Goal: Task Accomplishment & Management: Use online tool/utility

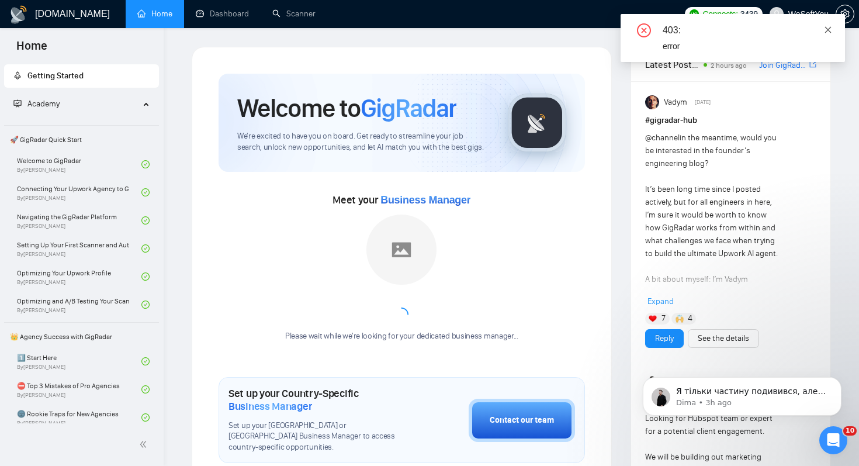
click at [829, 32] on icon "close" at bounding box center [828, 30] width 8 height 8
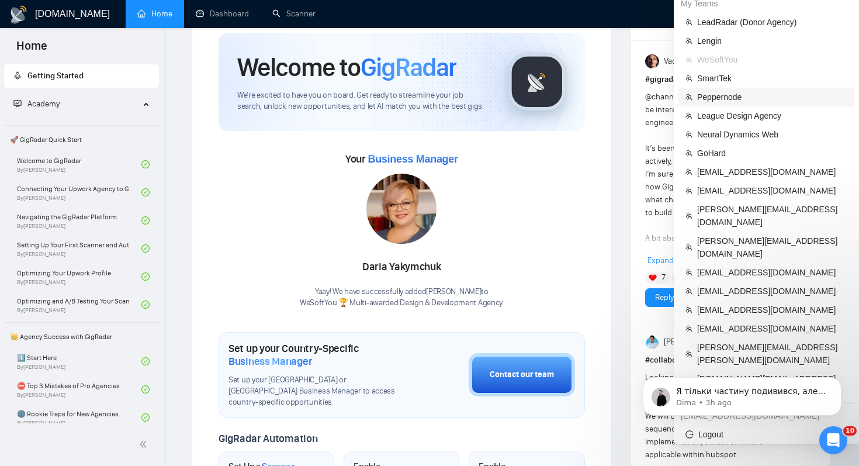
scroll to position [60, 0]
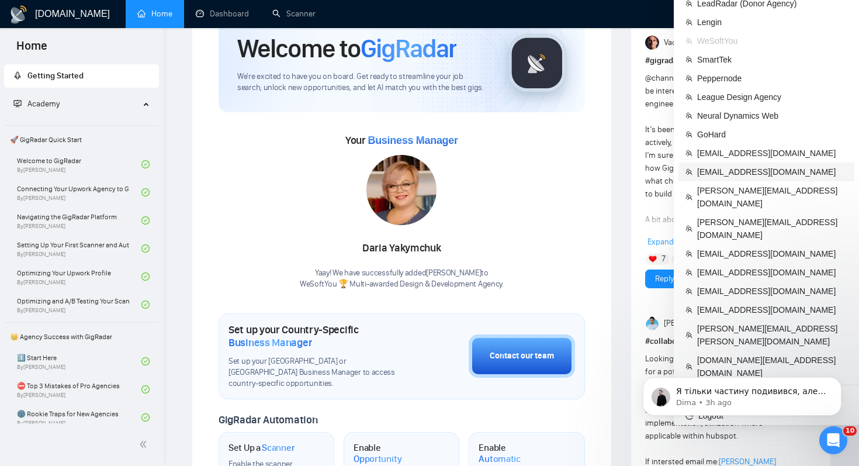
click at [745, 179] on li "[EMAIL_ADDRESS][DOMAIN_NAME]" at bounding box center [767, 171] width 176 height 19
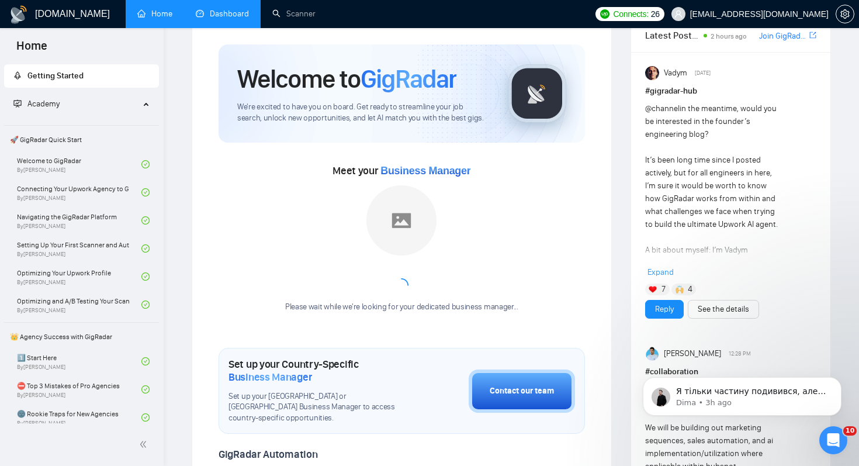
click at [242, 13] on link "Dashboard" at bounding box center [222, 14] width 53 height 10
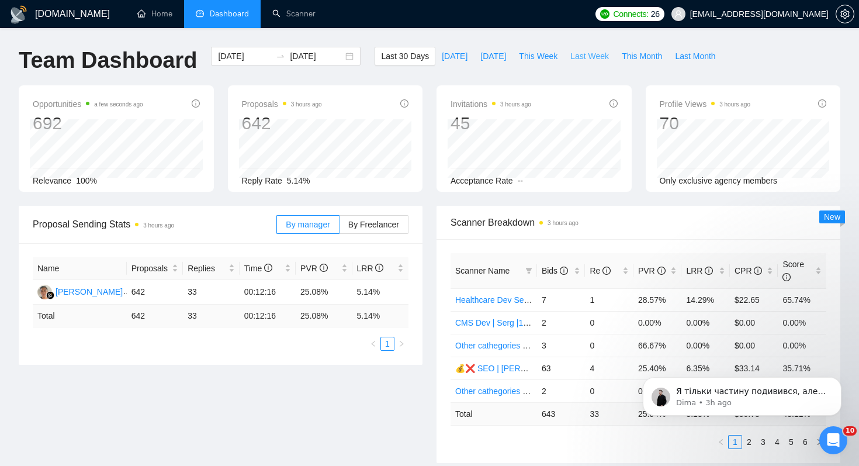
click at [583, 56] on span "Last Week" at bounding box center [589, 56] width 39 height 13
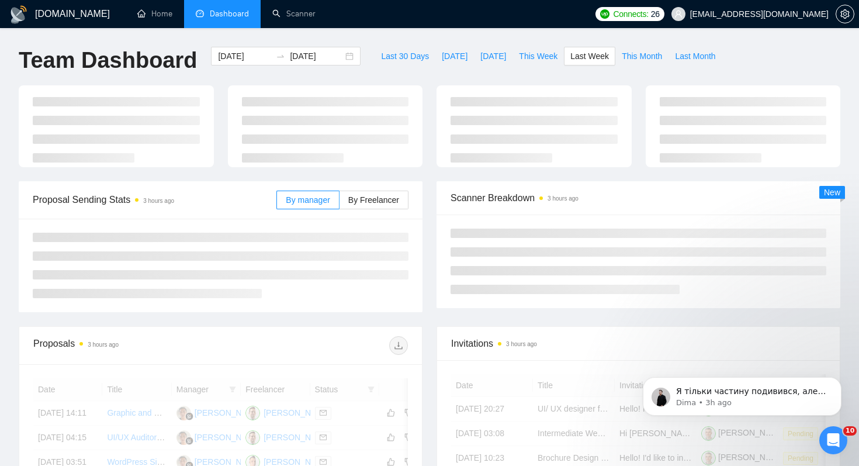
type input "2025-09-22"
type input "2025-09-28"
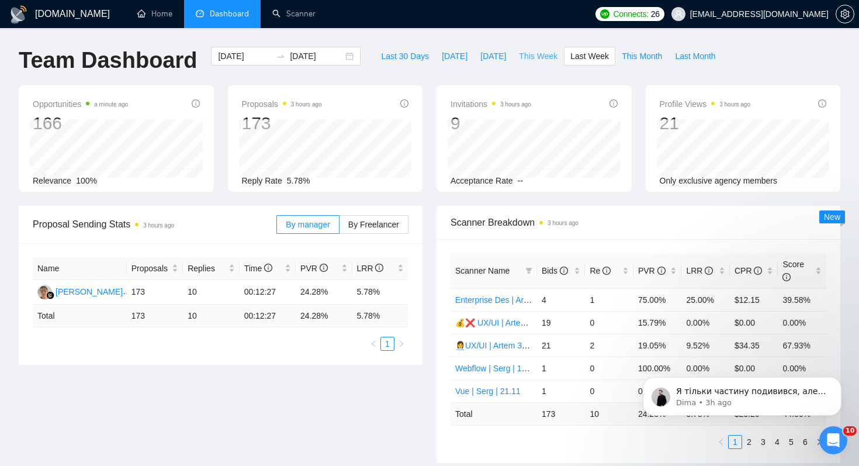
click at [537, 54] on span "This Week" at bounding box center [538, 56] width 39 height 13
type input "2025-09-29"
type input "2025-10-05"
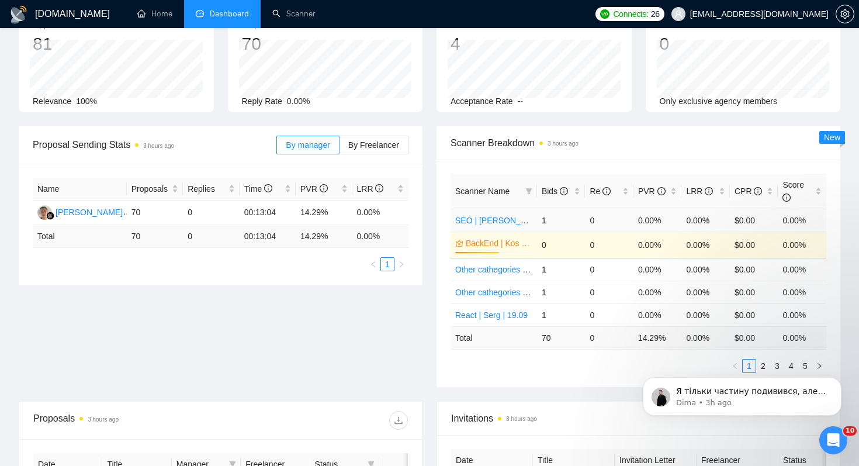
scroll to position [95, 0]
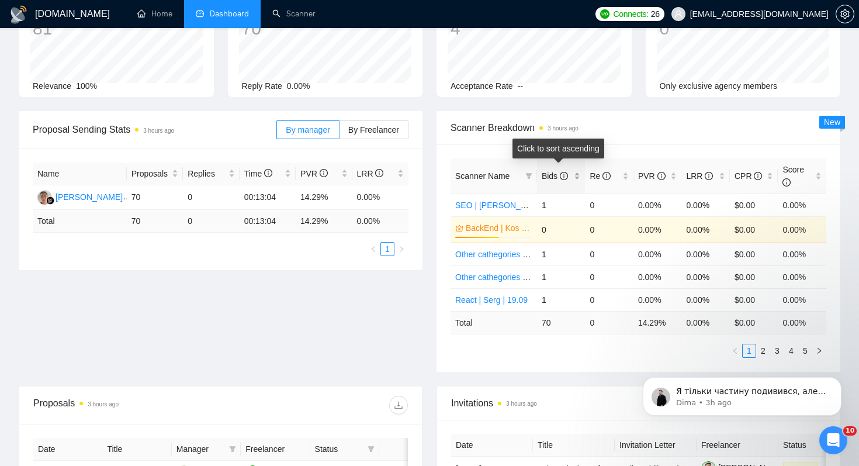
click at [547, 173] on span "Bids" at bounding box center [555, 175] width 26 height 9
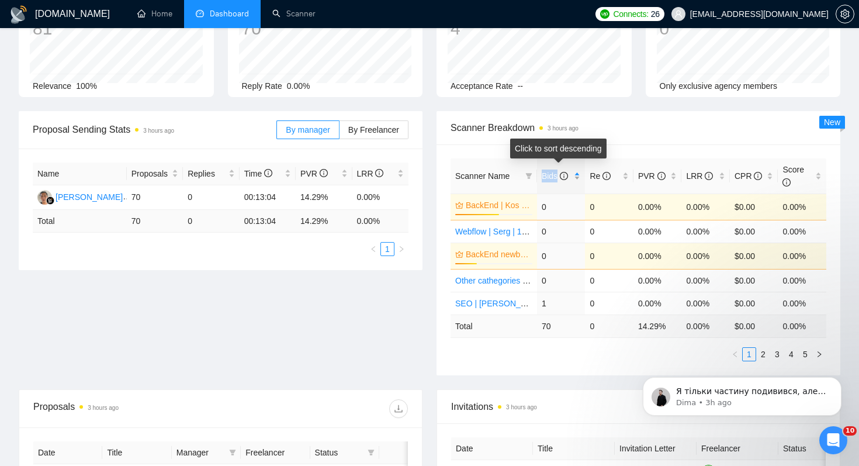
click at [547, 173] on span "Bids" at bounding box center [555, 175] width 26 height 9
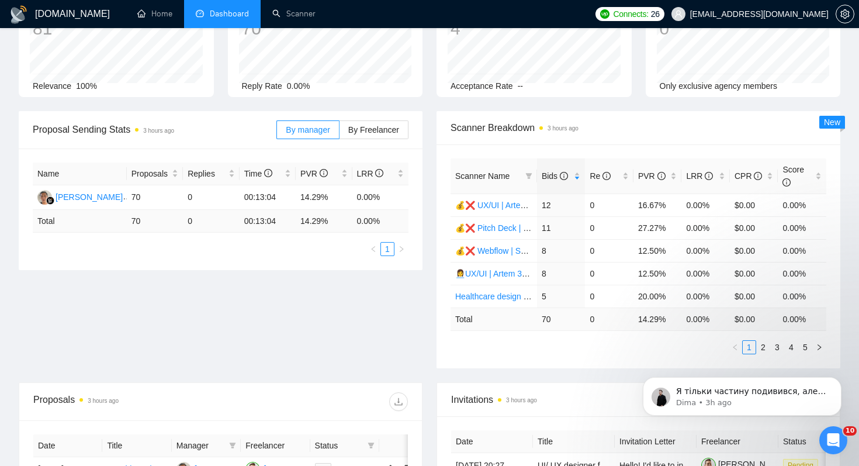
click at [608, 124] on span "Scanner Breakdown 3 hours ago" at bounding box center [639, 127] width 376 height 15
click at [530, 177] on icon "filter" at bounding box center [528, 175] width 7 height 7
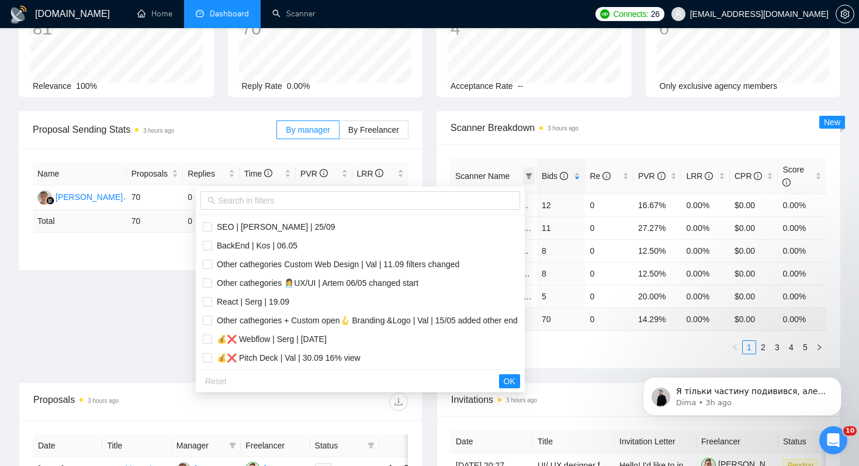
click at [530, 177] on icon "filter" at bounding box center [528, 175] width 7 height 7
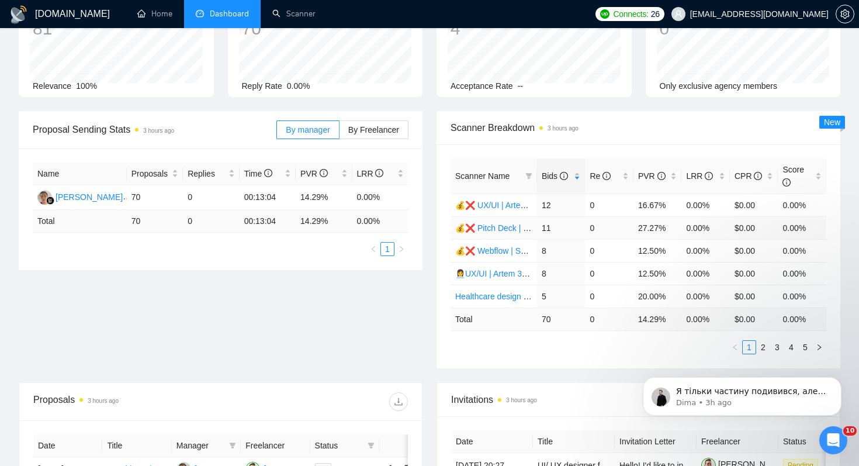
click at [504, 230] on link "💰❌ Pitch Deck | Val | 30.09 16% view" at bounding box center [527, 227] width 144 height 9
click at [497, 252] on link "💰❌ Webflow | Serg | [DATE]" at bounding box center [510, 250] width 110 height 9
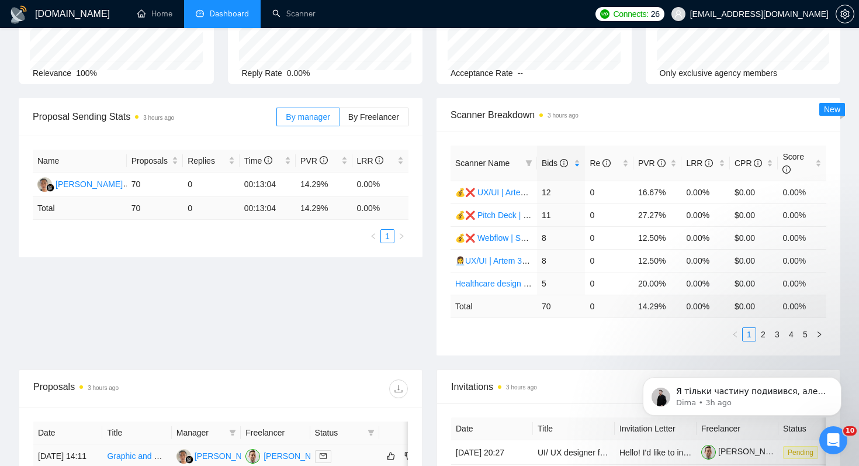
scroll to position [0, 0]
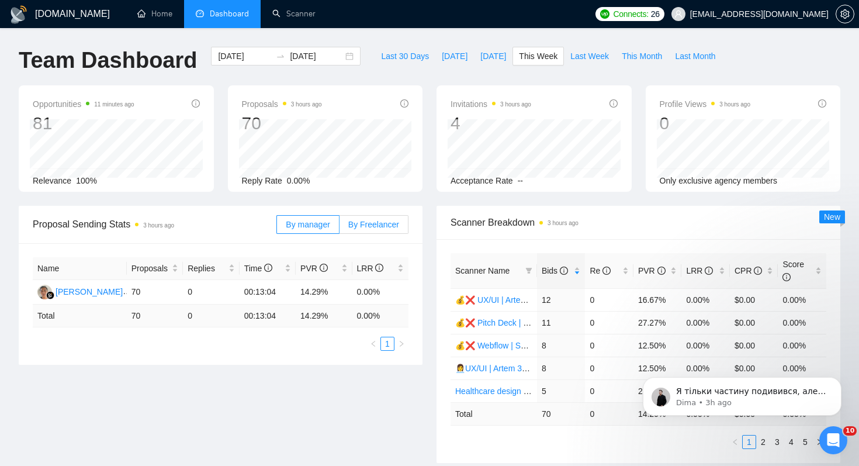
click at [372, 225] on span "By Freelancer" at bounding box center [373, 224] width 51 height 9
click at [340, 227] on input "By Freelancer" at bounding box center [340, 227] width 0 height 0
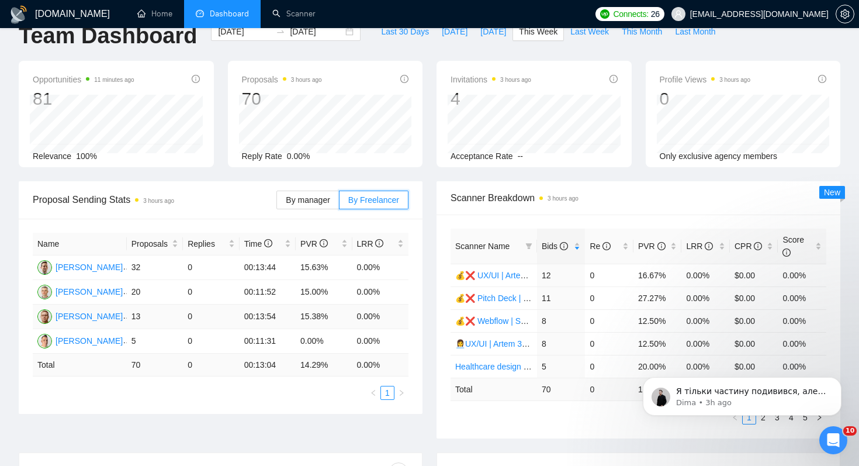
scroll to position [45, 0]
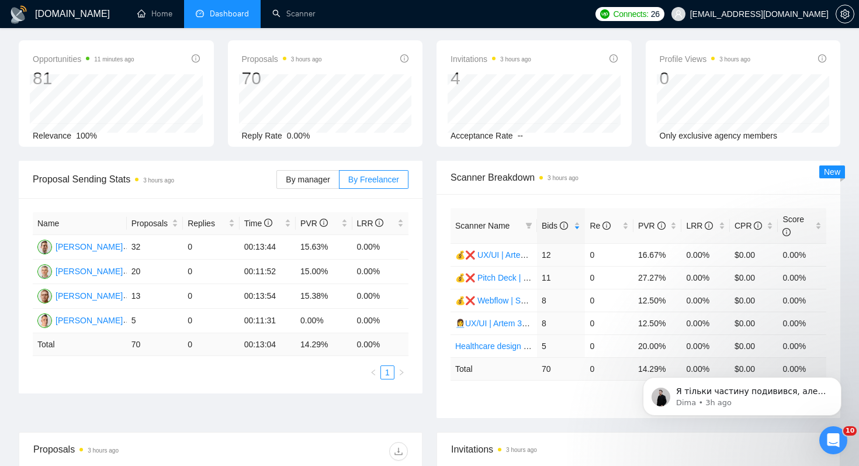
click at [319, 377] on ul "1" at bounding box center [221, 372] width 376 height 14
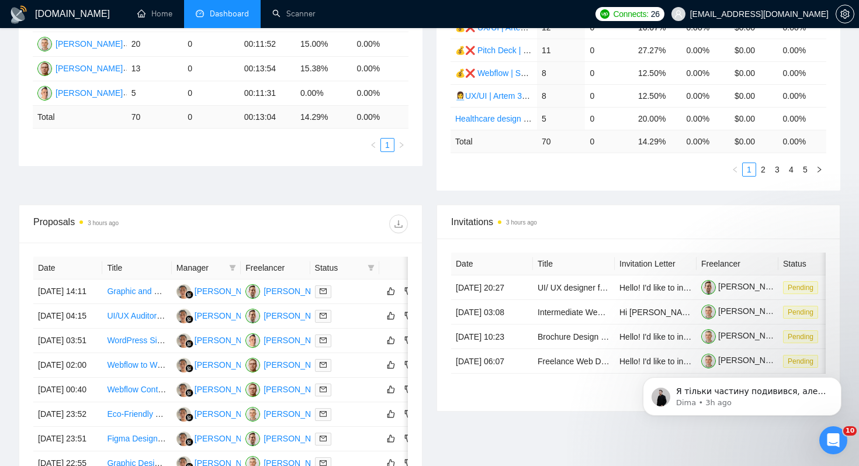
scroll to position [69, 0]
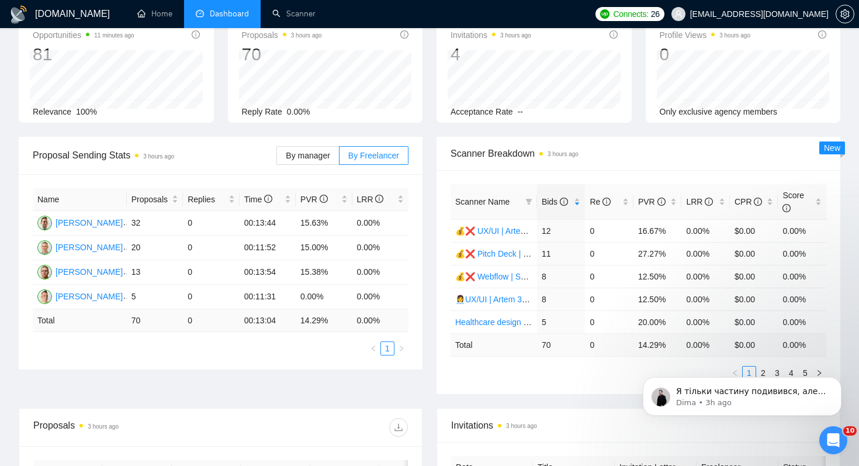
click at [319, 360] on div "Name Proposals Replies Time PVR LRR Artem Borysenko 32 0 00:13:44 15.63% 0.00% …" at bounding box center [221, 271] width 404 height 195
click at [303, 355] on div "Name Proposals Replies Time PVR LRR Artem Borysenko 32 0 00:13:44 15.63% 0.00% …" at bounding box center [221, 271] width 404 height 195
click at [96, 247] on div "[PERSON_NAME]" at bounding box center [89, 247] width 67 height 13
click at [376, 269] on td "0.00%" at bounding box center [380, 272] width 57 height 25
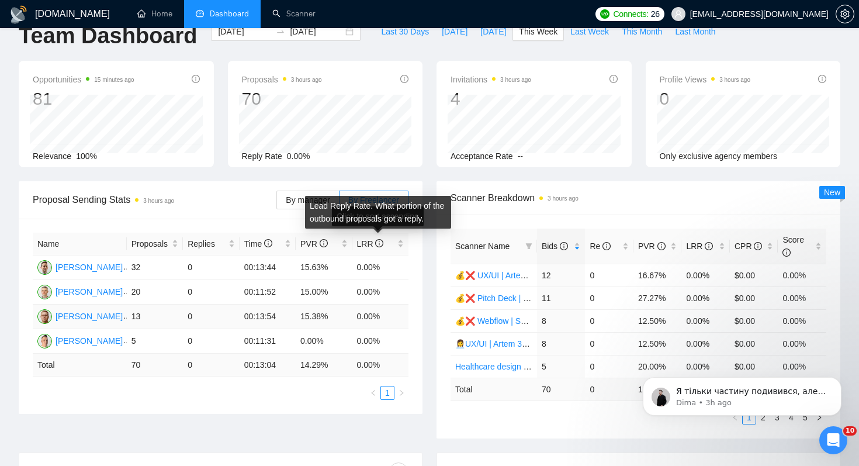
scroll to position [27, 0]
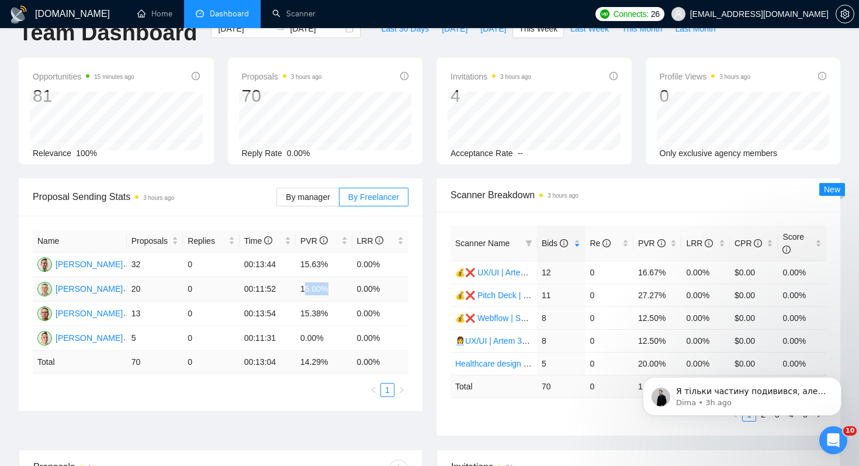
drag, startPoint x: 305, startPoint y: 289, endPoint x: 402, endPoint y: 280, distance: 96.8
click at [402, 280] on tr "Valentine Boyev 20 0 00:11:52 15.00% 0.00%" at bounding box center [221, 289] width 376 height 25
click at [528, 240] on icon "filter" at bounding box center [529, 243] width 6 height 6
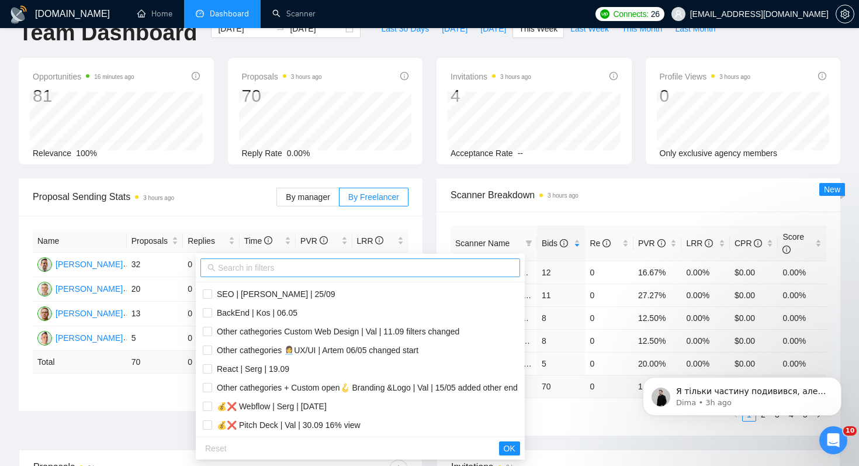
click at [431, 269] on input "text" at bounding box center [365, 267] width 295 height 13
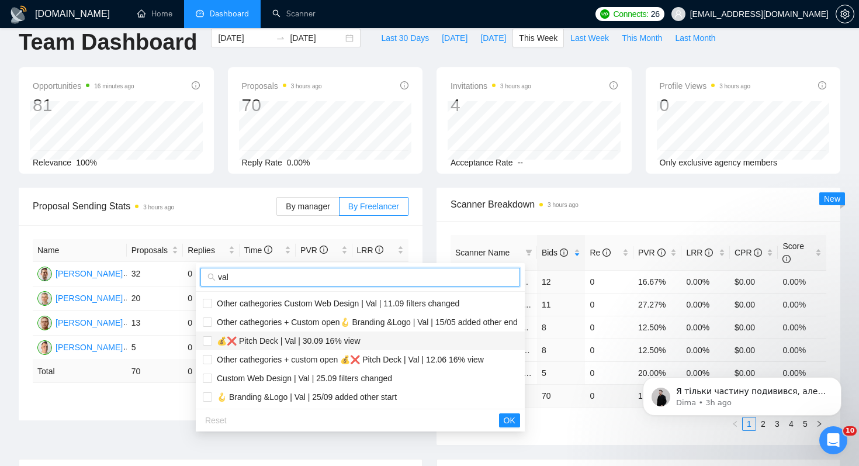
scroll to position [15, 0]
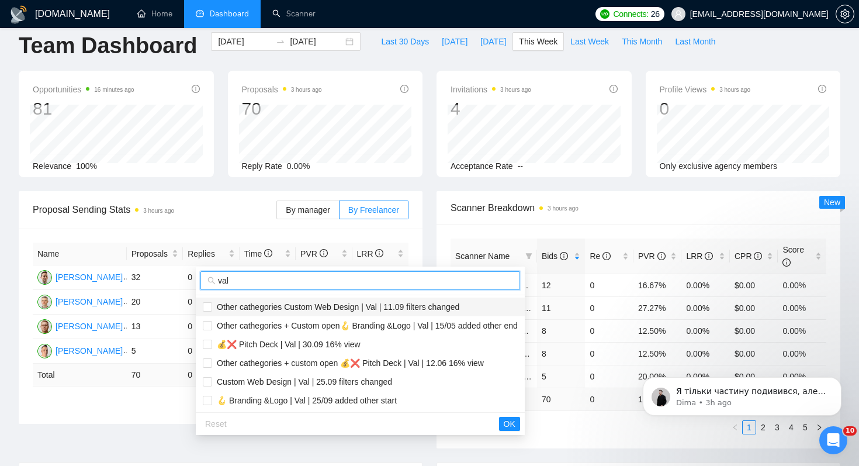
type input "val"
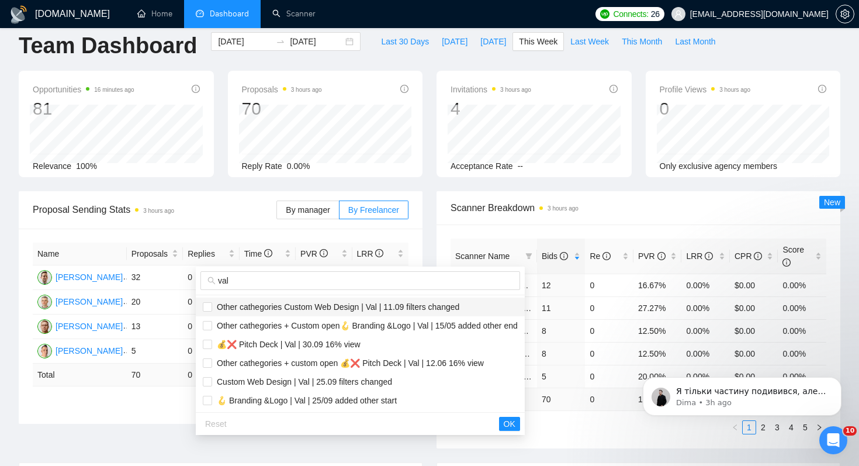
click at [459, 302] on span "Other cathegories Custom Web Design | Val | 11.09 filters changed" at bounding box center [335, 306] width 247 height 9
checkbox input "true"
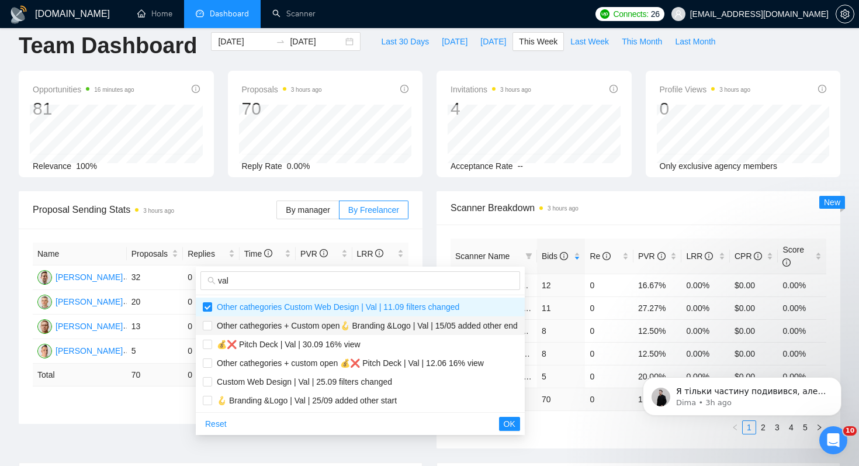
click at [463, 326] on span "Other cathegories + Custom open🪝 Branding &Logo | Val | 15/05 added other end" at bounding box center [365, 325] width 306 height 9
checkbox input "true"
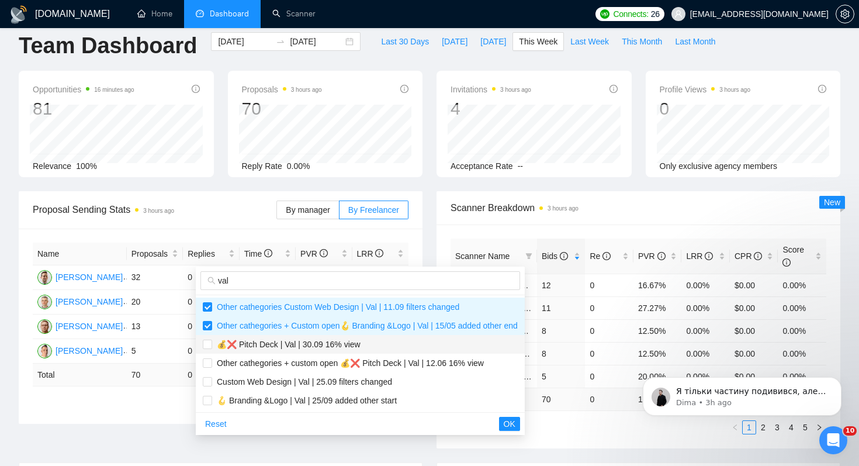
click at [454, 349] on span "💰❌ Pitch Deck | Val | 30.09 16% view" at bounding box center [360, 344] width 315 height 13
checkbox input "true"
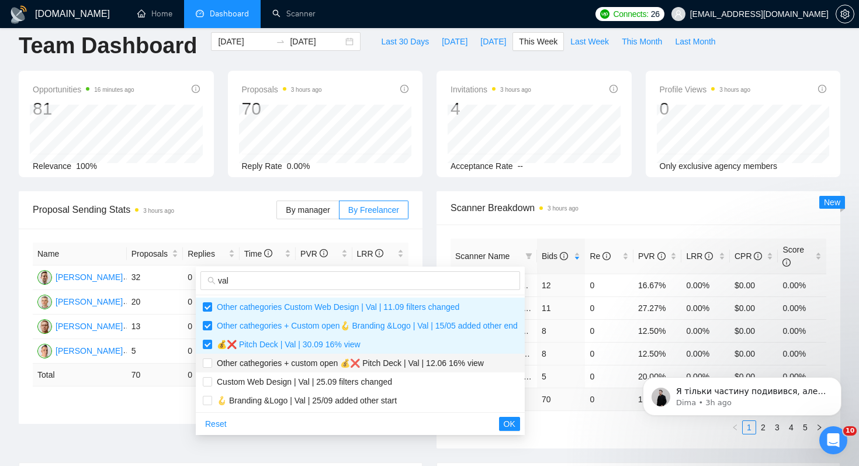
click at [454, 367] on span "Other cathegories + custom open 💰❌ Pitch Deck | Val | 12.06 16% view" at bounding box center [348, 362] width 272 height 9
checkbox input "true"
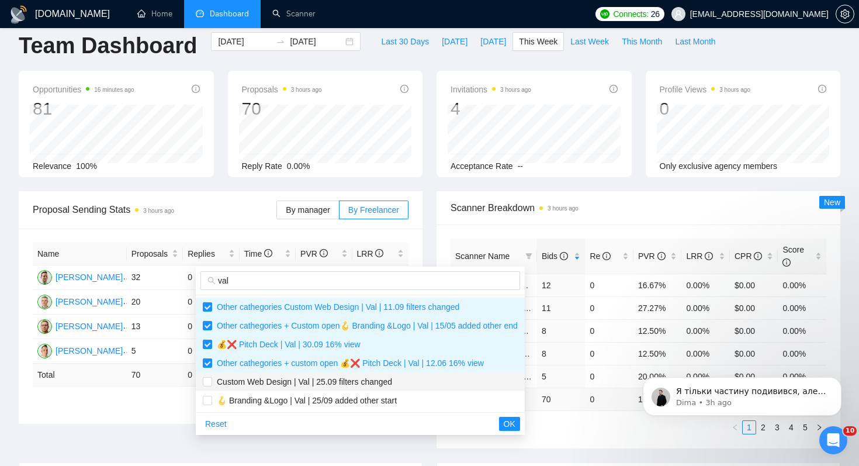
click at [451, 381] on span "Custom Web Design | Val | 25.09 filters changed" at bounding box center [360, 381] width 315 height 13
checkbox input "true"
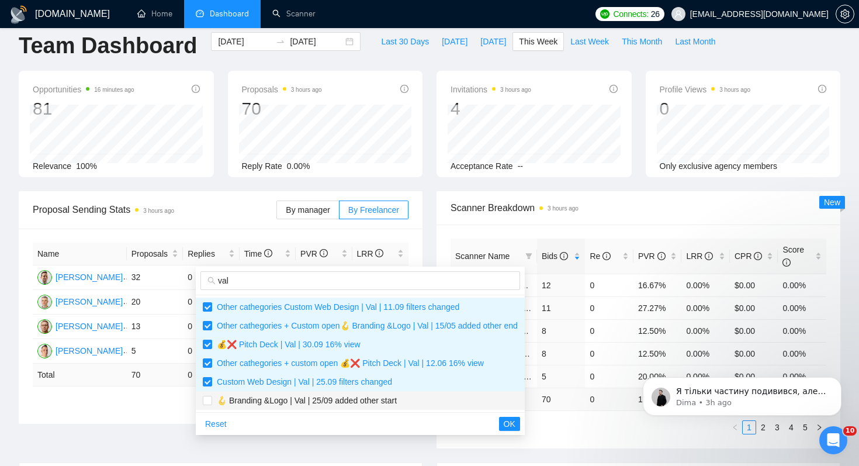
click at [451, 404] on span "🪝 Branding &Logo | Val | 25/09 added other start" at bounding box center [360, 400] width 315 height 13
checkbox input "true"
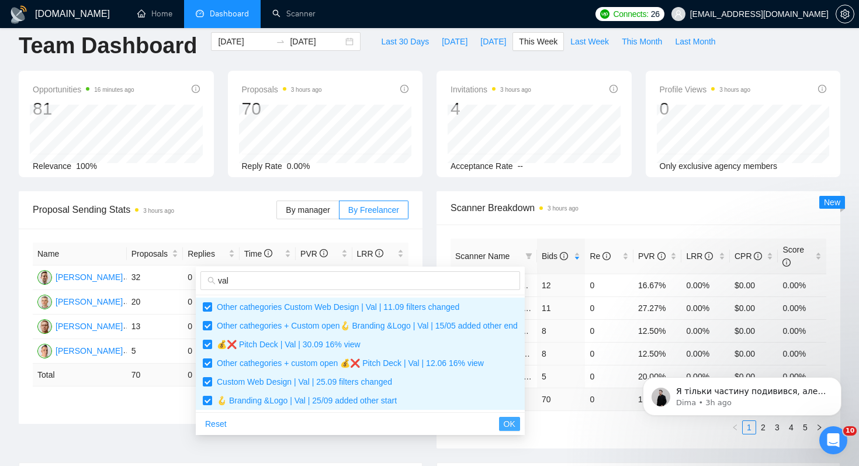
click at [515, 424] on span "OK" at bounding box center [510, 423] width 12 height 13
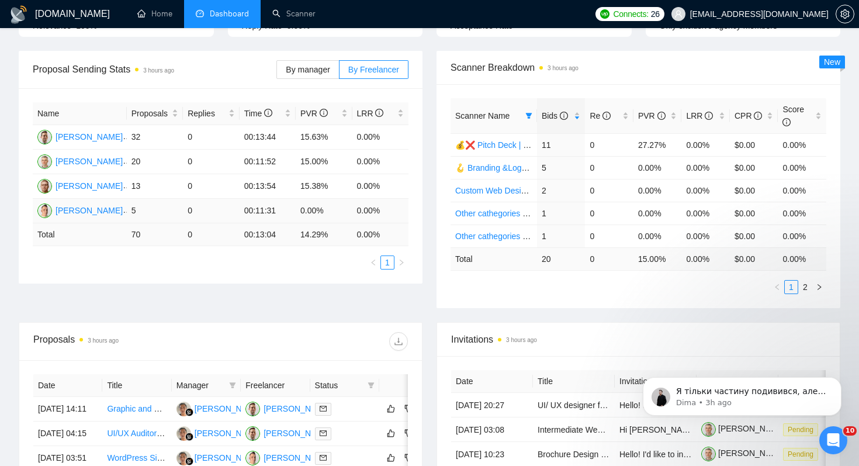
scroll to position [0, 0]
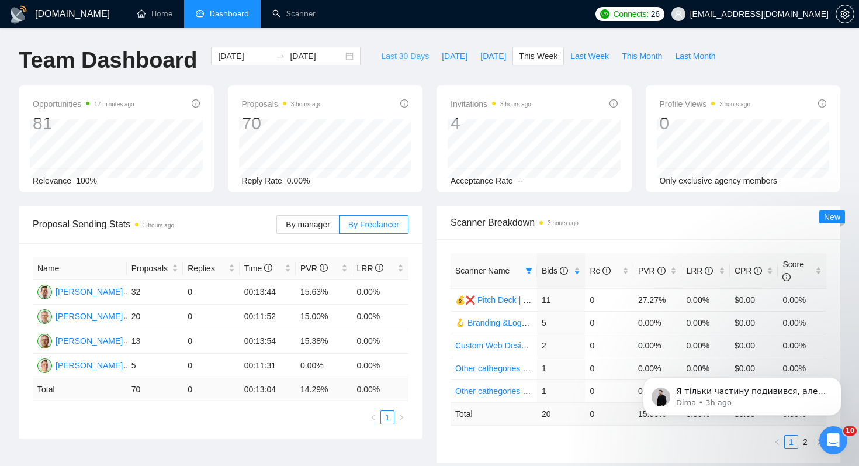
click at [404, 57] on span "Last 30 Days" at bounding box center [405, 56] width 48 height 13
type input "[DATE]"
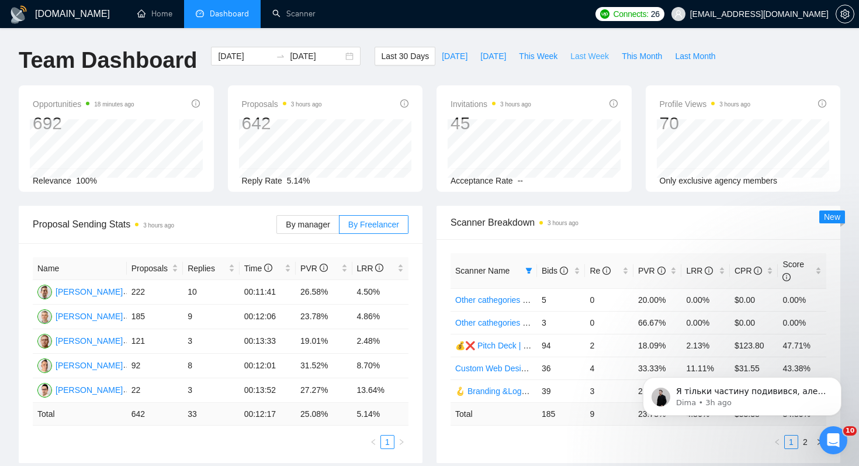
click at [589, 60] on span "Last Week" at bounding box center [589, 56] width 39 height 13
type input "2025-09-22"
type input "2025-09-28"
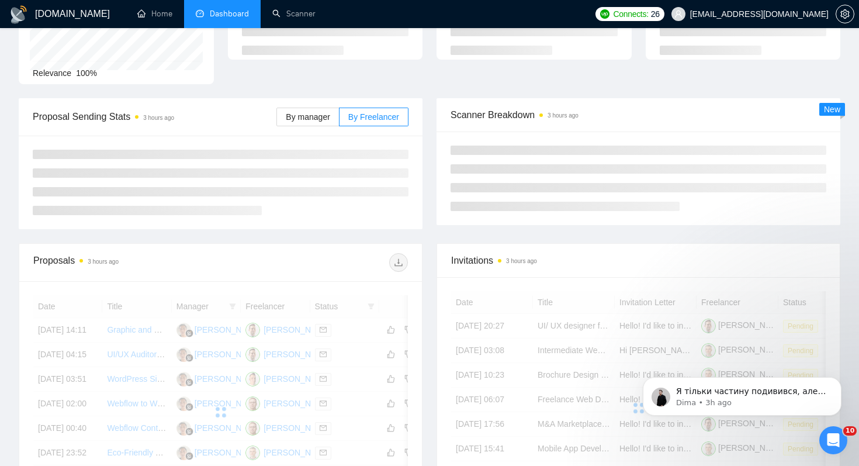
scroll to position [109, 0]
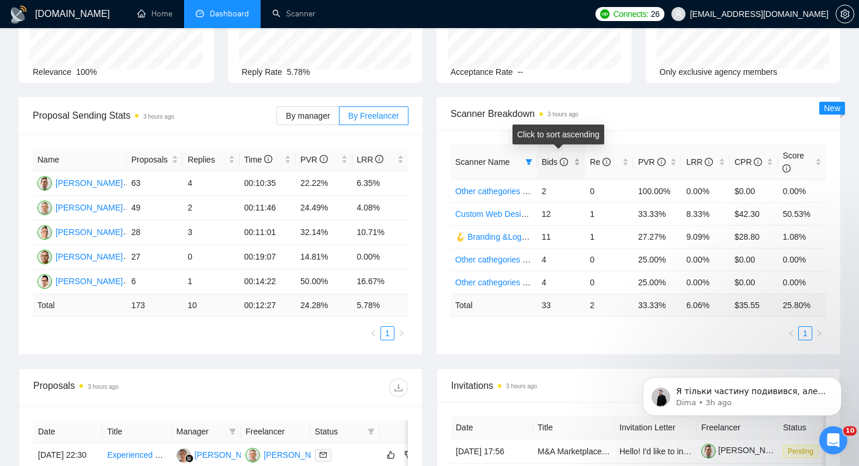
click at [545, 159] on span "Bids" at bounding box center [555, 161] width 26 height 9
click at [634, 132] on div "Scanner Name Bids Re PVR LRR CPR Score Custom Web Design | Val | 25.09 filters …" at bounding box center [639, 242] width 404 height 224
click at [560, 334] on ul "1" at bounding box center [639, 333] width 376 height 14
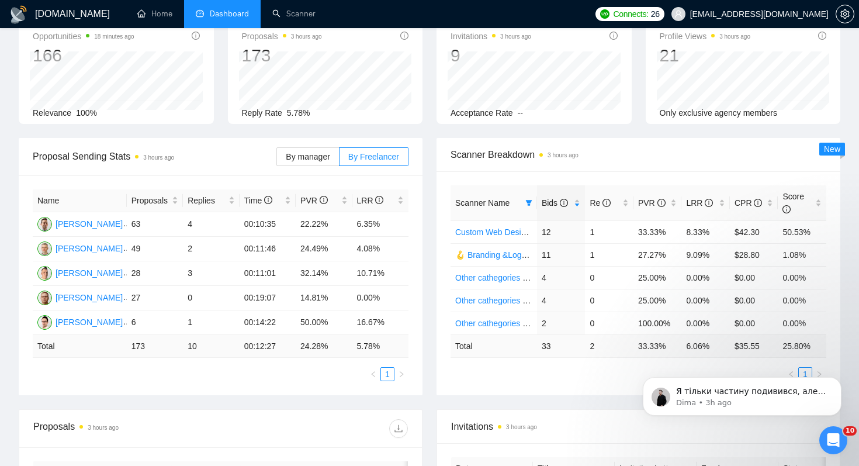
scroll to position [0, 0]
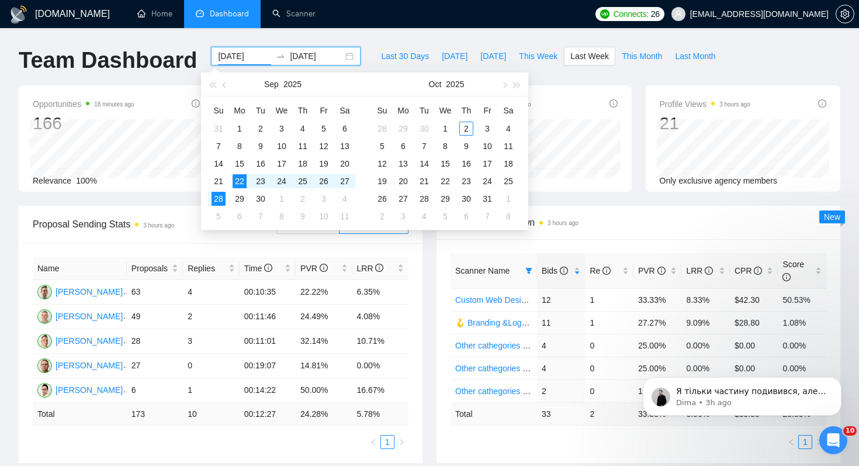
click at [228, 51] on input "2025-09-22" at bounding box center [244, 56] width 53 height 13
type input "2025-09-20"
click at [341, 164] on div "20" at bounding box center [345, 164] width 14 height 14
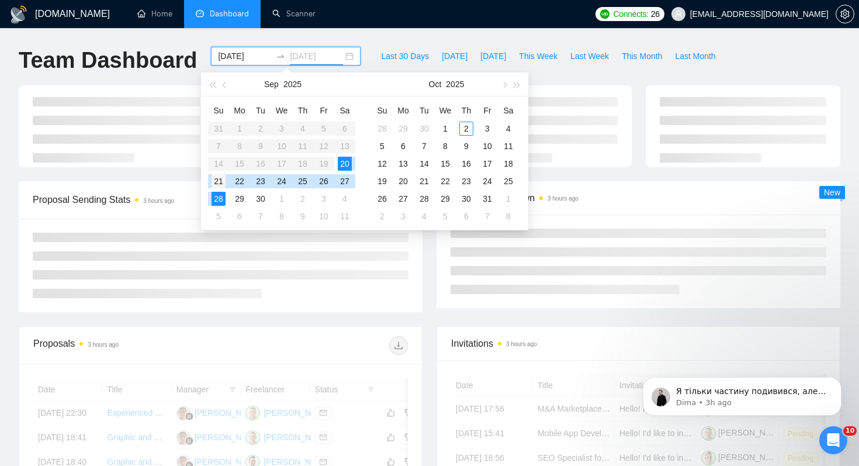
type input "2025-09-21"
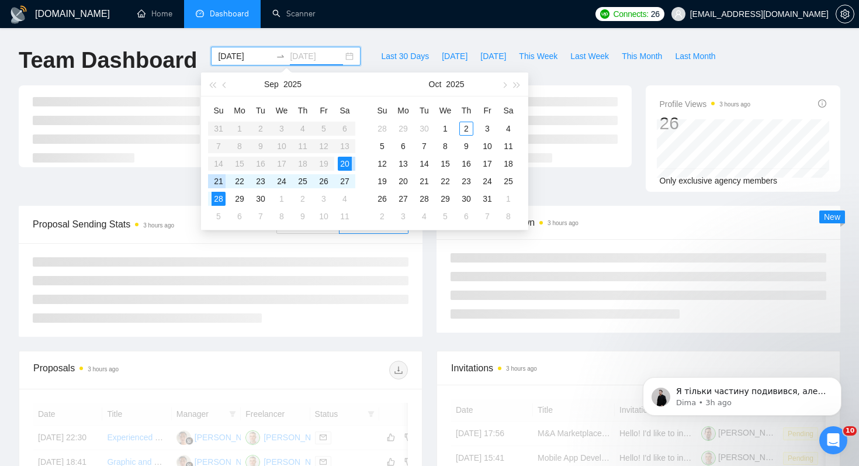
click at [223, 178] on div "21" at bounding box center [219, 181] width 14 height 14
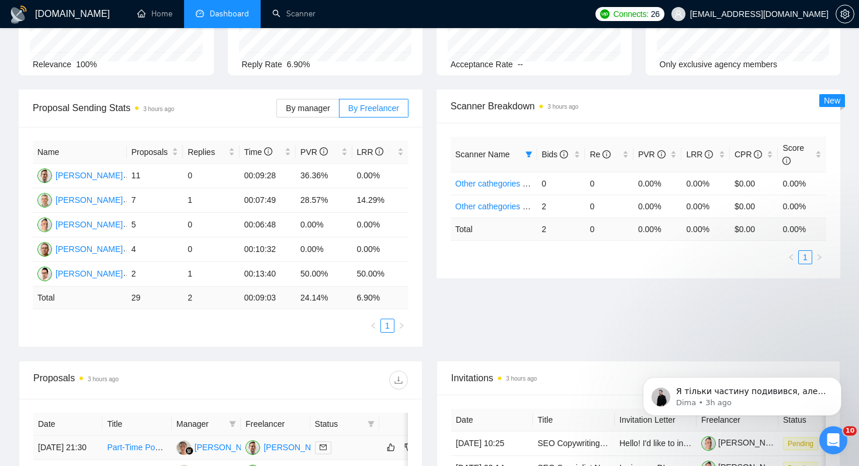
scroll to position [150, 0]
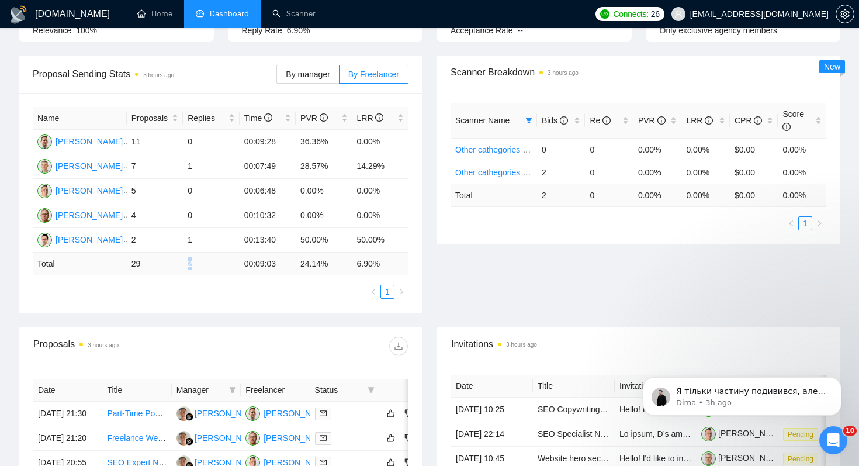
drag, startPoint x: 174, startPoint y: 271, endPoint x: 206, endPoint y: 271, distance: 31.6
click at [206, 271] on tr "Total 29 2 00:09:03 24.14 % 6.90 %" at bounding box center [221, 263] width 376 height 23
click at [202, 327] on div "Proposals 3 hours ago" at bounding box center [220, 345] width 375 height 37
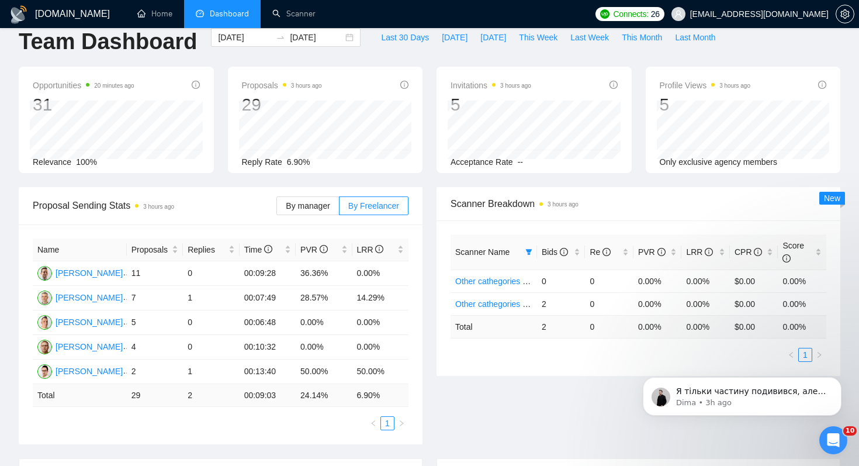
scroll to position [0, 0]
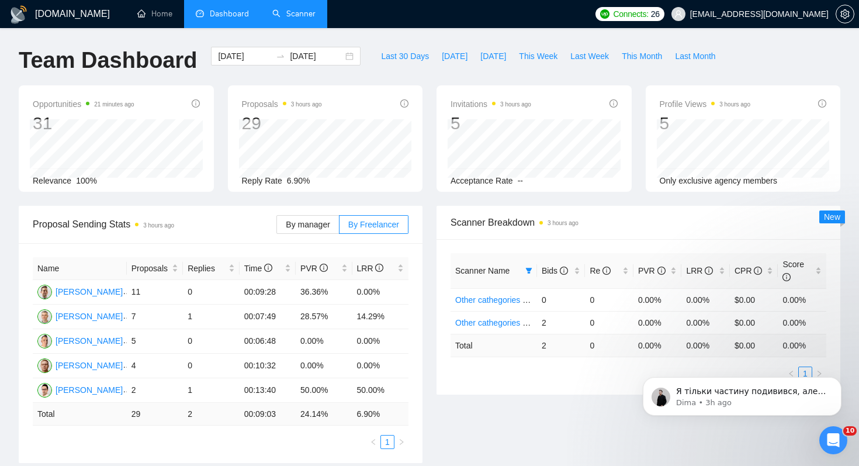
click at [294, 15] on link "Scanner" at bounding box center [293, 14] width 43 height 10
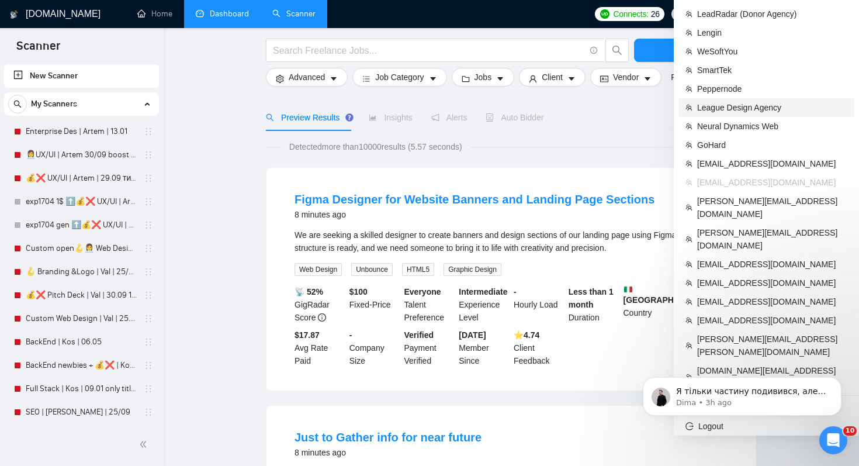
scroll to position [78, 0]
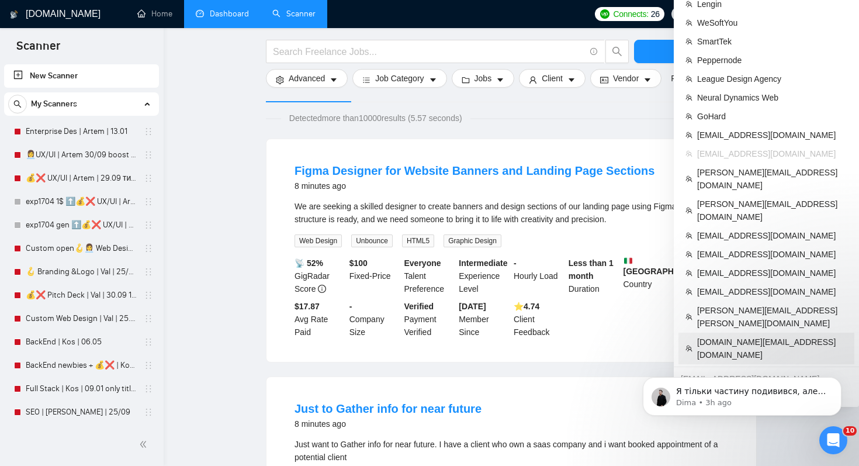
click at [725, 335] on span "[DOMAIN_NAME][EMAIL_ADDRESS][DOMAIN_NAME]" at bounding box center [772, 348] width 150 height 26
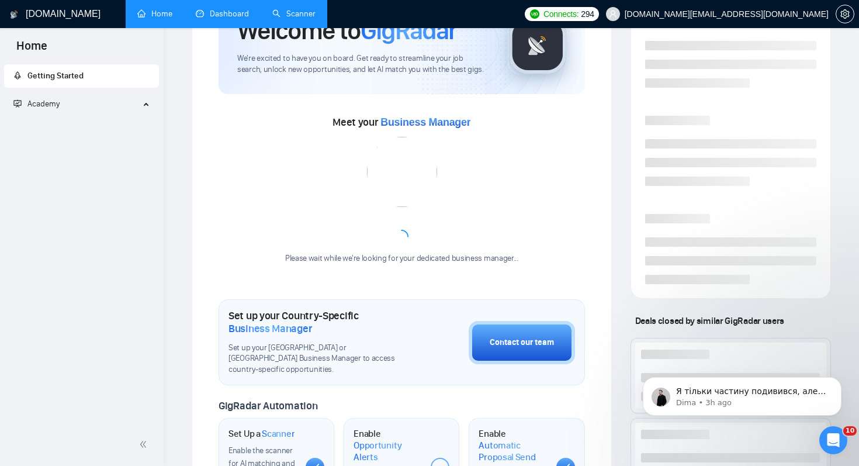
scroll to position [47, 0]
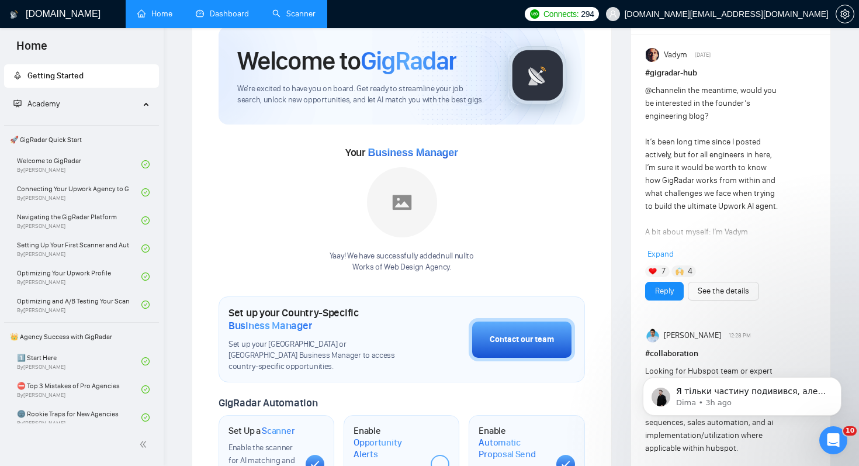
click at [216, 17] on link "Dashboard" at bounding box center [222, 14] width 53 height 10
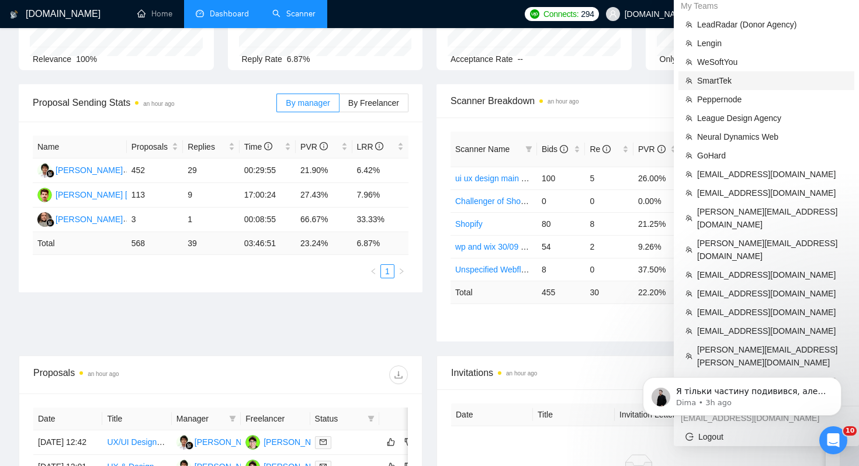
scroll to position [127, 0]
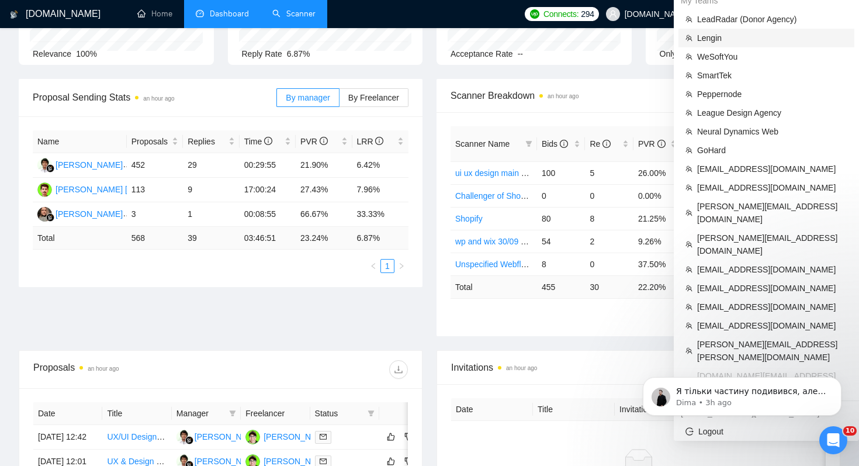
click at [726, 37] on span "Lengin" at bounding box center [772, 38] width 150 height 13
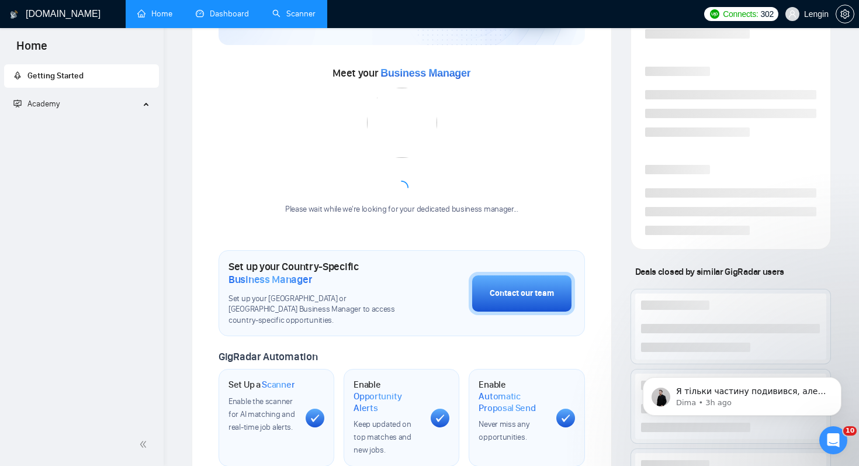
scroll to position [290, 0]
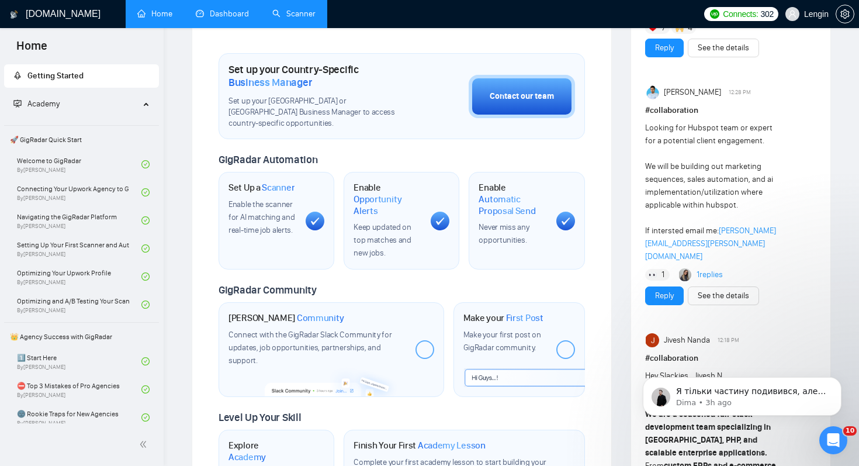
click at [217, 11] on link "Dashboard" at bounding box center [222, 14] width 53 height 10
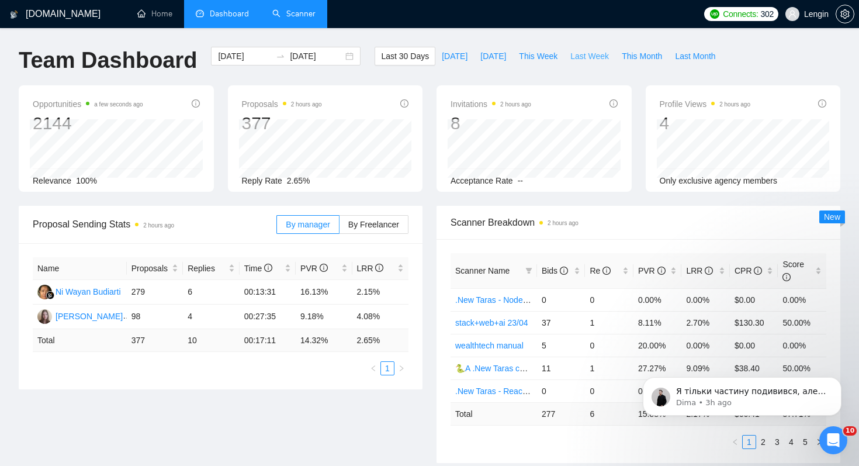
click at [581, 53] on span "Last Week" at bounding box center [589, 56] width 39 height 13
type input "2025-09-22"
type input "2025-09-28"
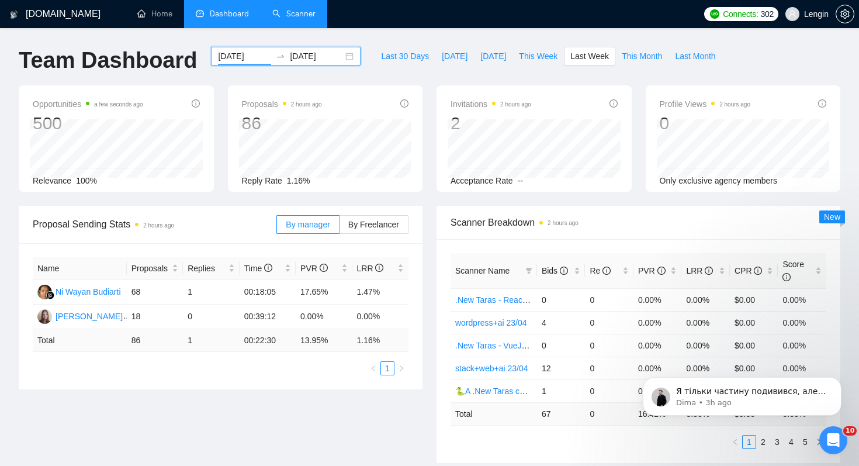
click at [230, 60] on input "2025-09-22" at bounding box center [244, 56] width 53 height 13
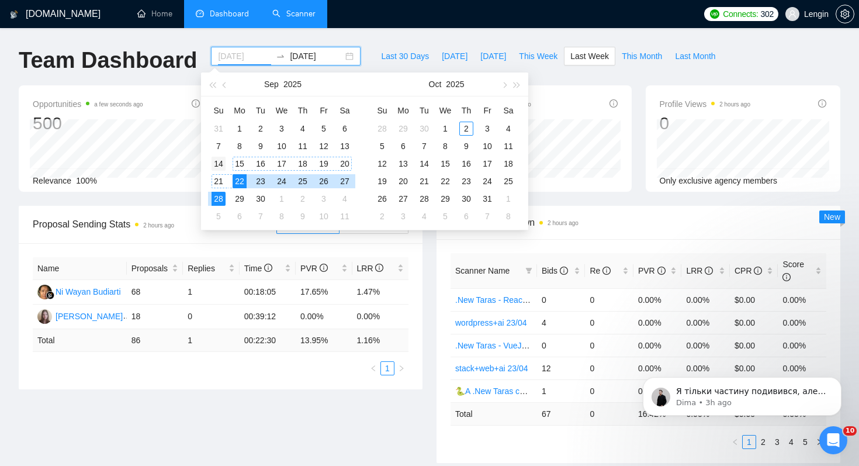
type input "2025-09-14"
click at [218, 162] on div "14" at bounding box center [219, 164] width 14 height 14
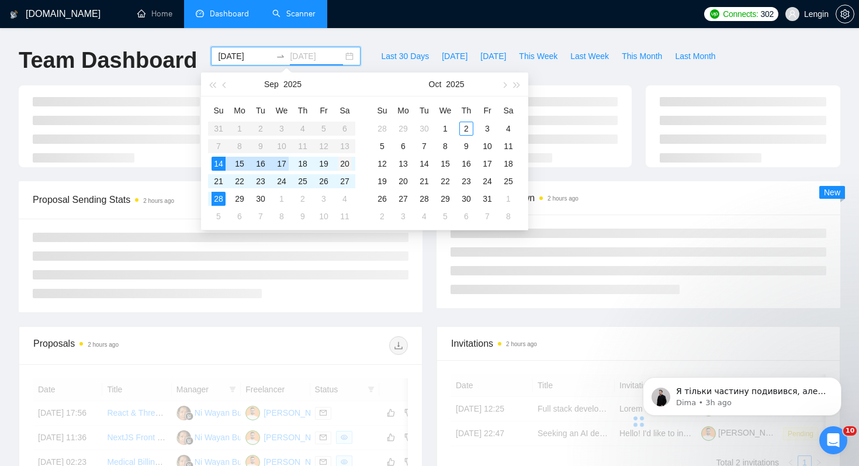
type input "2025-09-20"
click at [343, 164] on div "20" at bounding box center [345, 164] width 14 height 14
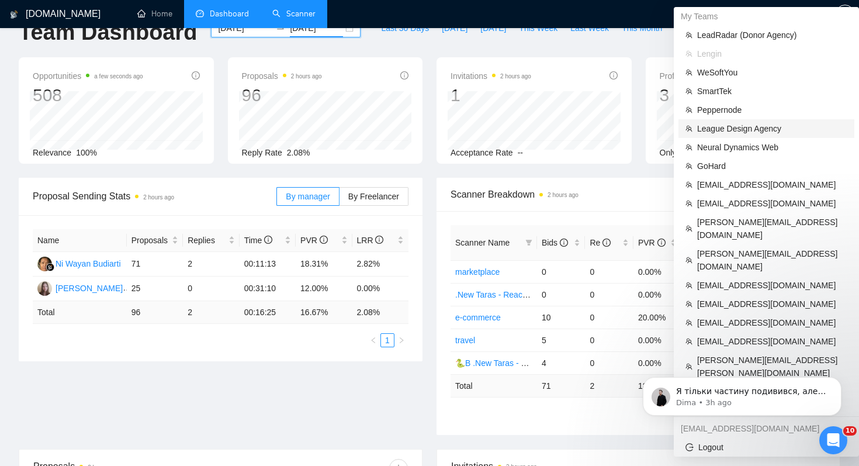
scroll to position [38, 0]
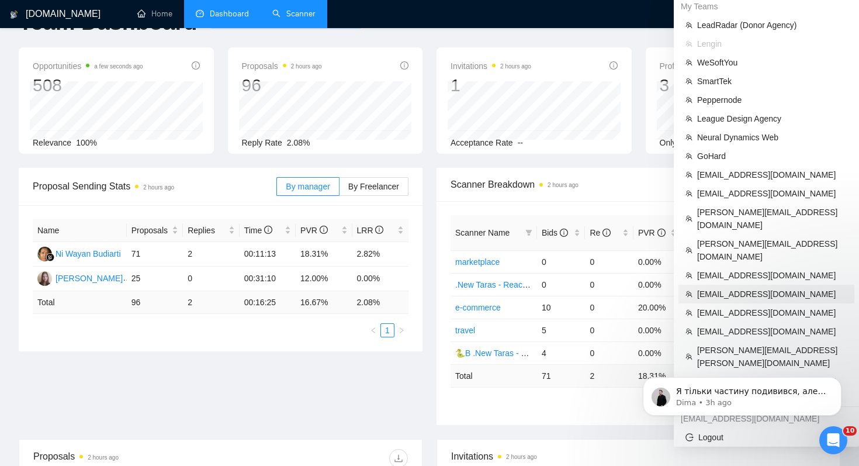
click at [736, 288] on span "[EMAIL_ADDRESS][DOMAIN_NAME]" at bounding box center [772, 294] width 150 height 13
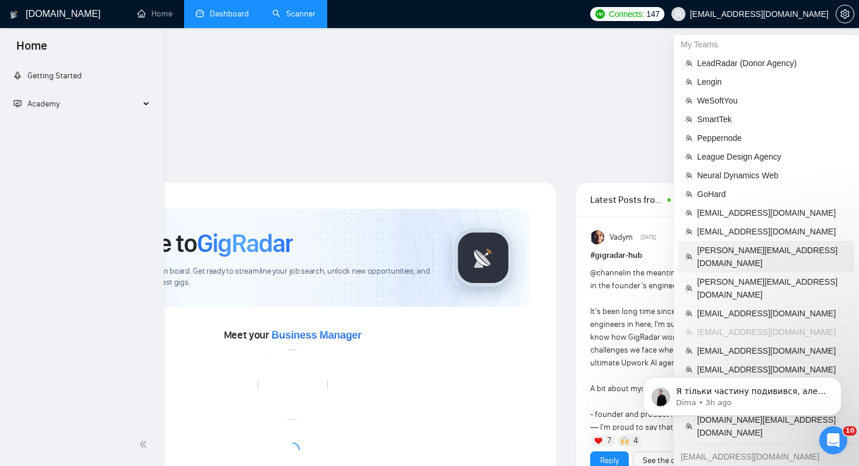
scroll to position [202, 0]
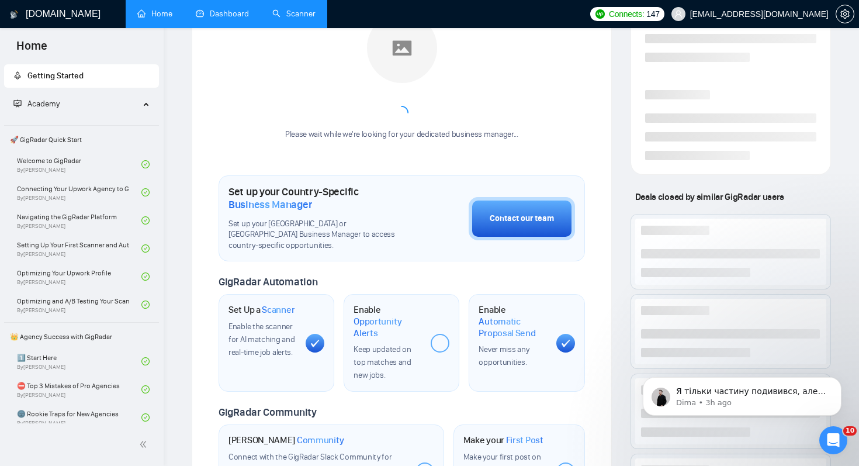
click at [241, 19] on link "Dashboard" at bounding box center [222, 14] width 53 height 10
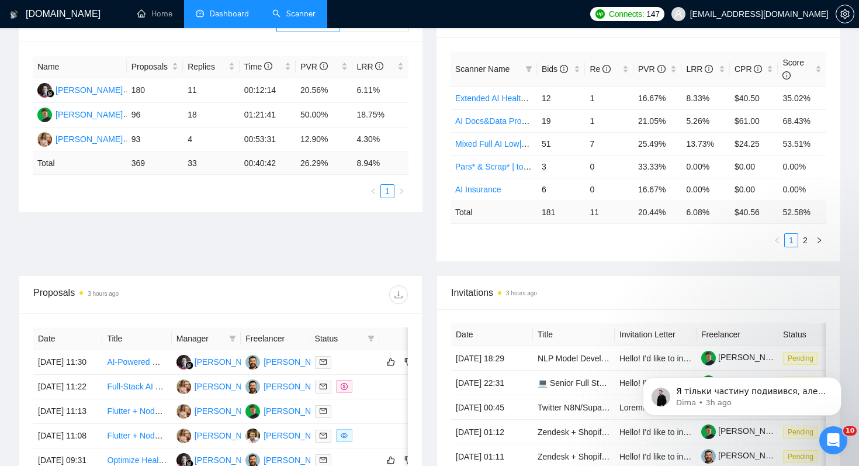
click at [292, 15] on link "Scanner" at bounding box center [293, 14] width 43 height 10
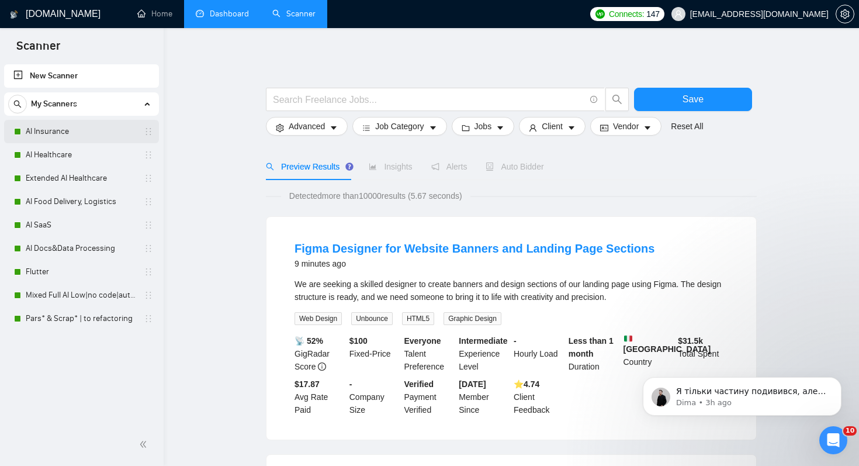
click at [82, 137] on link "AI Insurance" at bounding box center [81, 131] width 111 height 23
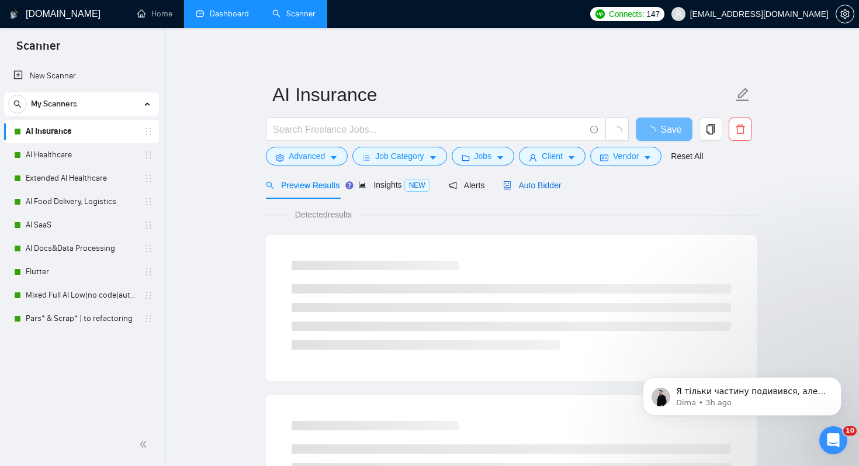
click at [541, 182] on span "Auto Bidder" at bounding box center [532, 185] width 58 height 9
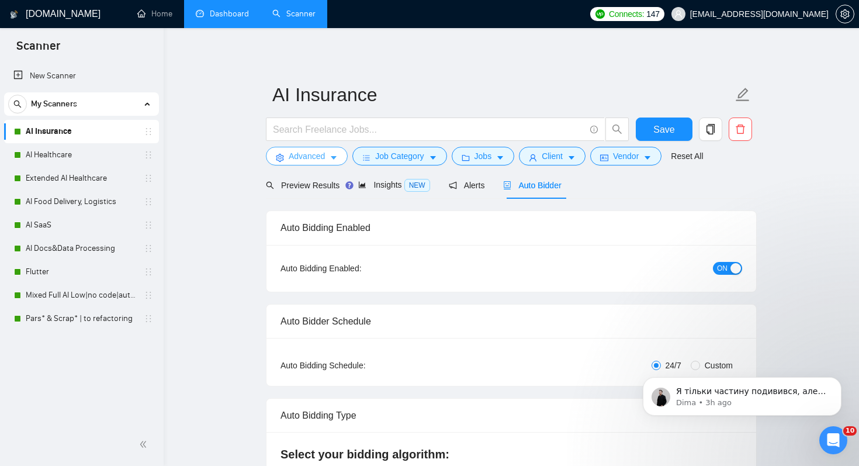
click at [322, 160] on span "Advanced" at bounding box center [307, 156] width 36 height 13
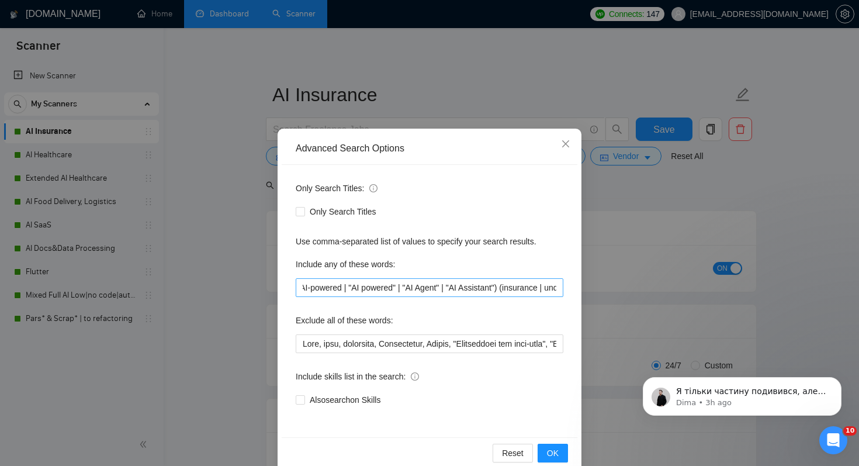
scroll to position [0, 348]
click at [209, 371] on div "Advanced Search Options Only Search Titles: Only Search Titles Use comma-separa…" at bounding box center [429, 233] width 859 height 466
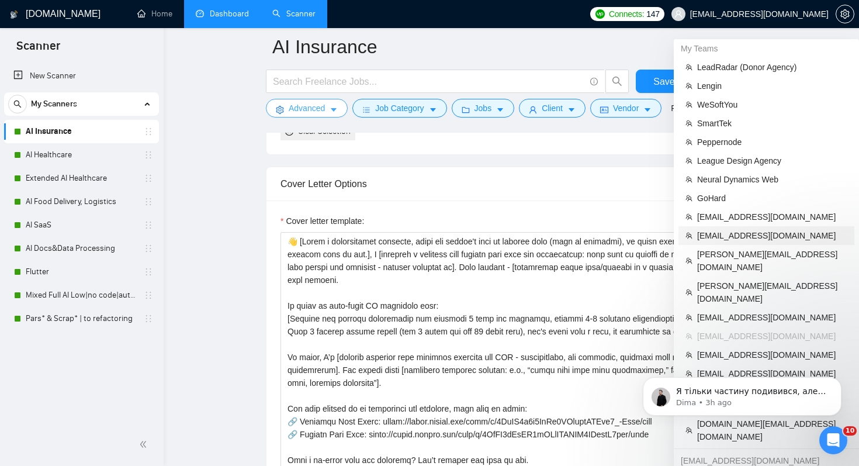
scroll to position [1315, 0]
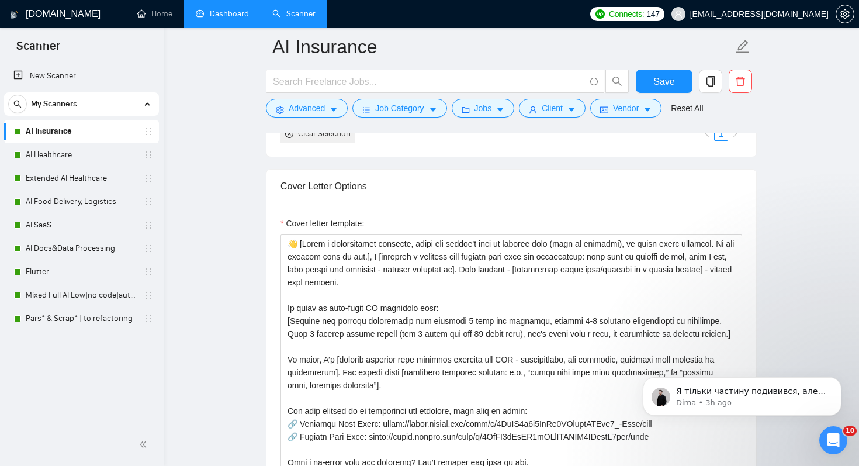
click at [231, 19] on link "Dashboard" at bounding box center [222, 14] width 53 height 10
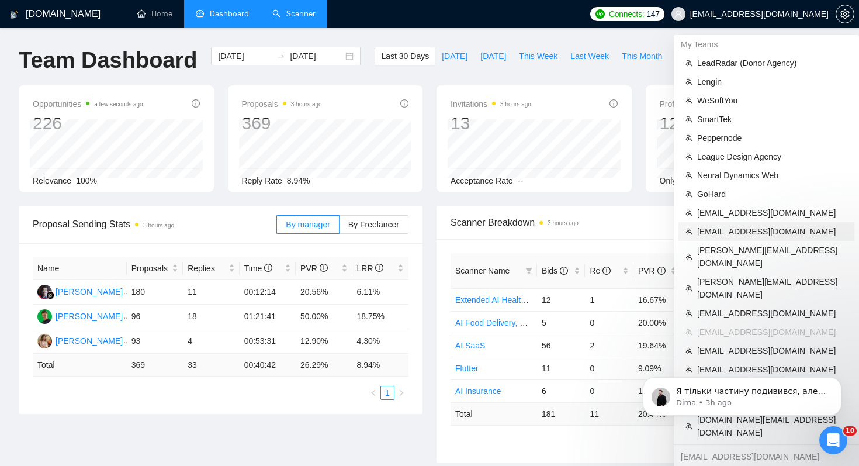
click at [721, 230] on span "[EMAIL_ADDRESS][DOMAIN_NAME]" at bounding box center [772, 231] width 150 height 13
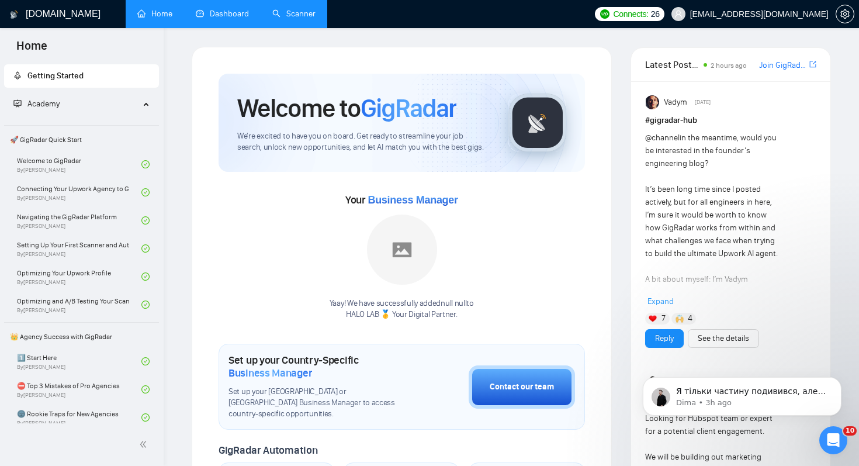
click at [292, 9] on link "Scanner" at bounding box center [293, 14] width 43 height 10
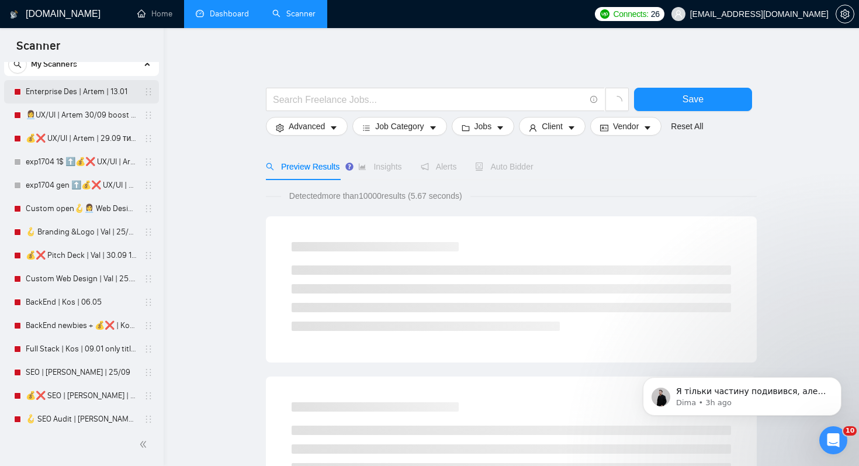
scroll to position [44, 0]
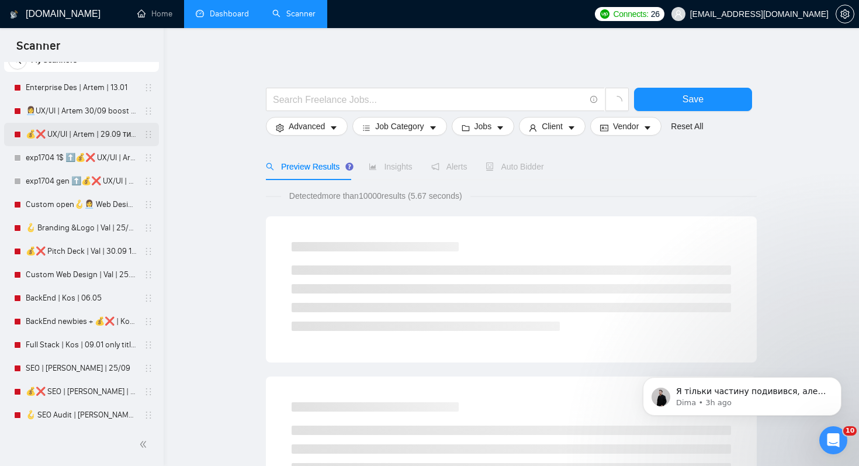
click at [77, 126] on link "💰❌ UX/UI | Artem | 29.09 тимчасово вимкнула" at bounding box center [81, 134] width 111 height 23
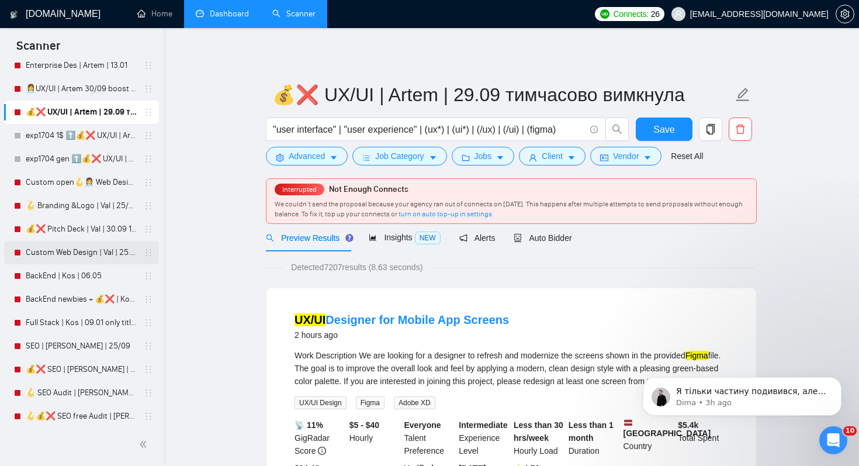
scroll to position [158, 0]
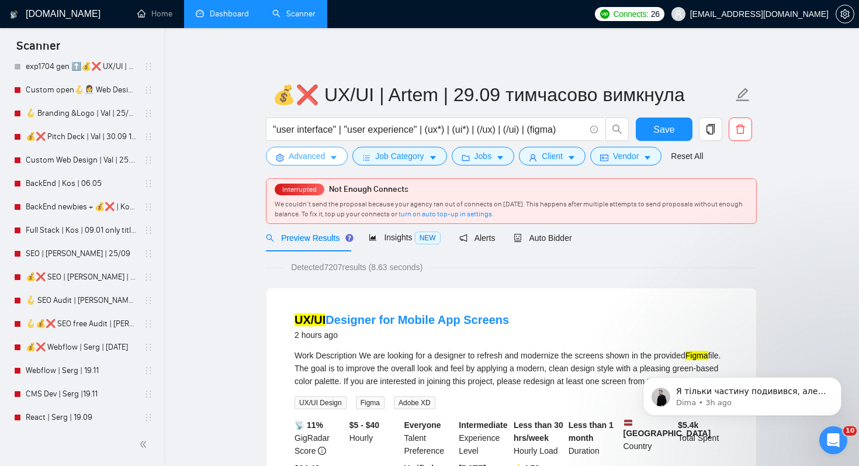
click at [313, 158] on span "Advanced" at bounding box center [307, 156] width 36 height 13
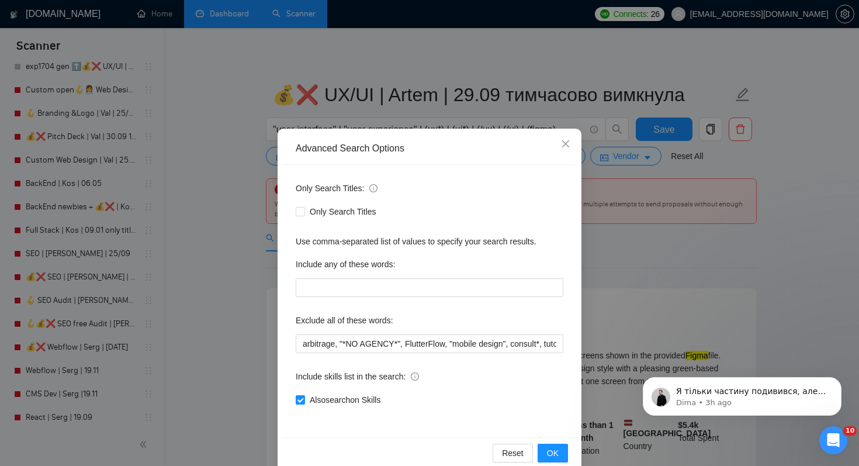
click at [507, 307] on div "Only Search Titles: Only Search Titles Use comma-separated list of values to sp…" at bounding box center [430, 301] width 296 height 272
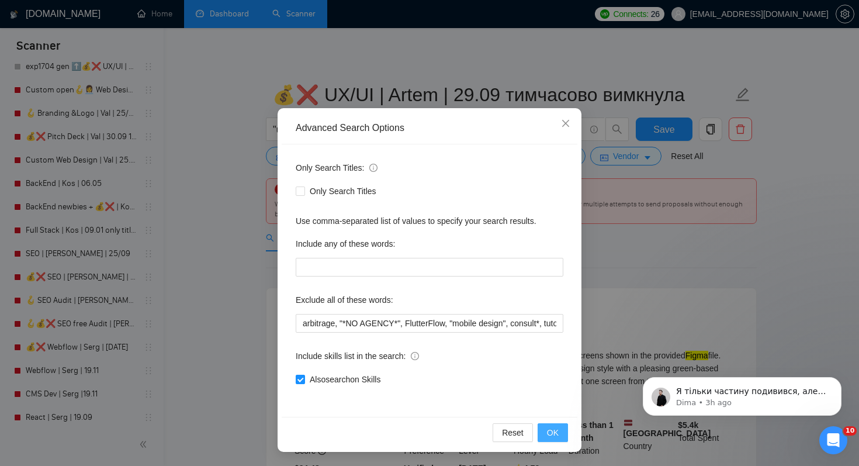
click at [565, 428] on button "OK" at bounding box center [553, 432] width 30 height 19
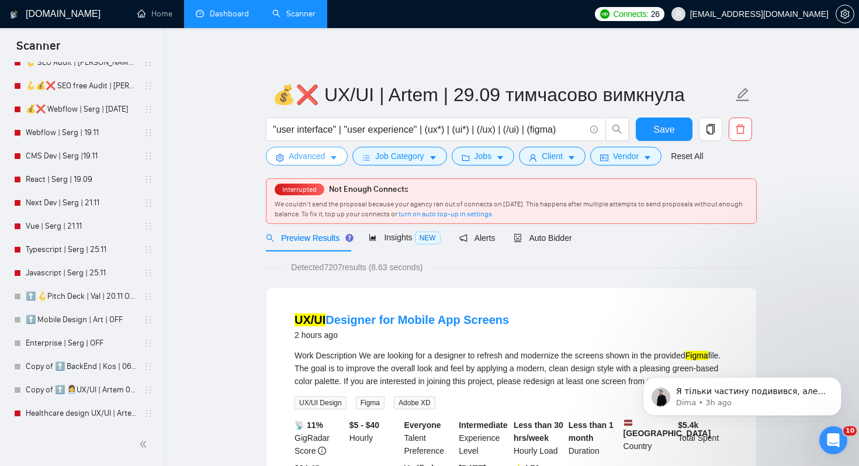
scroll to position [211, 0]
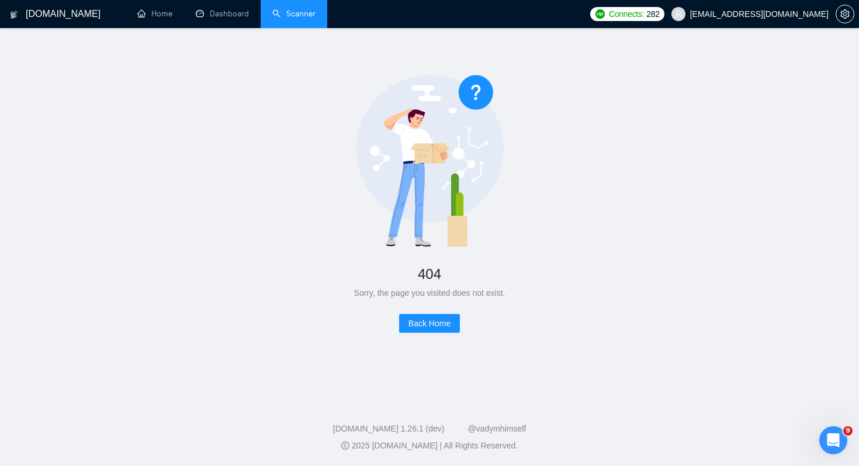
click at [300, 19] on link "Scanner" at bounding box center [293, 14] width 43 height 10
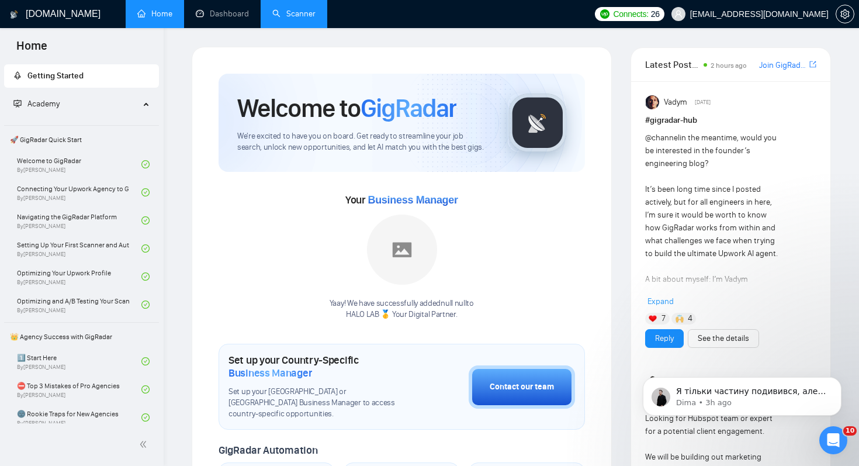
click at [307, 19] on link "Scanner" at bounding box center [293, 14] width 43 height 10
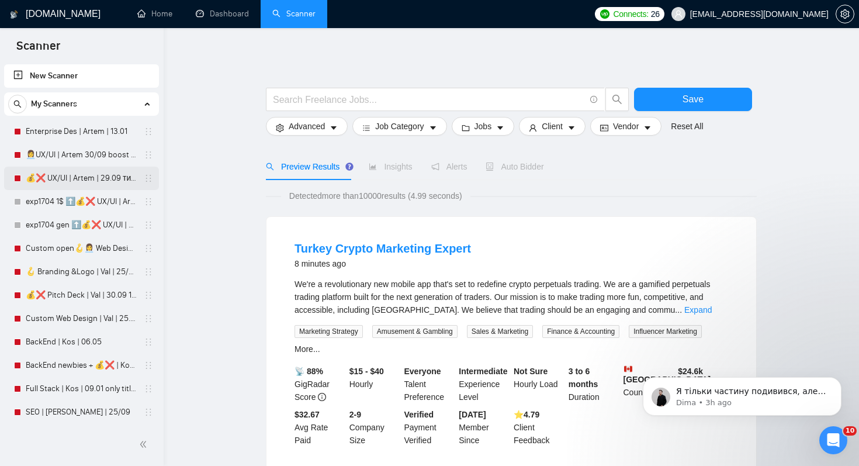
click at [103, 179] on link "💰❌ UX/UI | Artem | 29.09 тимчасово вимкнула" at bounding box center [81, 178] width 111 height 23
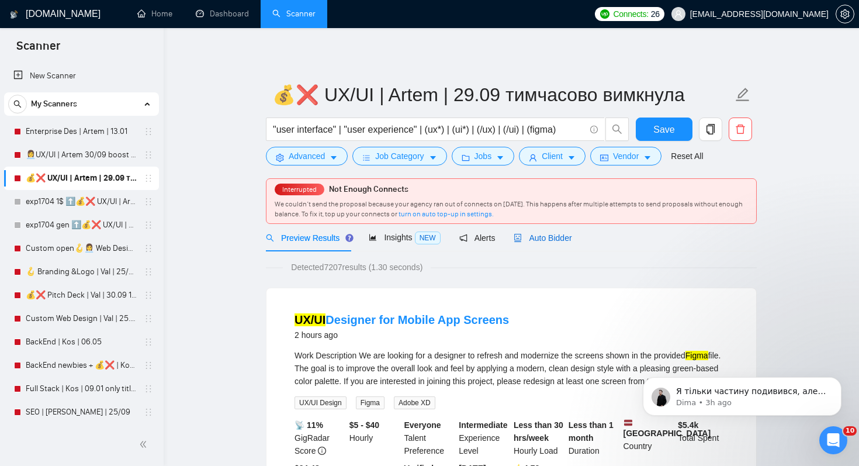
click at [550, 233] on div "Auto Bidder" at bounding box center [543, 237] width 58 height 13
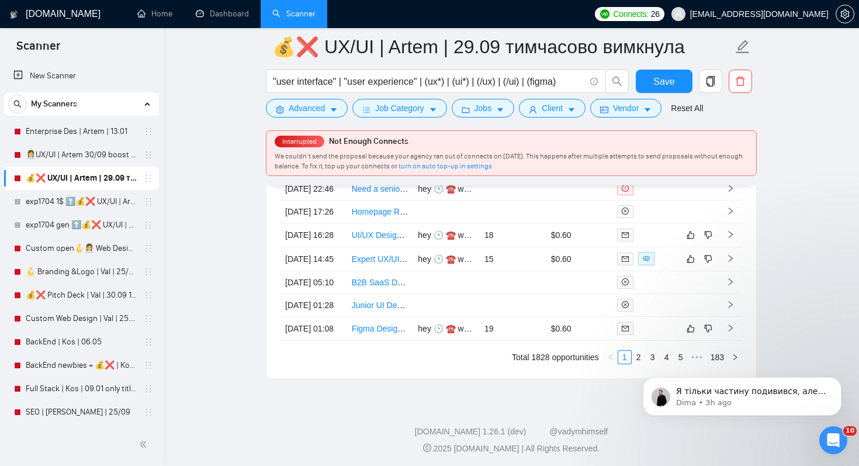
scroll to position [3160, 0]
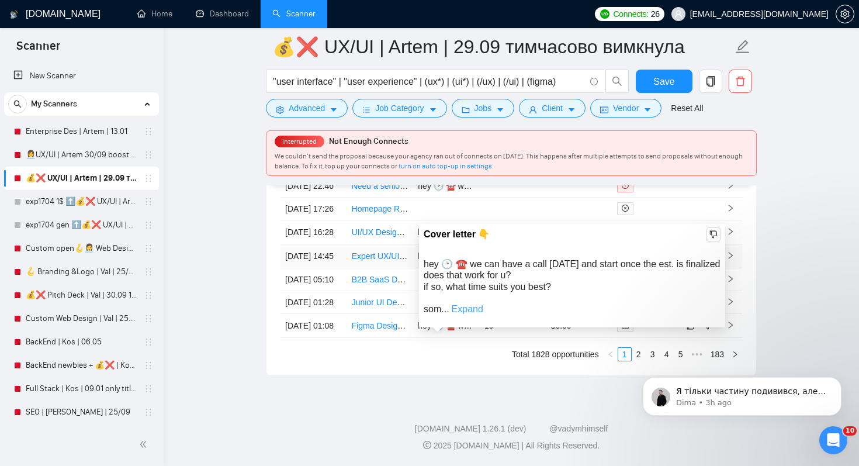
click at [475, 304] on link "Expand" at bounding box center [468, 309] width 32 height 10
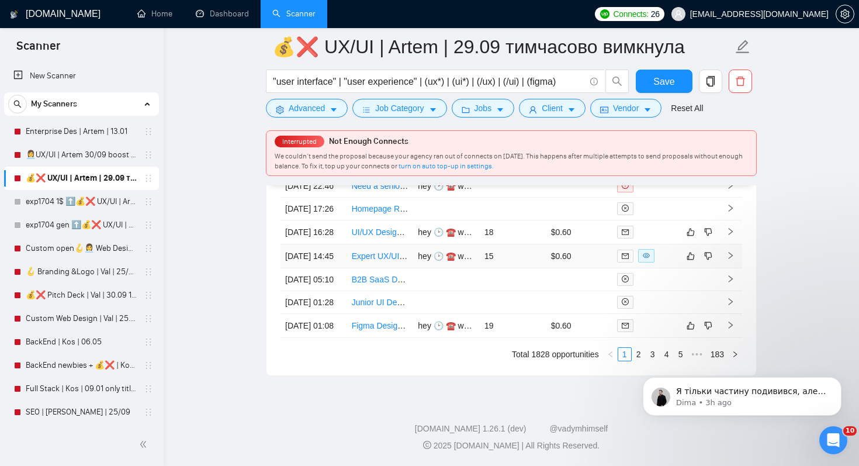
click at [390, 261] on link "Expert UX/UI Designer Needed for SaaS Product Development" at bounding box center [466, 255] width 229 height 9
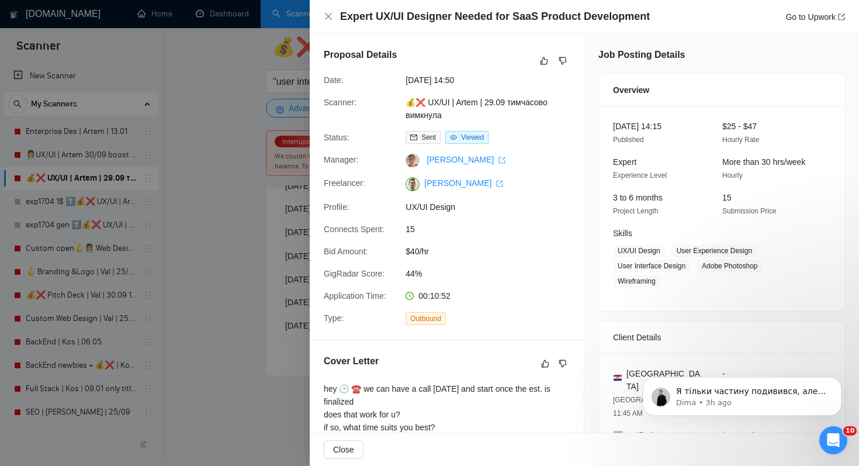
click at [245, 241] on div at bounding box center [429, 233] width 859 height 466
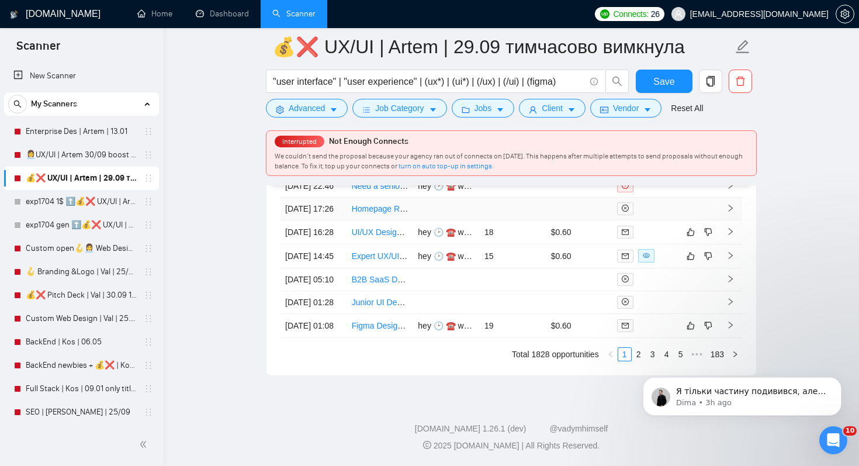
scroll to position [3236, 0]
click at [635, 350] on link "2" at bounding box center [638, 354] width 13 height 13
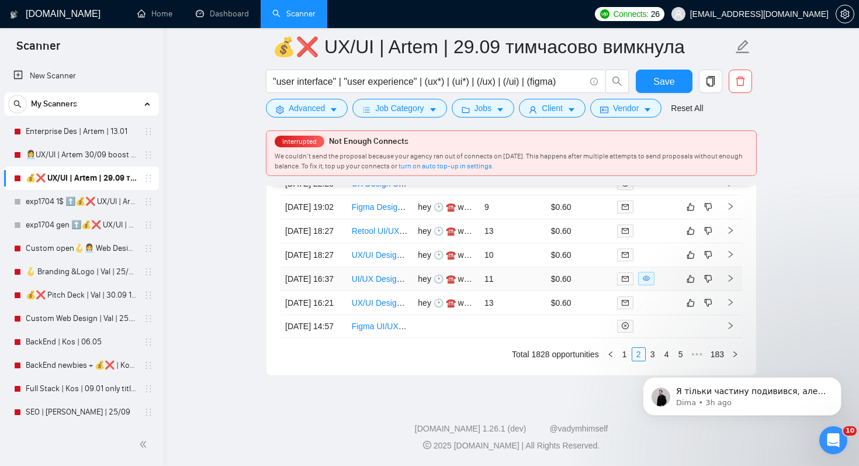
click at [384, 274] on link "UI/UX Designer for Interactive Mobile-First Web Page" at bounding box center [449, 278] width 194 height 9
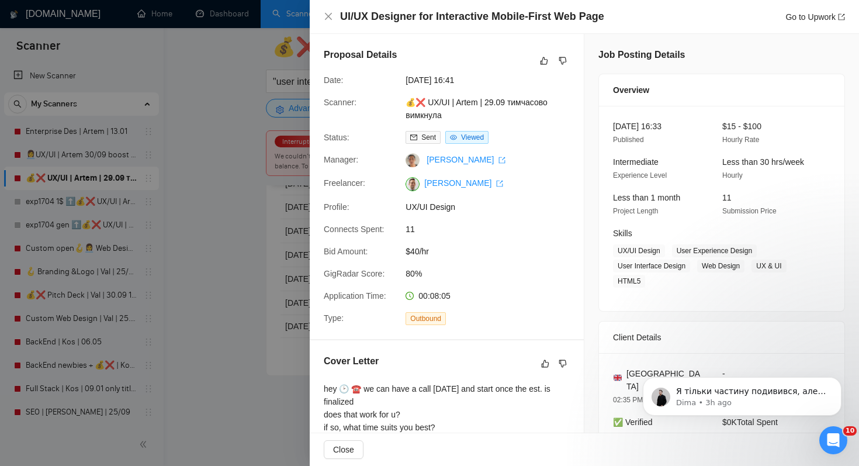
click at [245, 183] on div at bounding box center [429, 233] width 859 height 466
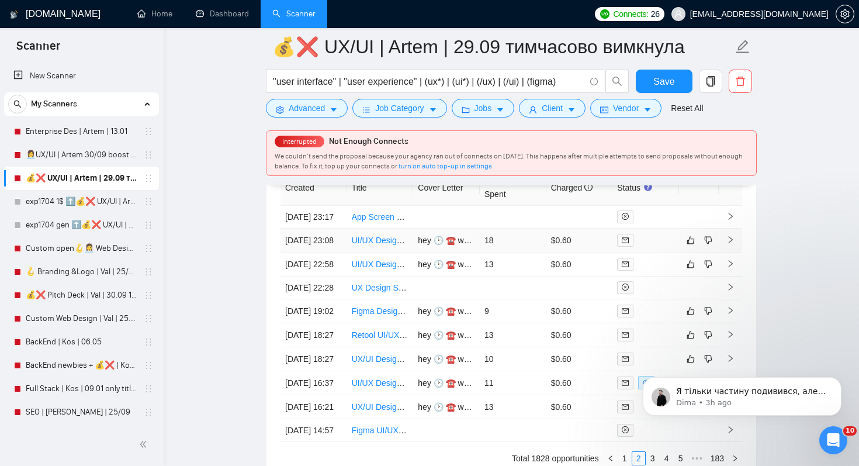
scroll to position [2987, 0]
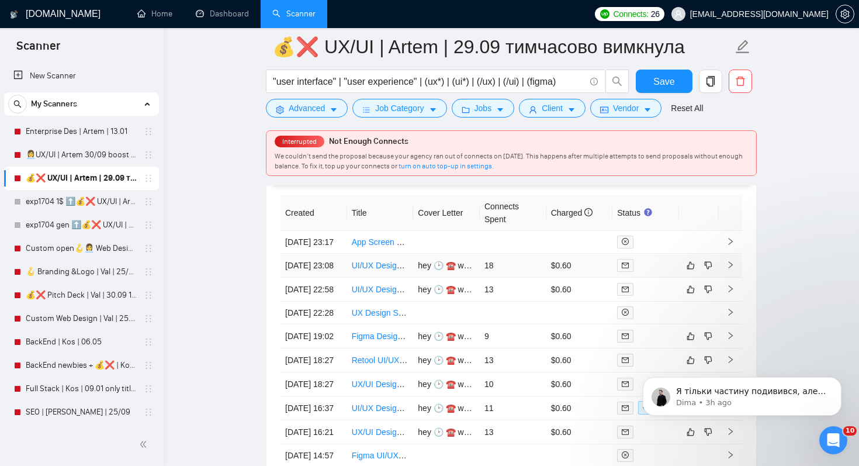
click at [369, 270] on link "UI/UX Designer for Web and Mobile Applications" at bounding box center [440, 265] width 176 height 9
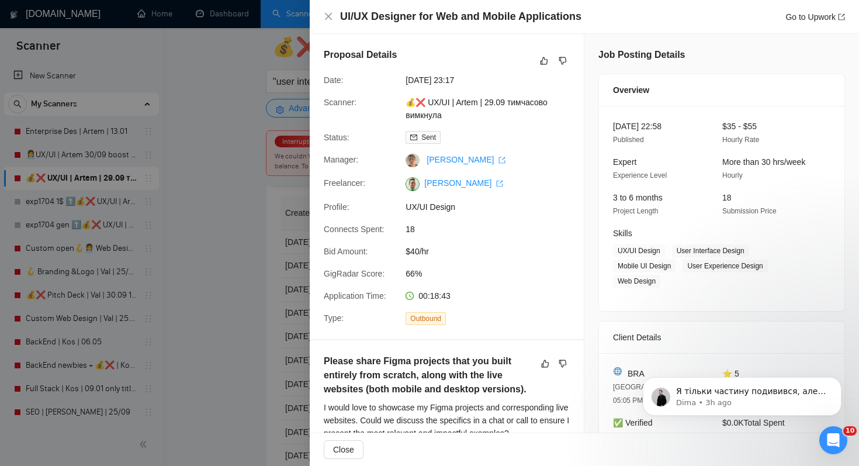
click at [244, 323] on div at bounding box center [429, 233] width 859 height 466
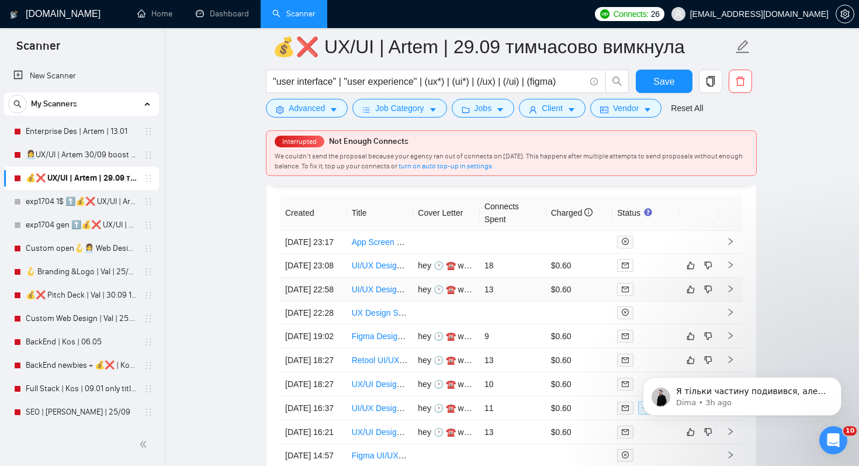
click at [370, 294] on link "UI/UX Designer Needed for Ongoing Project" at bounding box center [432, 289] width 161 height 9
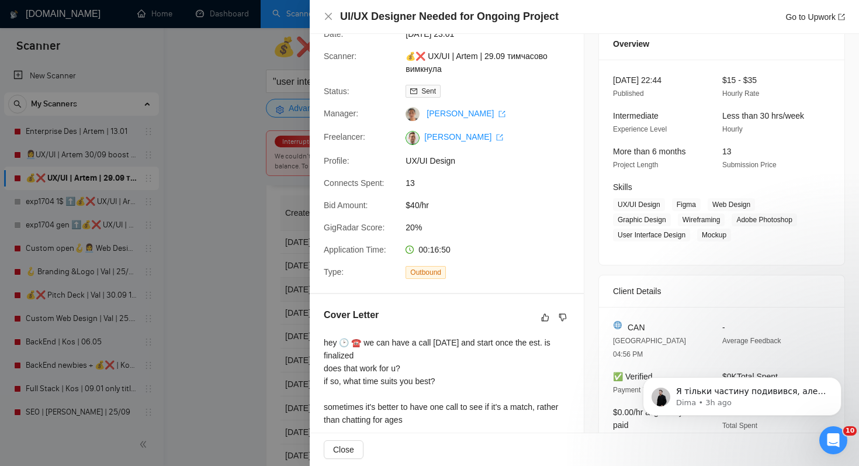
scroll to position [67, 0]
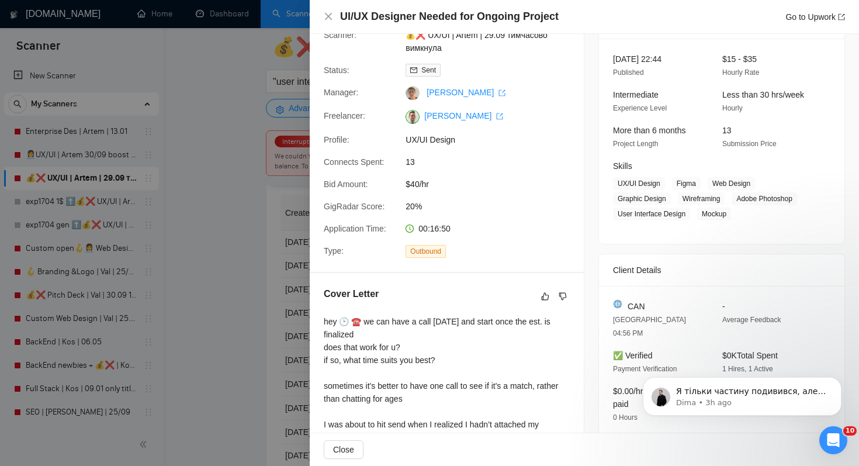
click at [223, 352] on div at bounding box center [429, 233] width 859 height 466
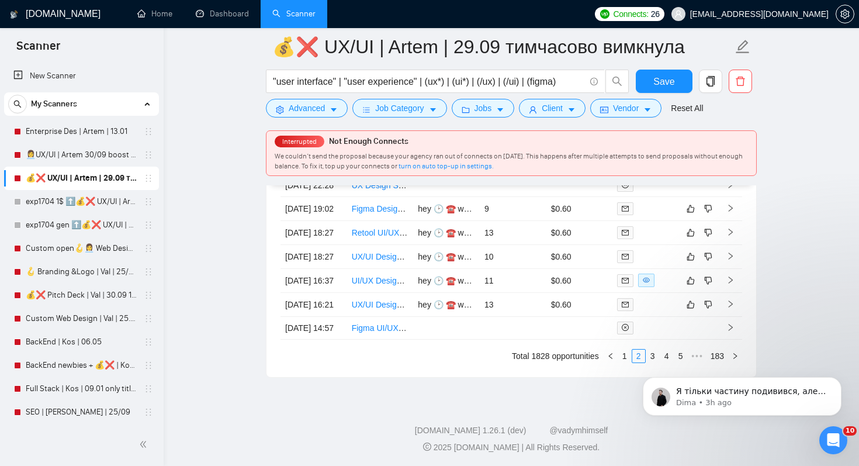
scroll to position [3123, 0]
click at [372, 212] on link "Figma Designer Needed for Design Work" at bounding box center [427, 206] width 150 height 9
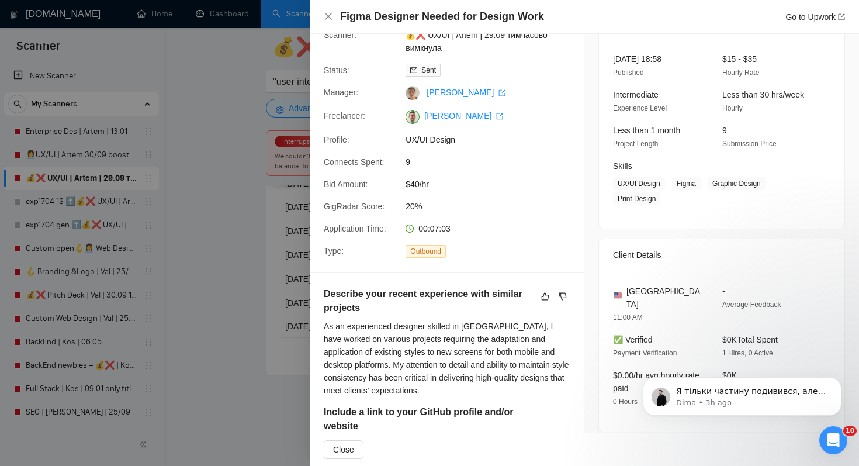
click at [217, 321] on div at bounding box center [429, 233] width 859 height 466
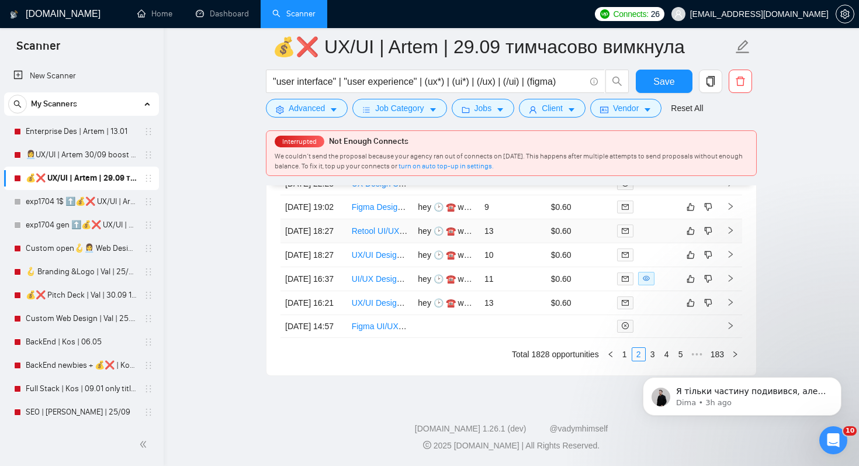
click at [364, 236] on link "Retool UI/UX Designer to Elevate a B2B Client Portal" at bounding box center [448, 230] width 193 height 9
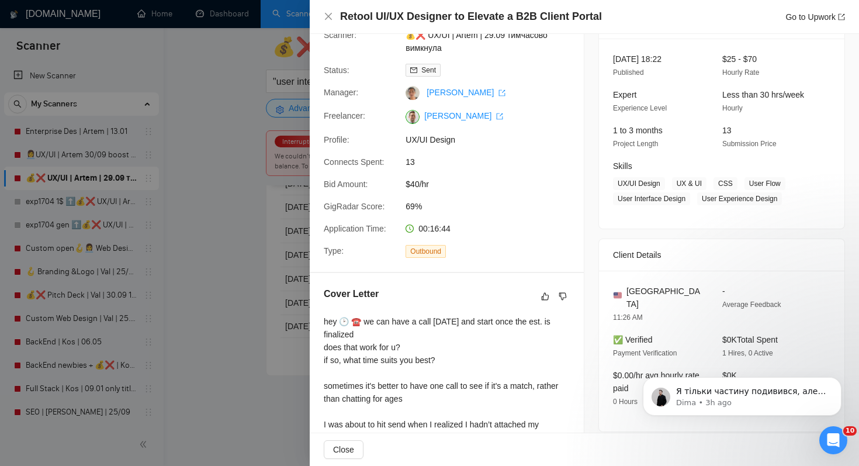
click at [188, 334] on div at bounding box center [429, 233] width 859 height 466
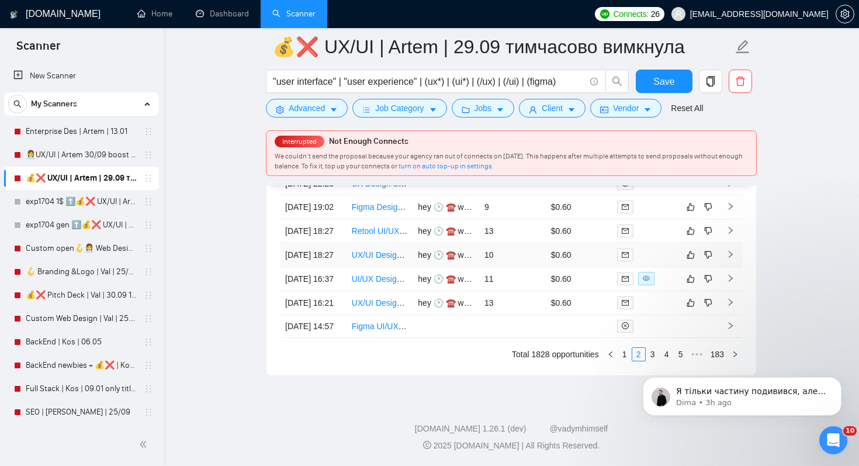
click at [369, 259] on link "UX/UI Designer for SaaS MVP Optimization" at bounding box center [431, 254] width 158 height 9
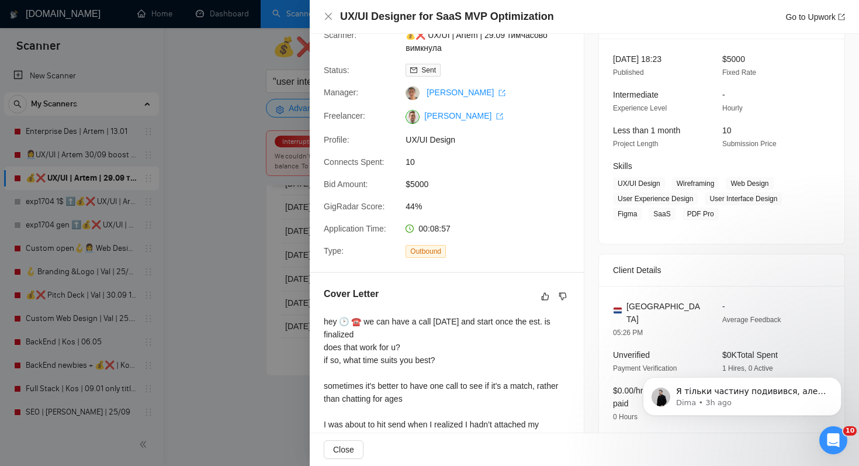
click at [209, 269] on div at bounding box center [429, 233] width 859 height 466
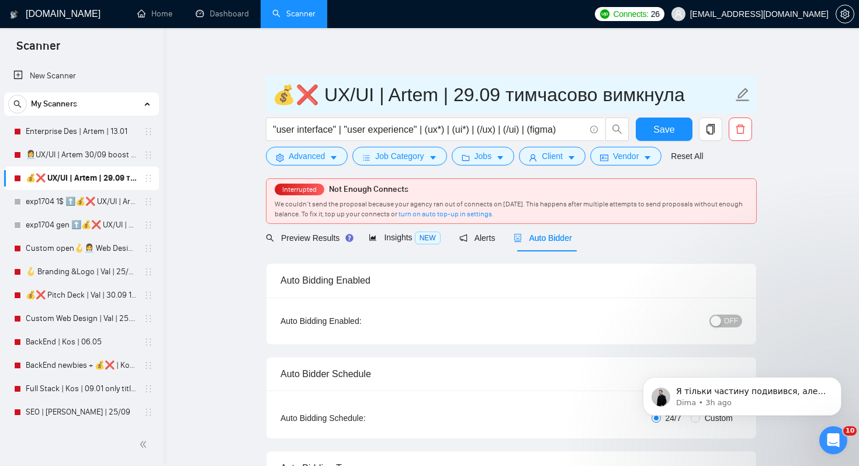
drag, startPoint x: 311, startPoint y: 92, endPoint x: 269, endPoint y: 92, distance: 41.5
click at [269, 92] on span "💰❌ UX/UI | Artem | 29.09 тимчасово вимкнула" at bounding box center [511, 94] width 491 height 37
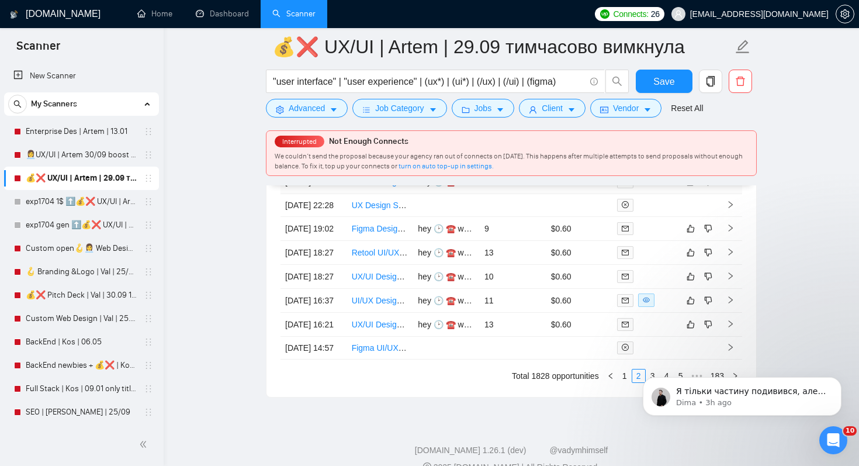
scroll to position [3095, 0]
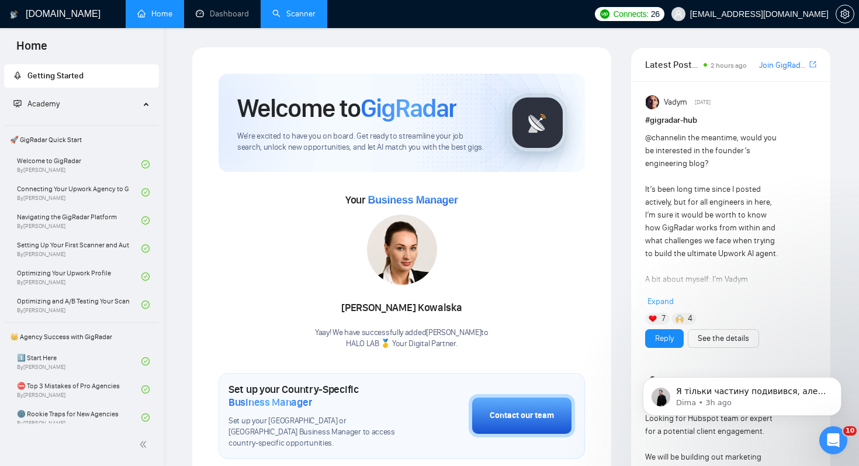
click at [287, 15] on link "Scanner" at bounding box center [293, 14] width 43 height 10
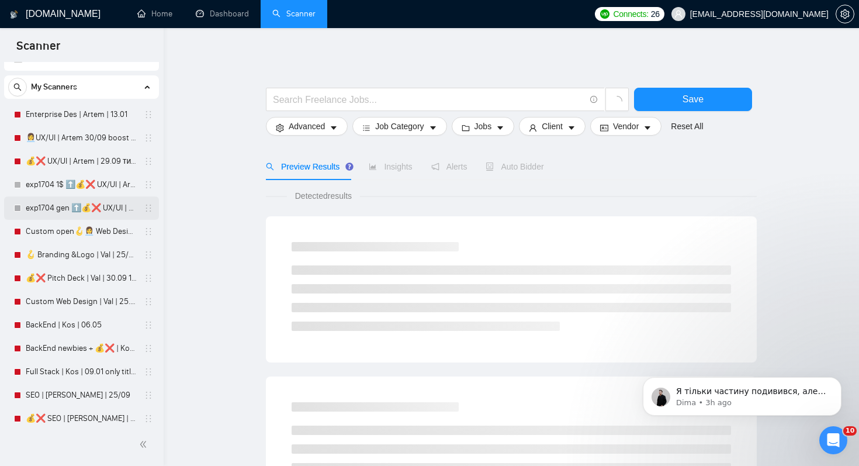
scroll to position [20, 0]
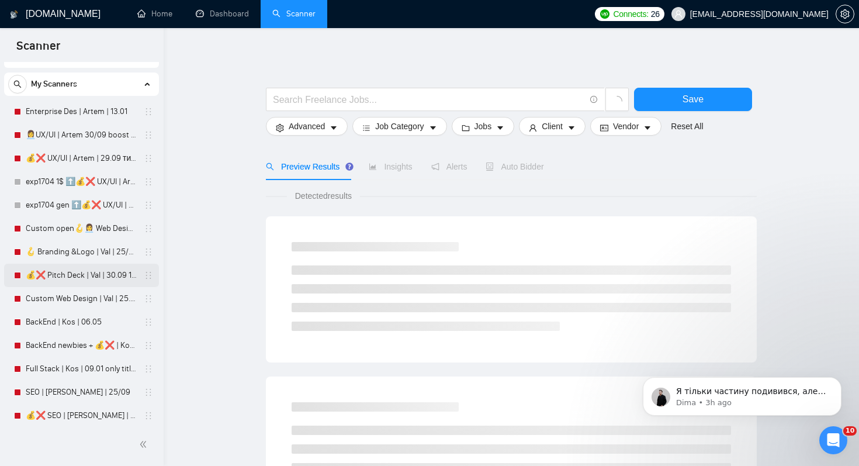
click at [92, 275] on link "💰❌ Pitch Deck | Val | 30.09 16% view" at bounding box center [81, 275] width 111 height 23
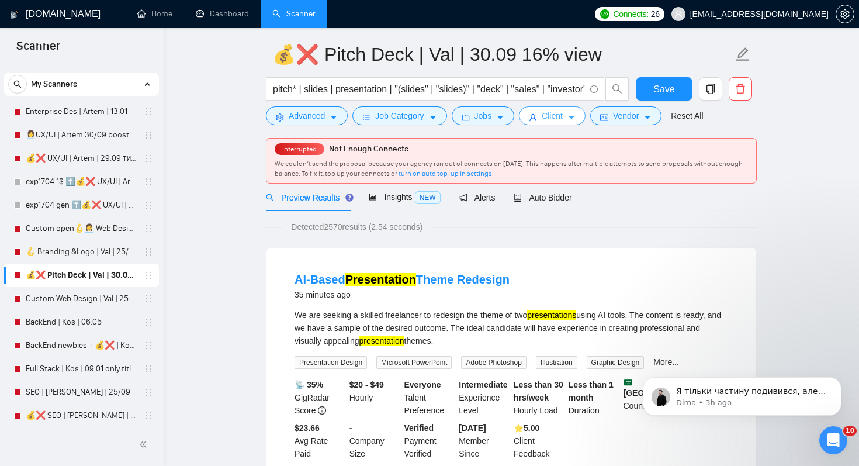
scroll to position [44, 0]
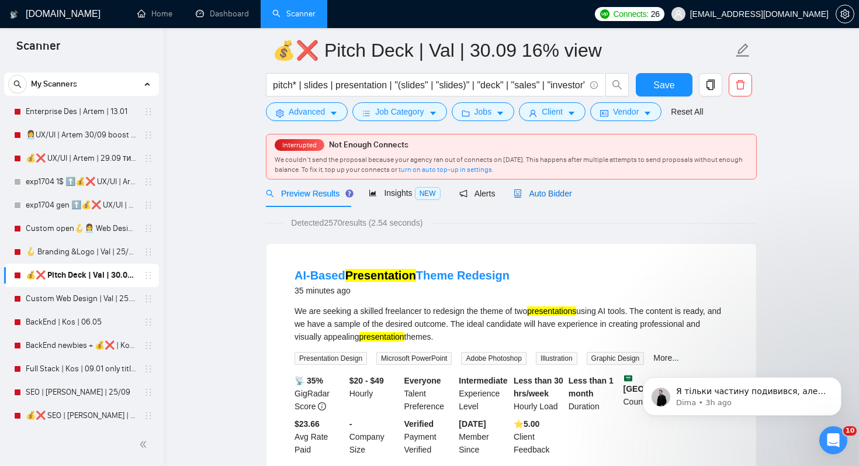
click at [546, 194] on span "Auto Bidder" at bounding box center [543, 193] width 58 height 9
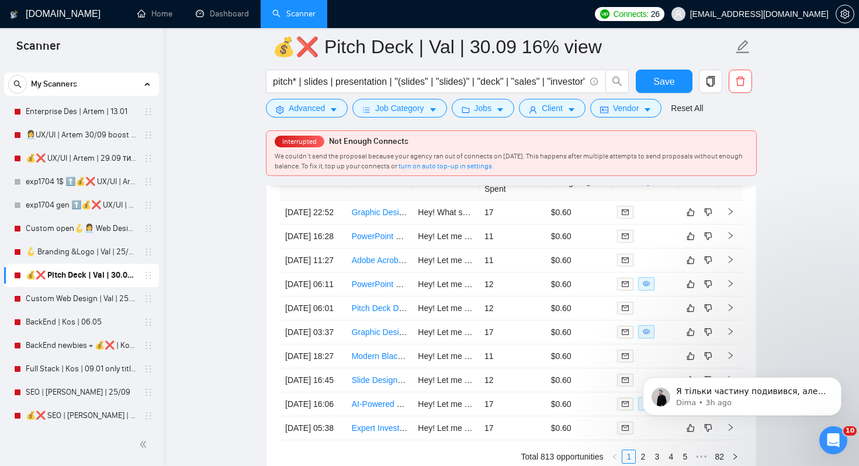
scroll to position [3021, 0]
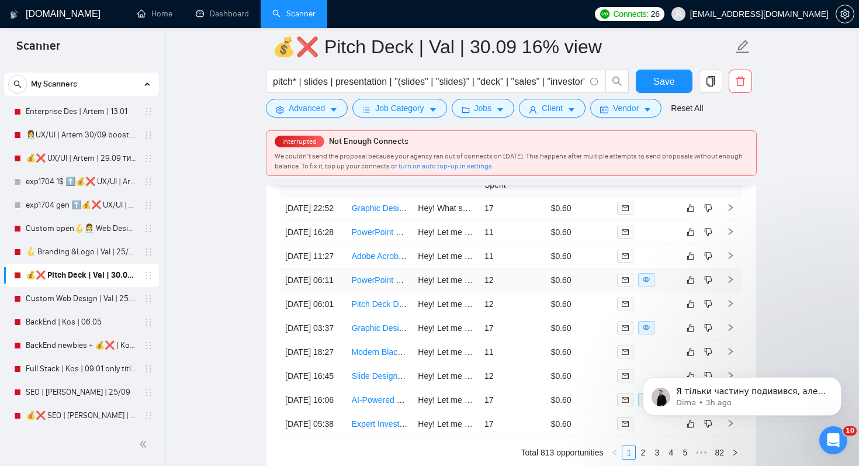
click at [373, 285] on link "PowerPoint Slides to Show at Trade Show Booth" at bounding box center [440, 279] width 177 height 9
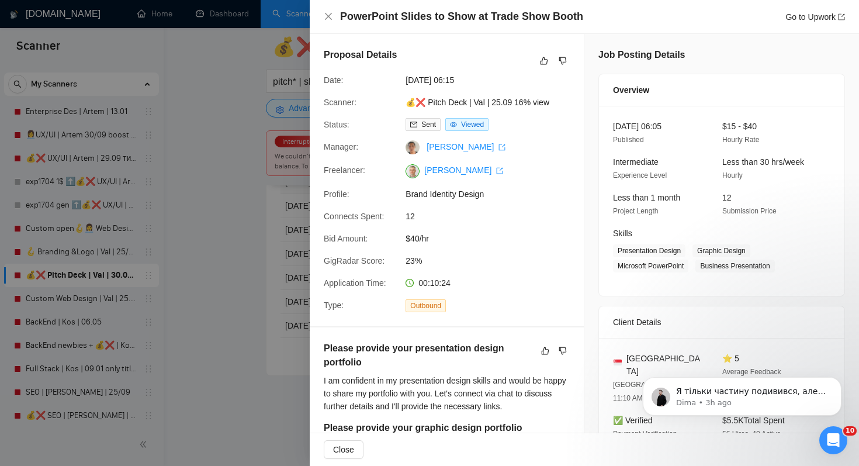
scroll to position [3236, 0]
click at [240, 320] on div at bounding box center [429, 233] width 859 height 466
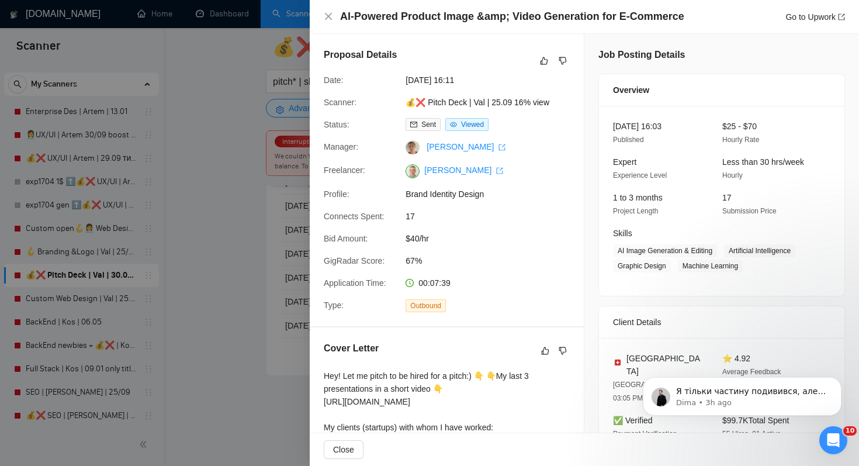
drag, startPoint x: 220, startPoint y: 289, endPoint x: 228, endPoint y: 289, distance: 7.6
click at [220, 289] on div at bounding box center [429, 233] width 859 height 466
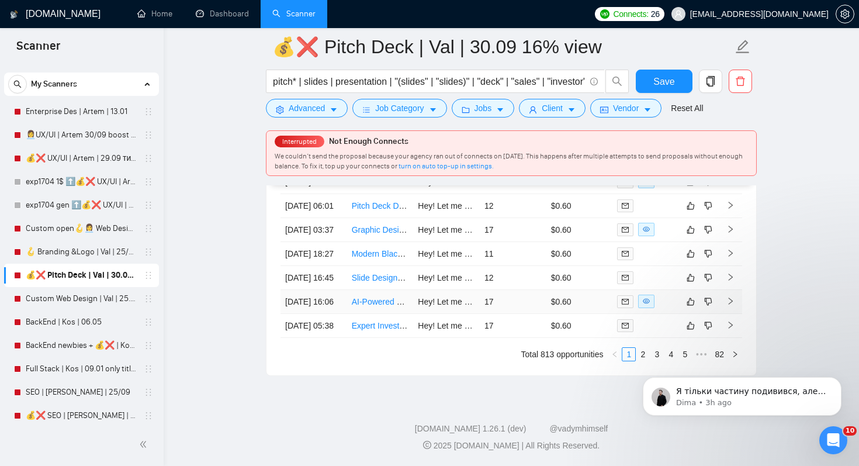
click at [382, 297] on link "AI-Powered Product Image &amp; Video Generation for E-Commerce" at bounding box center [478, 301] width 252 height 9
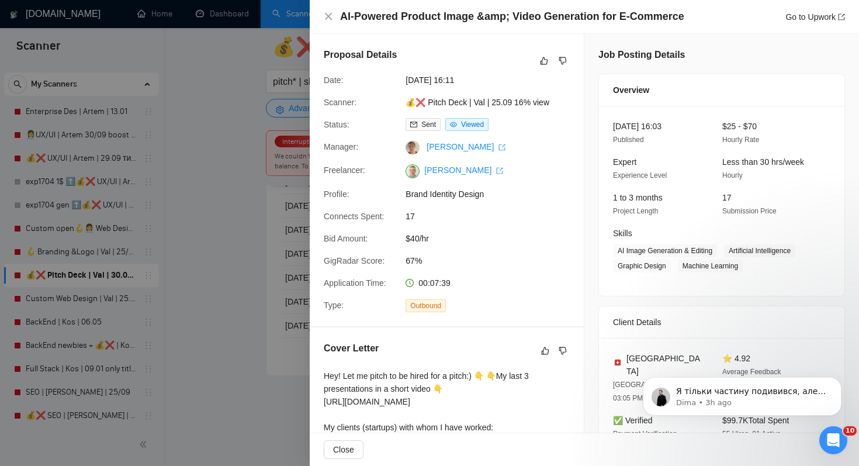
click at [233, 220] on div at bounding box center [429, 233] width 859 height 466
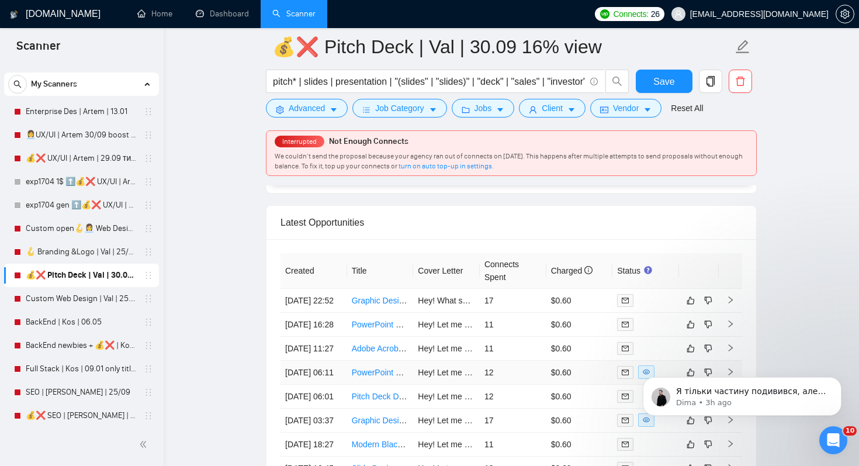
scroll to position [2928, 0]
click at [368, 306] on link "Graphic Designer for marketing brochures and slides" at bounding box center [448, 301] width 192 height 9
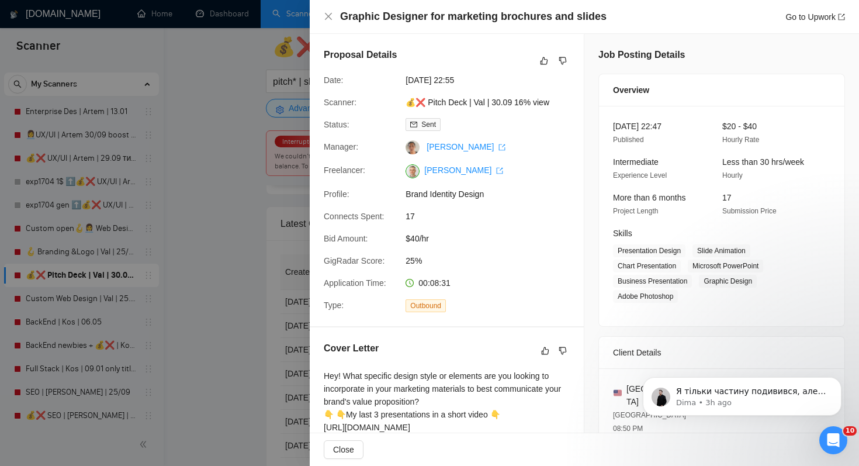
click at [269, 340] on div at bounding box center [429, 233] width 859 height 466
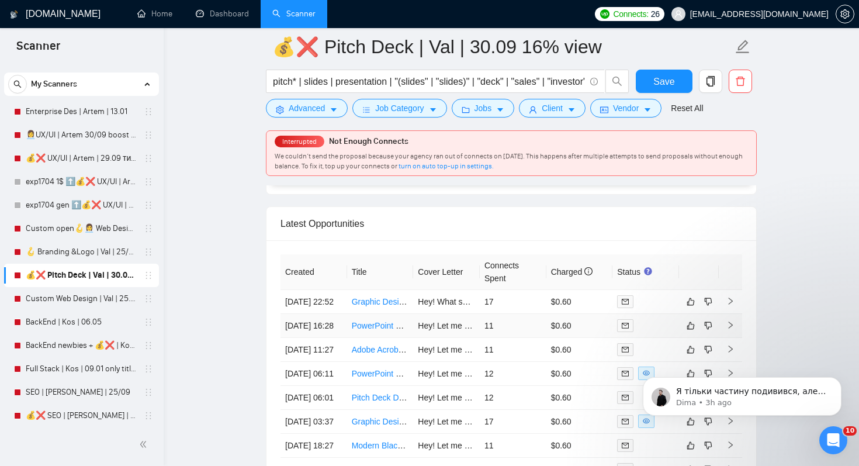
click at [388, 330] on link "PowerPoint Designer Needed to Polish Investor Presentation (2–4 hrs, Due by [DA…" at bounding box center [509, 325] width 314 height 9
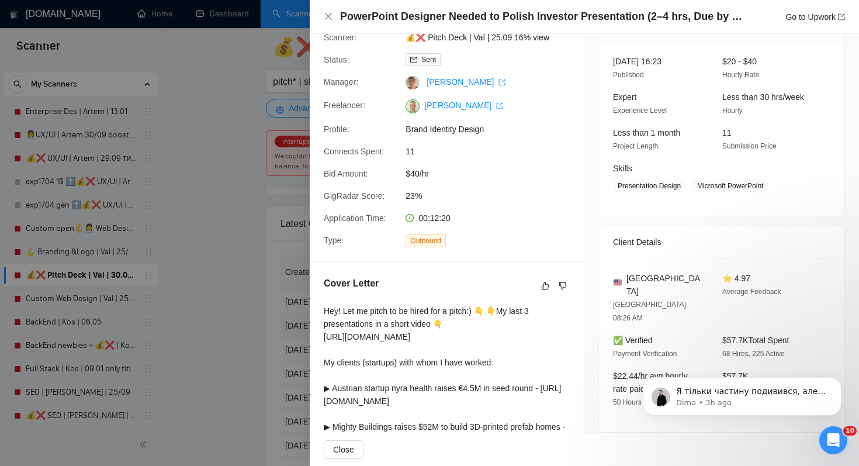
scroll to position [118, 0]
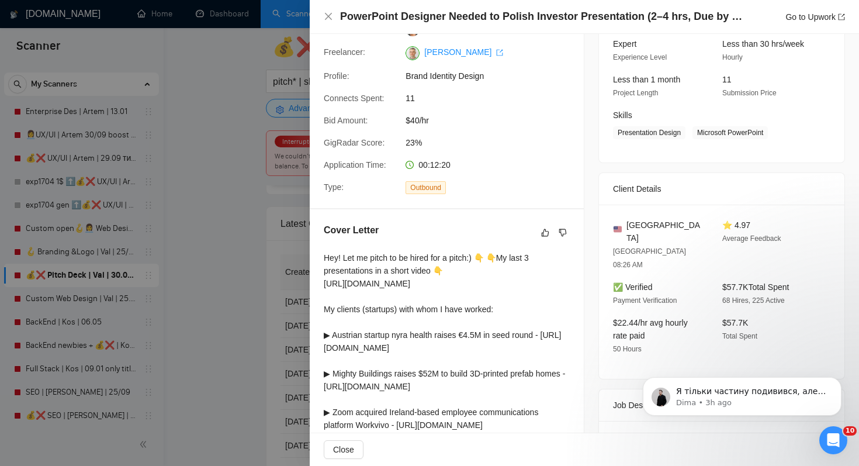
click at [227, 352] on div at bounding box center [429, 233] width 859 height 466
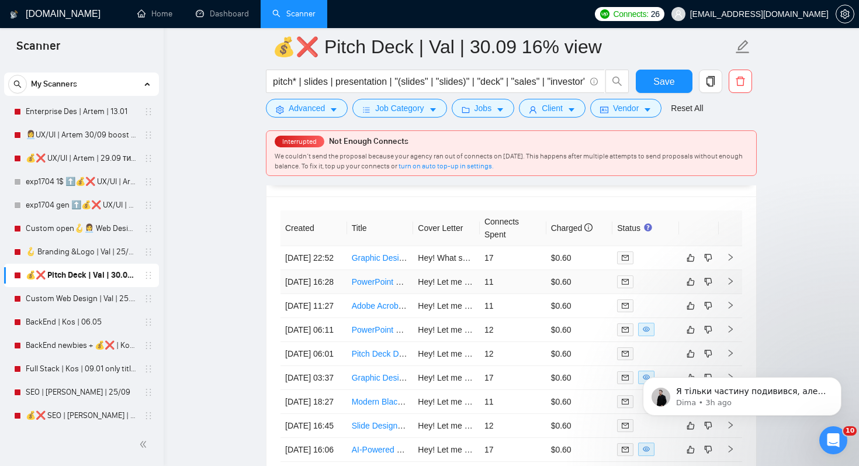
scroll to position [3058, 0]
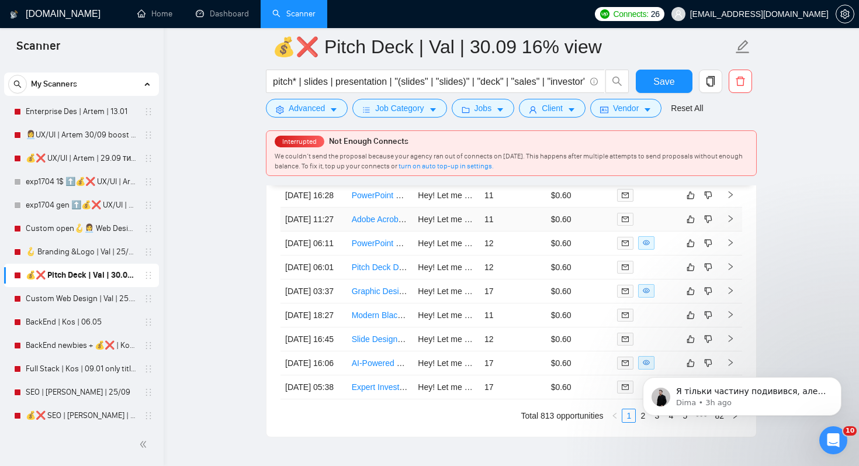
click at [368, 224] on link "Adobe Acrobat Pro Adobe Certified Professional" at bounding box center [439, 218] width 174 height 9
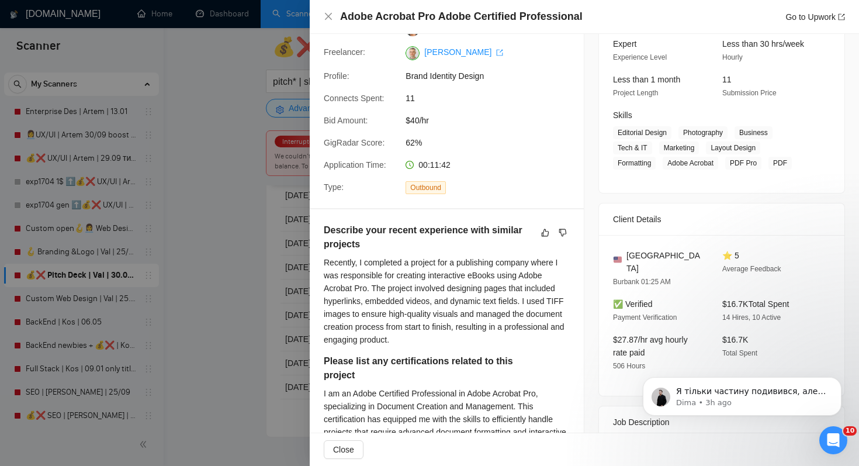
click at [232, 300] on div at bounding box center [429, 233] width 859 height 466
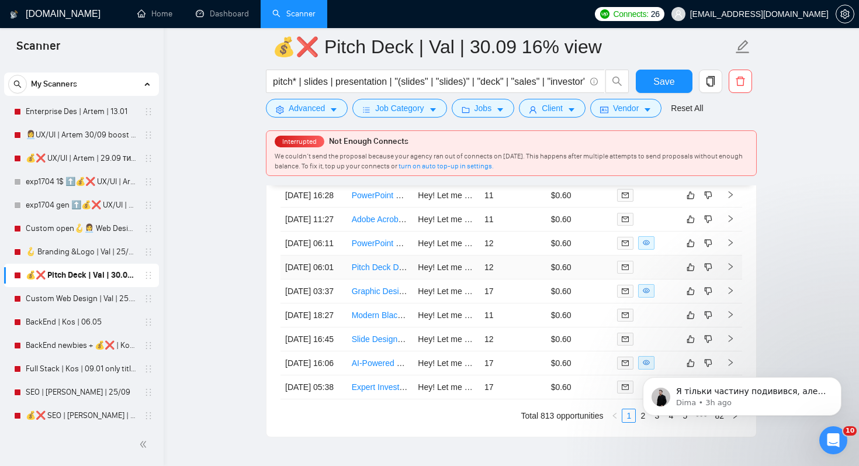
click at [385, 272] on link "Pitch Deck Designer for Investment Raise" at bounding box center [427, 266] width 151 height 9
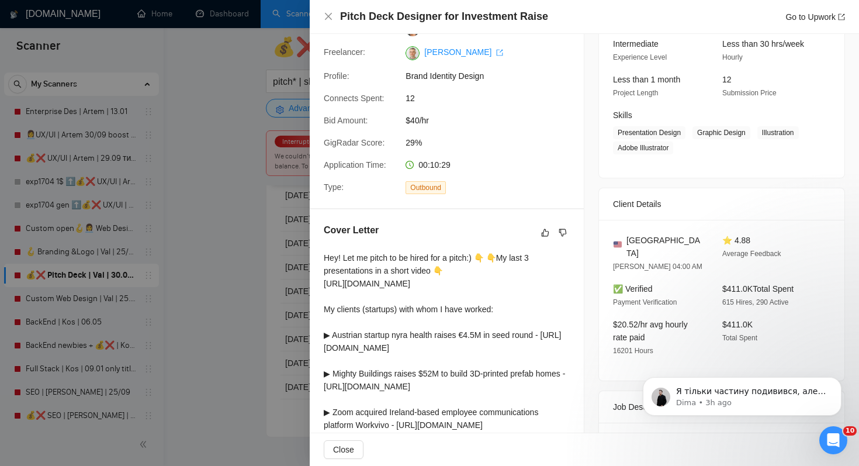
click at [223, 331] on div at bounding box center [429, 233] width 859 height 466
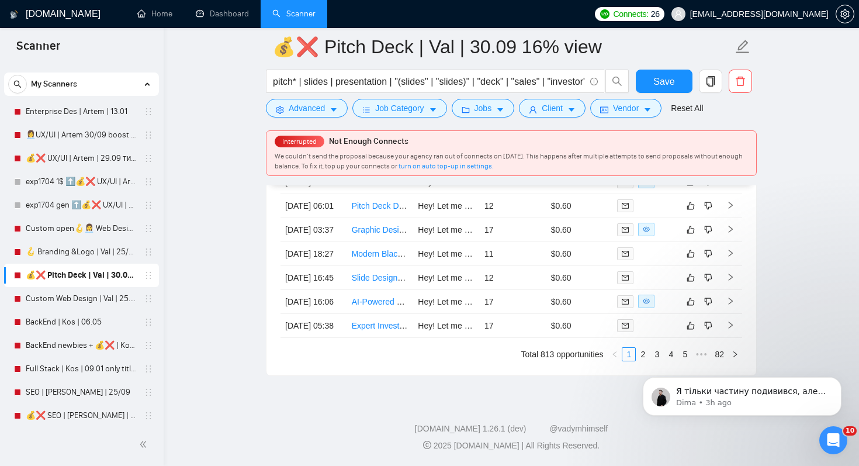
scroll to position [3236, 0]
click at [370, 242] on td "Modern Black and White Business Card Design" at bounding box center [380, 254] width 67 height 24
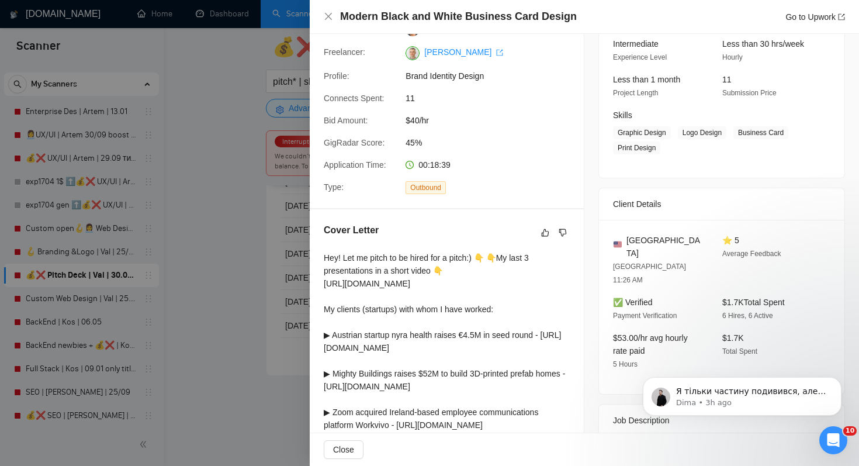
click at [181, 285] on div at bounding box center [429, 233] width 859 height 466
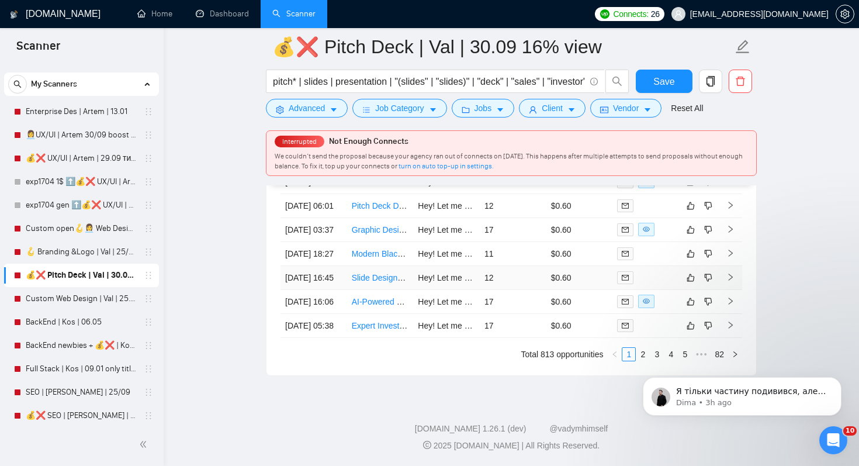
click at [378, 266] on td "Slide Designer Needed for Same-day Turnaround" at bounding box center [380, 278] width 67 height 24
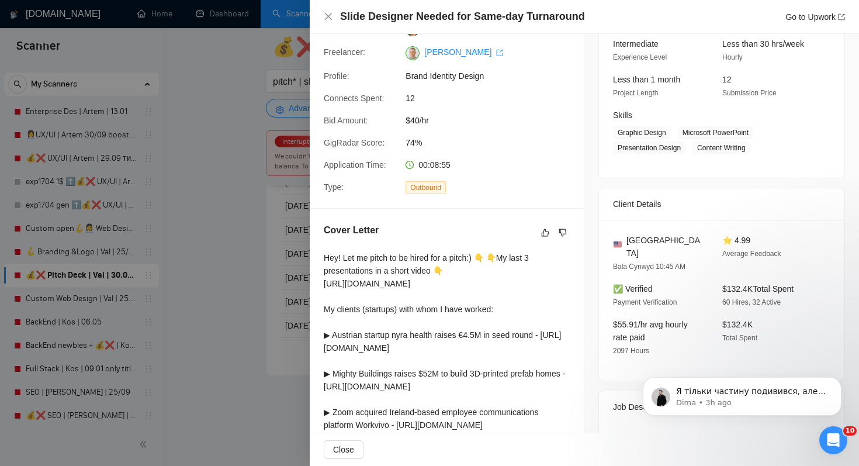
click at [260, 257] on div at bounding box center [429, 233] width 859 height 466
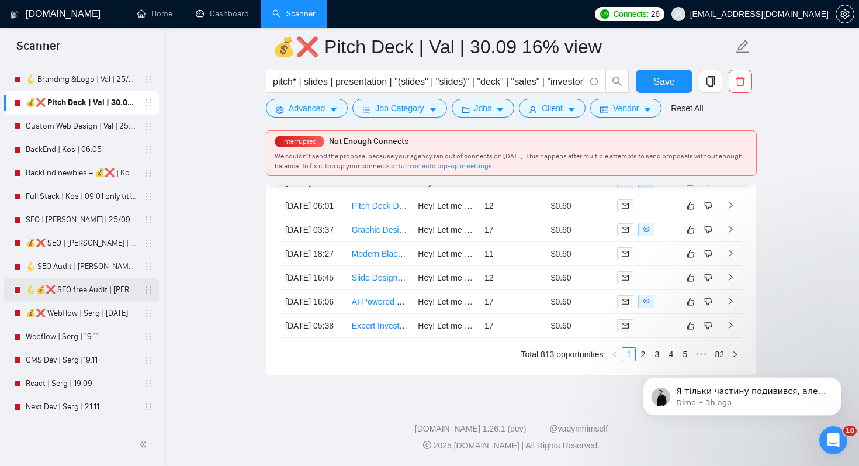
scroll to position [193, 0]
click at [79, 342] on link "Webflow | Serg | 19.11" at bounding box center [81, 335] width 111 height 23
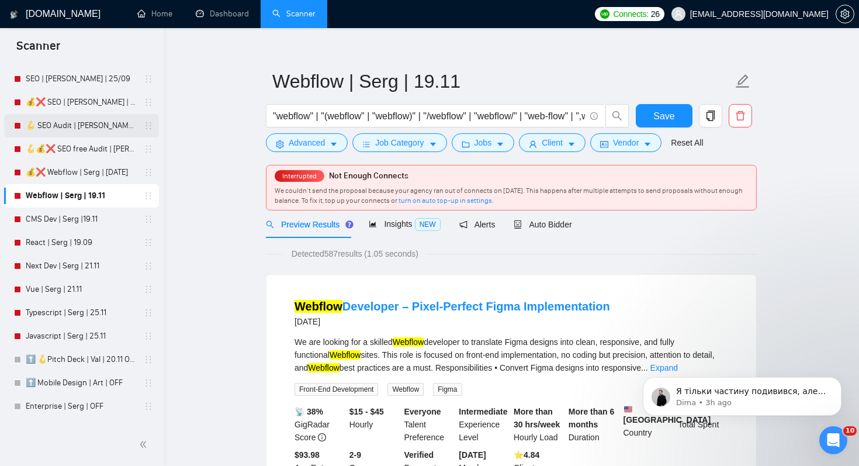
scroll to position [327, 0]
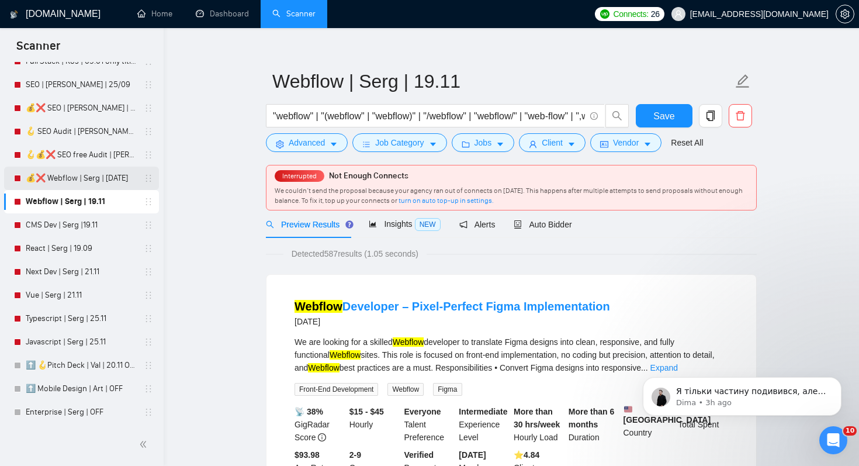
click at [95, 183] on link "💰❌ Webflow | Serg | [DATE]" at bounding box center [81, 178] width 111 height 23
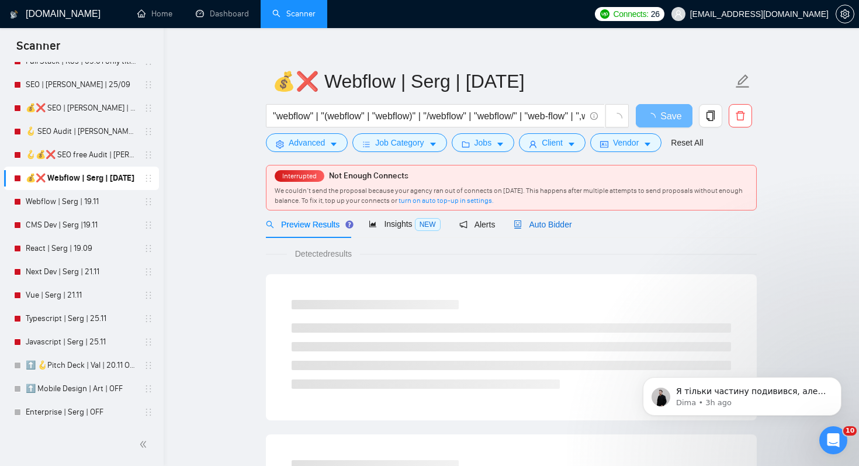
click at [545, 229] on span "Auto Bidder" at bounding box center [543, 224] width 58 height 9
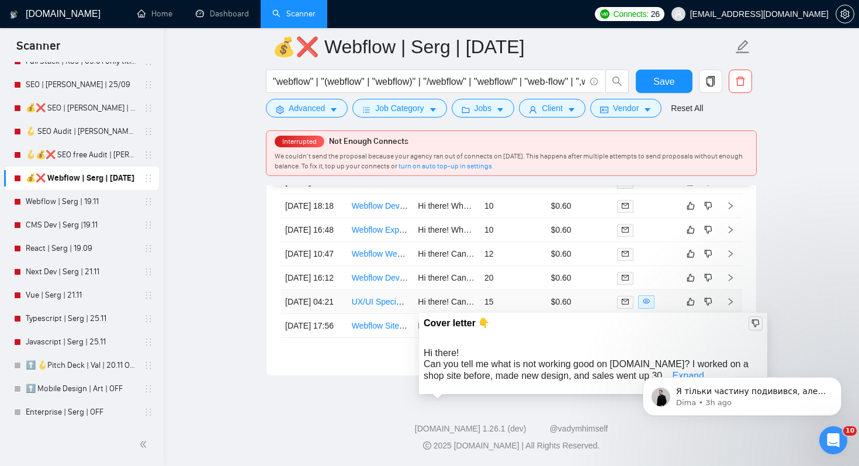
scroll to position [3076, 0]
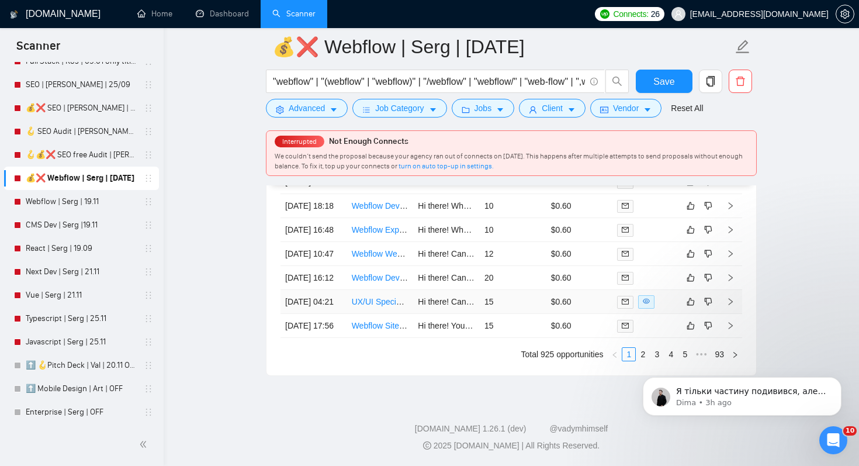
click at [375, 306] on link "UX/UI Specialist – Website Optimization & CRO" at bounding box center [439, 301] width 174 height 9
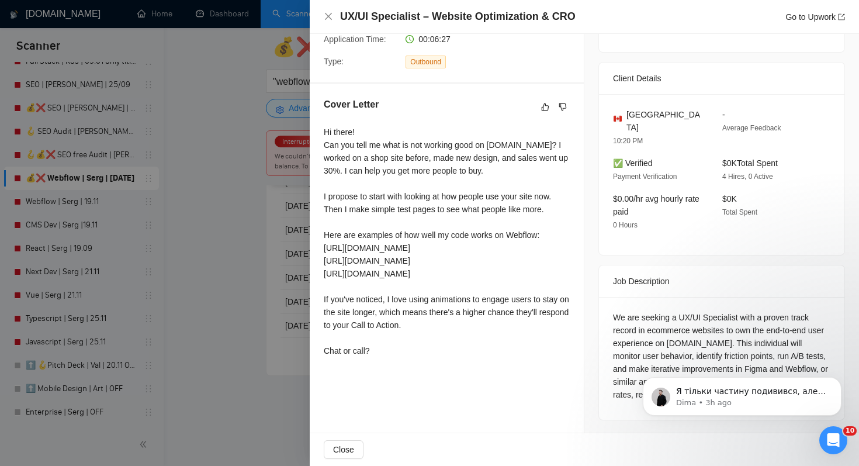
scroll to position [3139, 0]
click at [300, 252] on div at bounding box center [429, 233] width 859 height 466
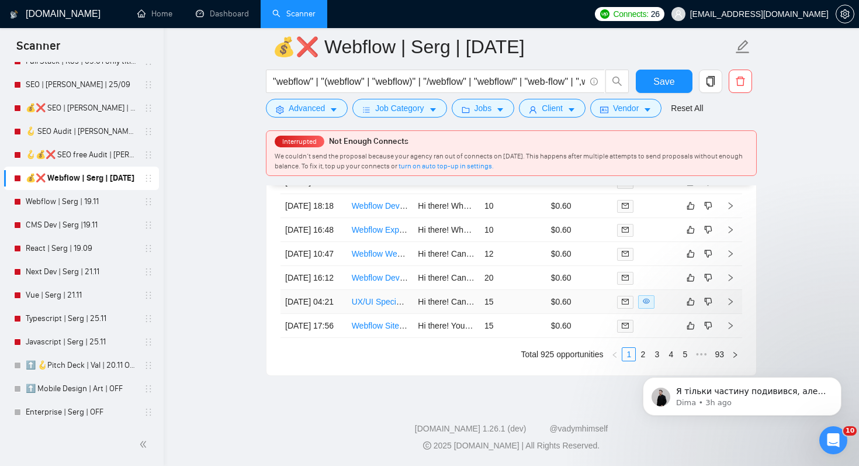
scroll to position [3107, 0]
click at [371, 282] on link "Webflow Developer – Build Interactive Website Page (With Upload Tool &#43; Scro…" at bounding box center [527, 277] width 350 height 9
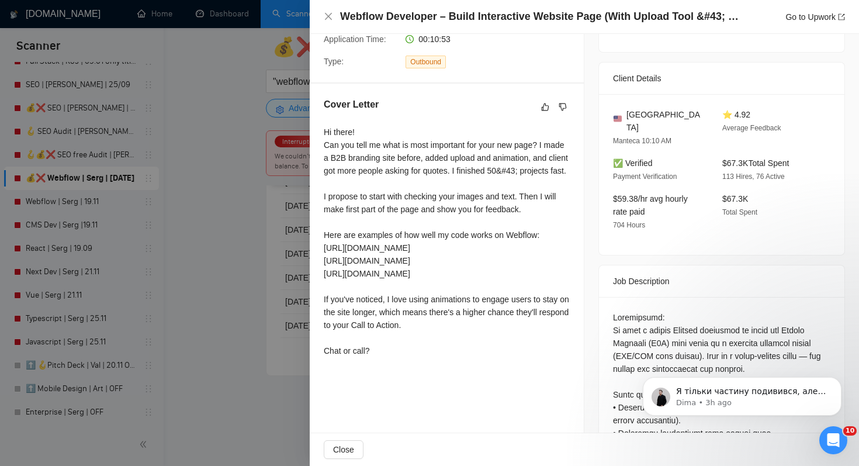
click at [209, 288] on div at bounding box center [429, 233] width 859 height 466
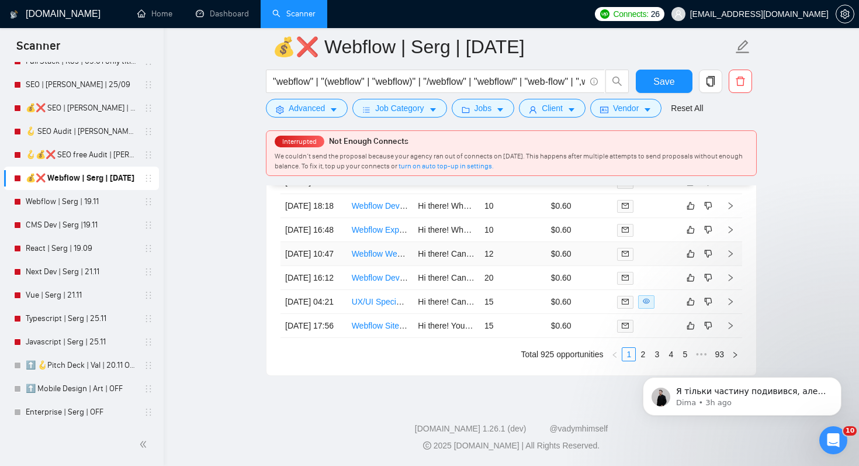
click at [367, 249] on link "Webflow Website Designer Needed for New Site Creation" at bounding box center [456, 253] width 209 height 9
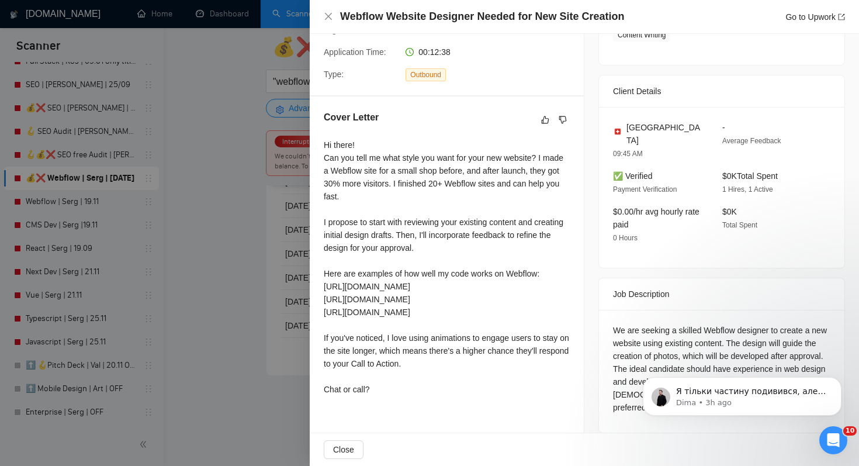
scroll to position [3043, 0]
click at [238, 303] on div at bounding box center [429, 233] width 859 height 466
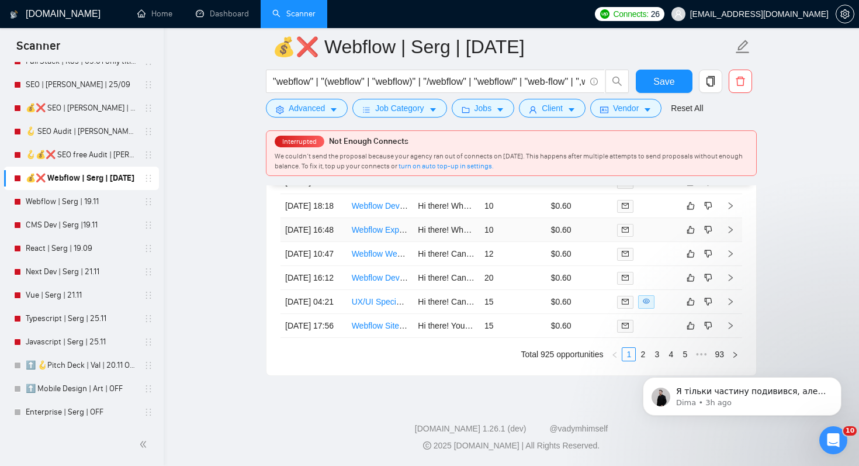
click at [376, 234] on link "Webflow Expert Needed for Professional Agency Website" at bounding box center [456, 229] width 208 height 9
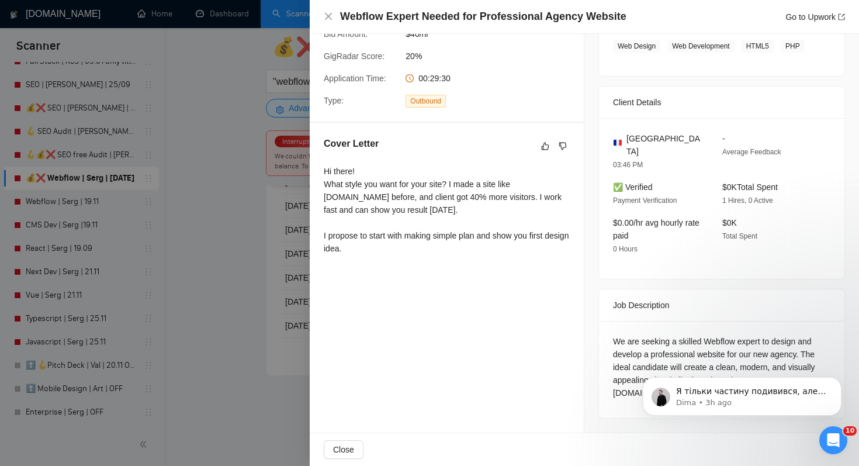
click at [209, 283] on div at bounding box center [429, 233] width 859 height 466
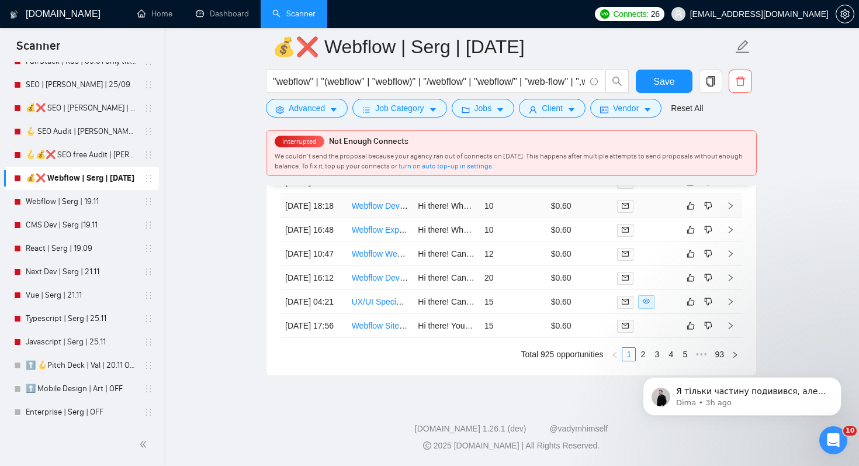
click at [379, 210] on link "Webflow Developer for CMS Setup, Animations &amp; amp; Integrations" at bounding box center [483, 205] width 263 height 9
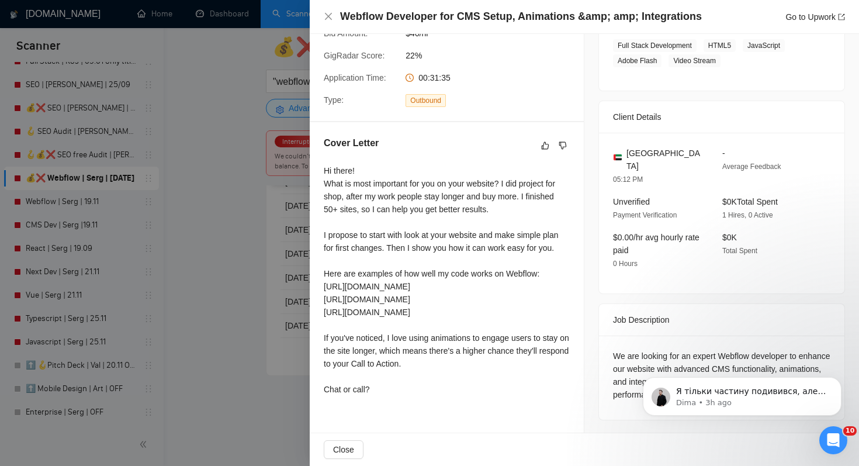
click at [237, 264] on div at bounding box center [429, 233] width 859 height 466
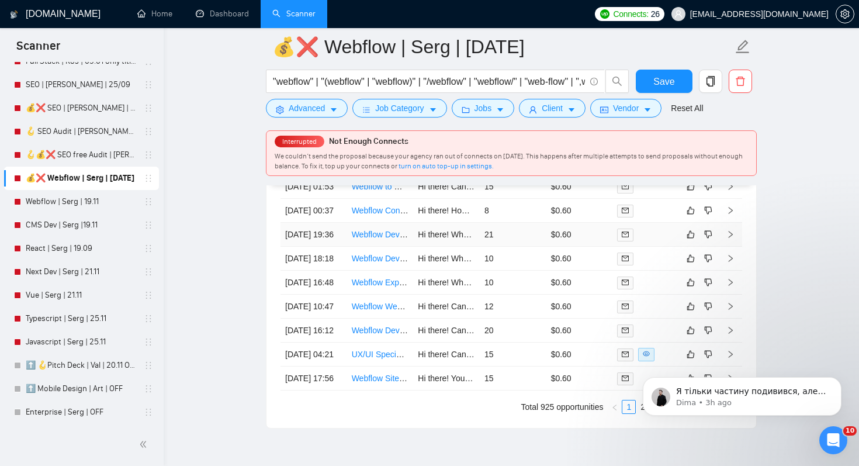
scroll to position [2963, 0]
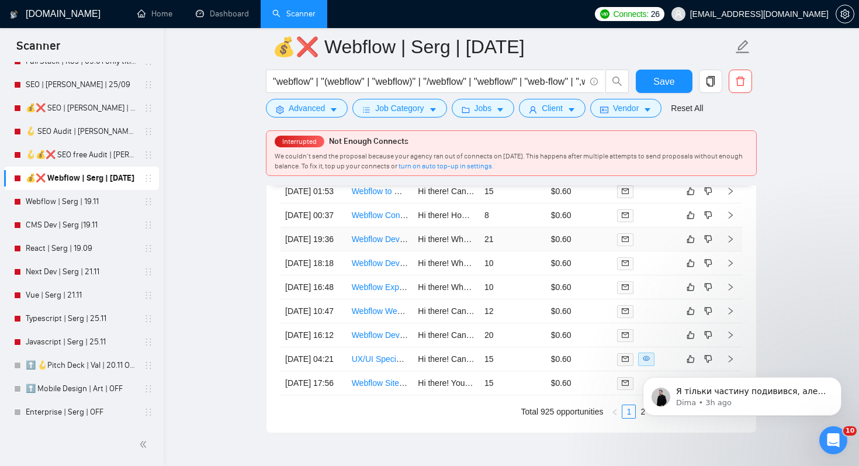
click at [377, 244] on link "Webflow Developer – Pixel-Perfect Figma Implementation" at bounding box center [456, 238] width 209 height 9
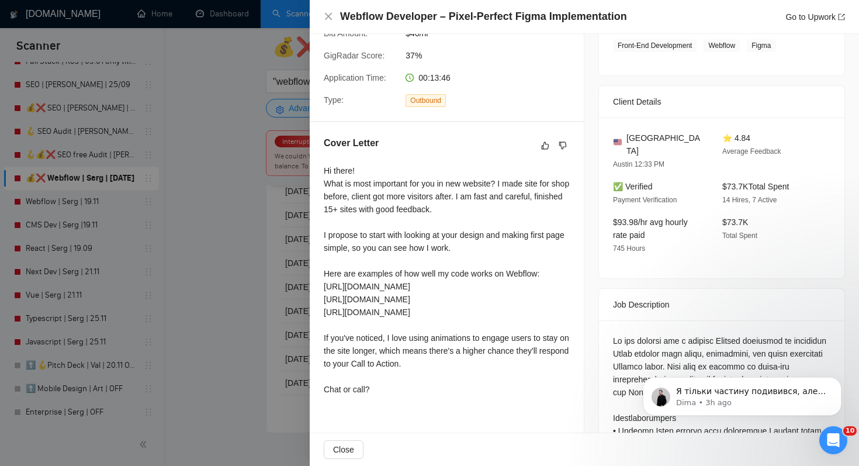
click at [178, 295] on div at bounding box center [429, 233] width 859 height 466
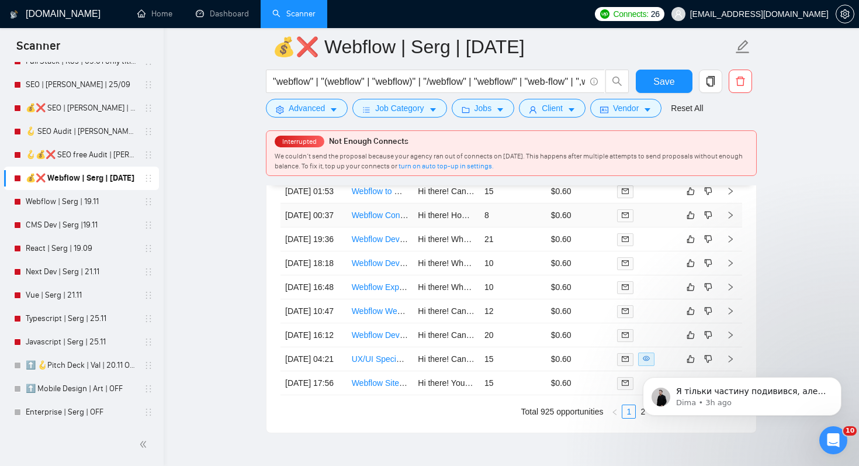
click at [376, 220] on link "Webflow Contractor Needed – Add 9 Pre-Designed Pages" at bounding box center [457, 214] width 210 height 9
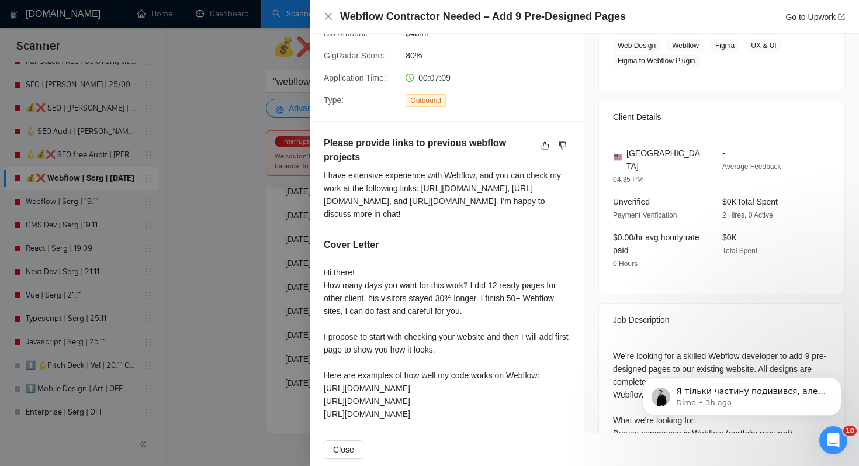
click at [216, 293] on div at bounding box center [429, 233] width 859 height 466
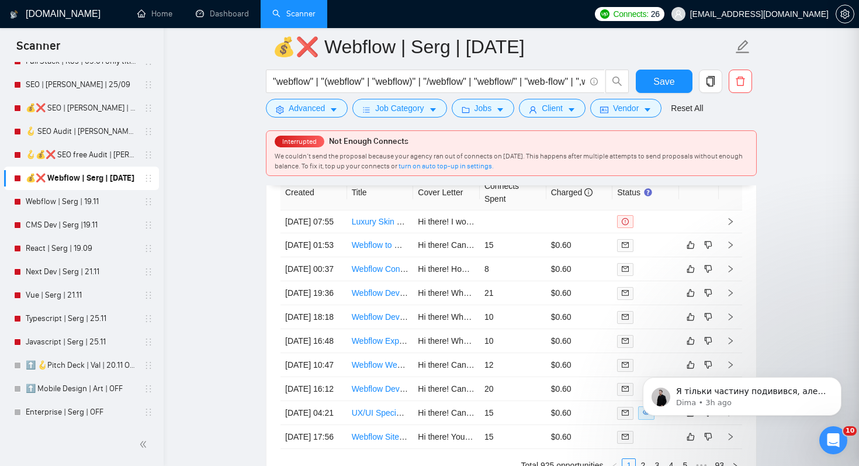
scroll to position [2876, 0]
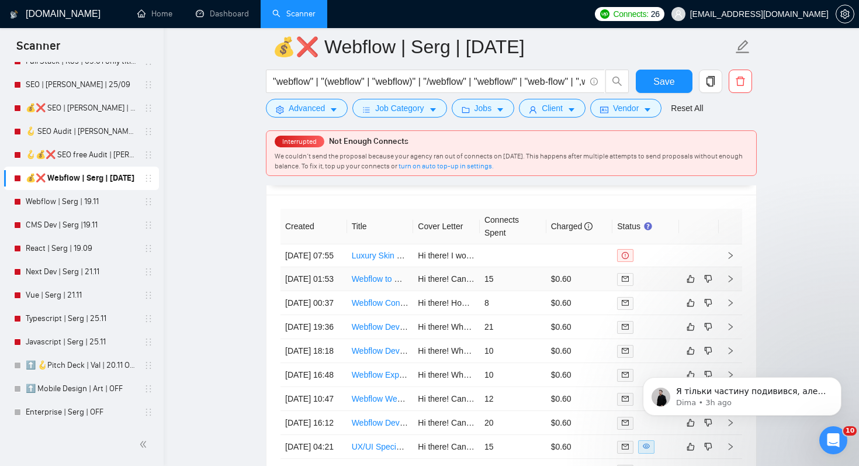
click at [379, 283] on link "Webflow to WordPress Conversion - Modernization &amp; UX Improvement" at bounding box center [489, 278] width 275 height 9
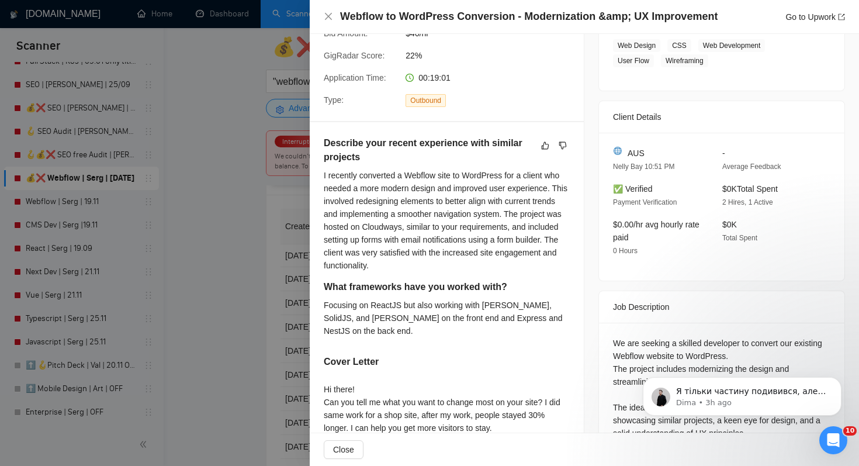
click at [231, 222] on div at bounding box center [429, 233] width 859 height 466
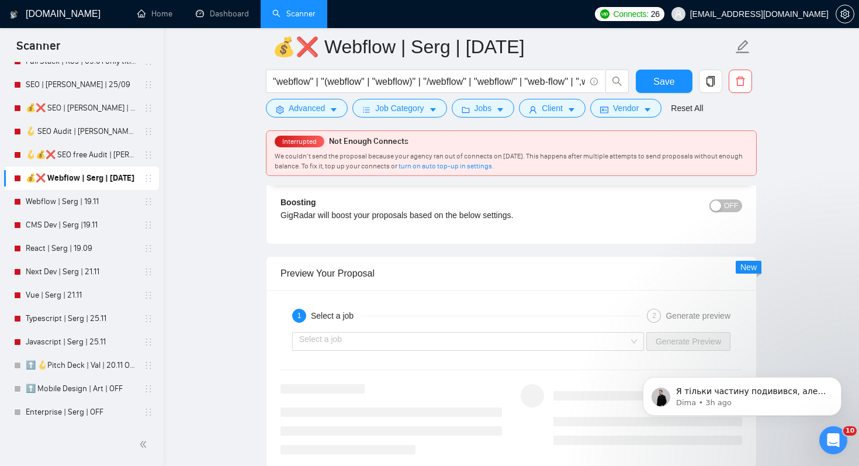
scroll to position [2080, 0]
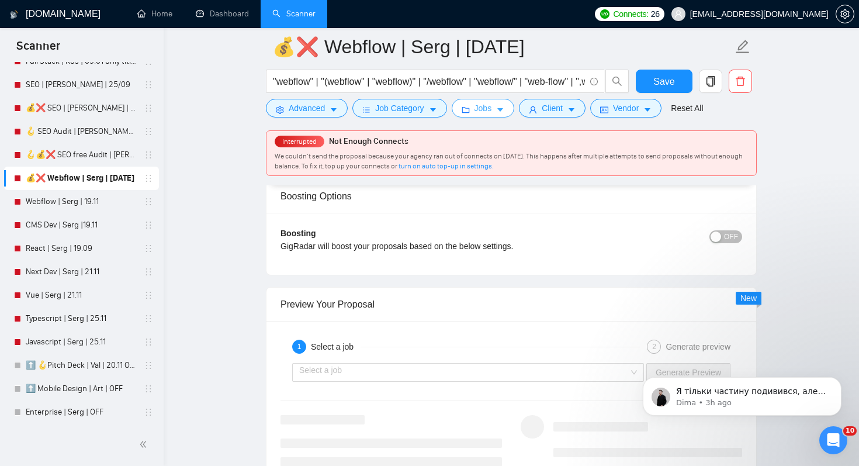
click at [513, 108] on button "Jobs" at bounding box center [483, 108] width 63 height 19
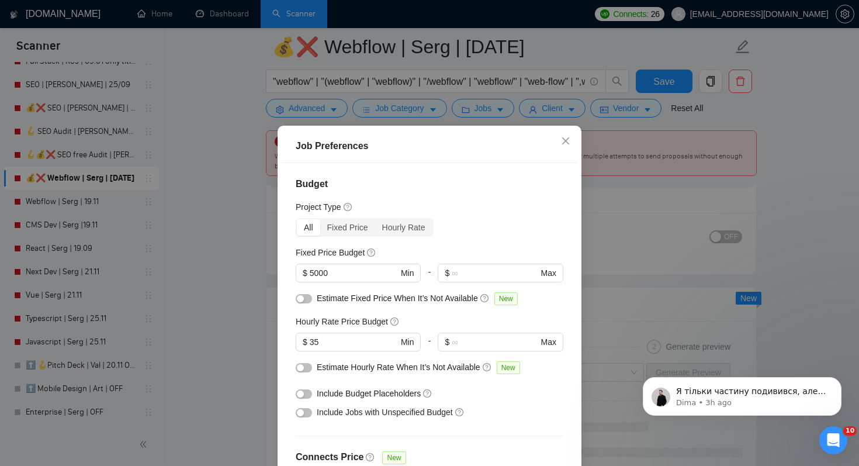
click at [558, 110] on div "Job Preferences Budget Project Type All Fixed Price Hourly Rate Fixed Price Bud…" at bounding box center [429, 233] width 859 height 466
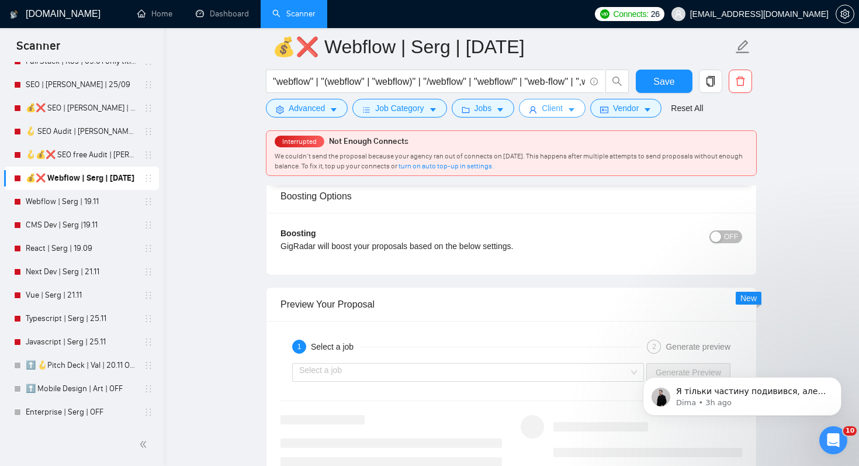
click at [558, 110] on span "Client" at bounding box center [552, 108] width 21 height 13
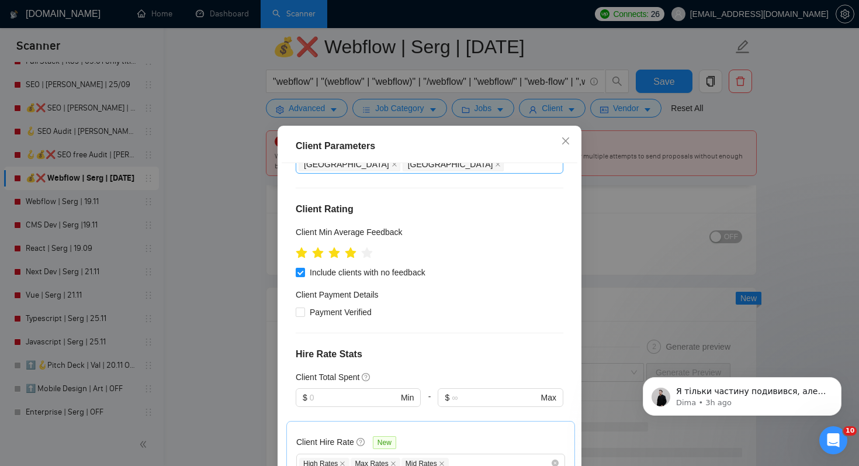
scroll to position [156, 0]
click at [230, 252] on div "Client Parameters Client Location Include Client Countries Select Exclude Clien…" at bounding box center [429, 233] width 859 height 466
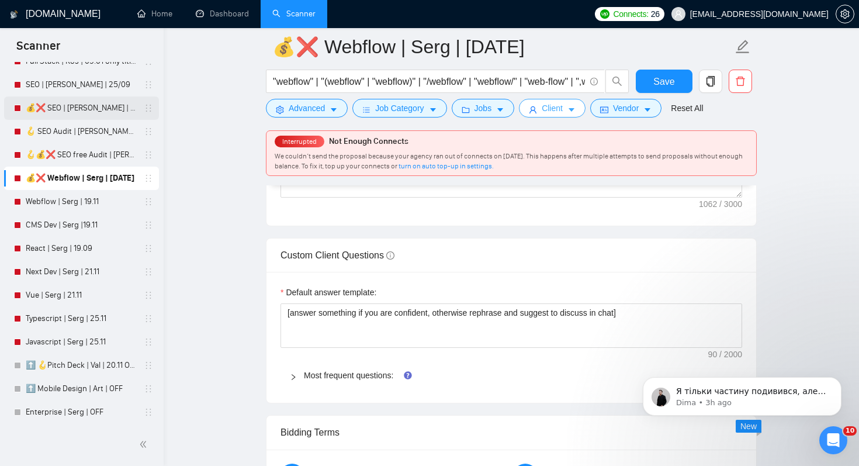
scroll to position [0, 0]
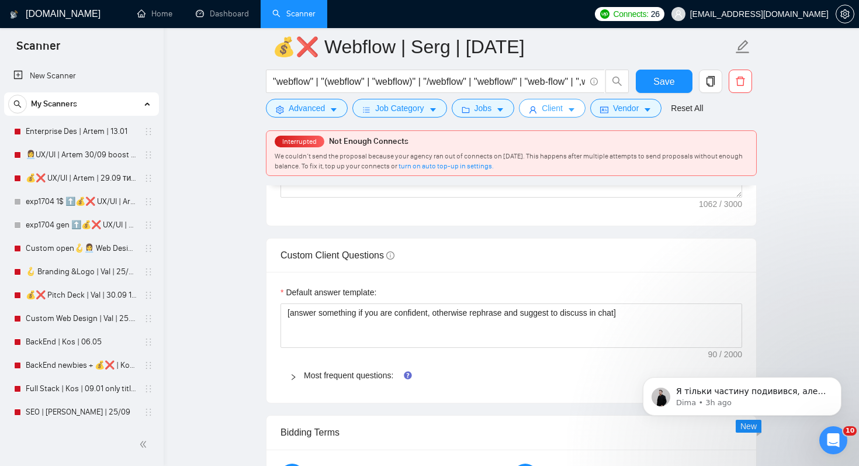
click at [551, 110] on span "Client" at bounding box center [552, 108] width 21 height 13
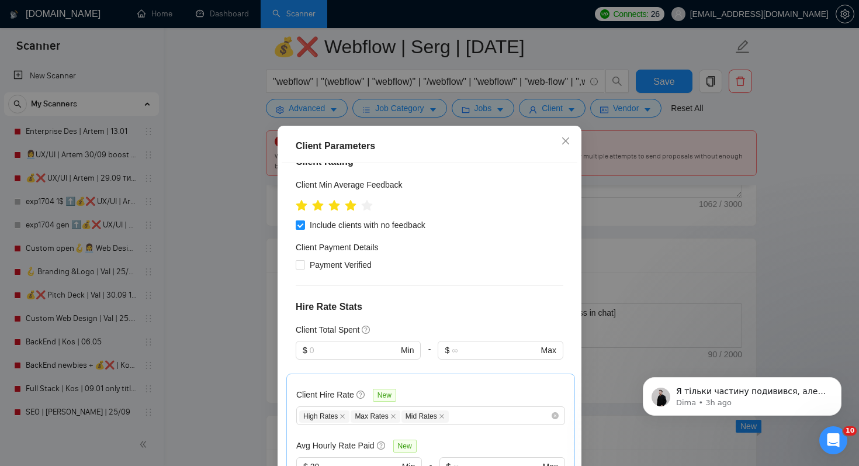
scroll to position [206, 0]
click at [480, 240] on div "Client Payment Details" at bounding box center [430, 249] width 268 height 18
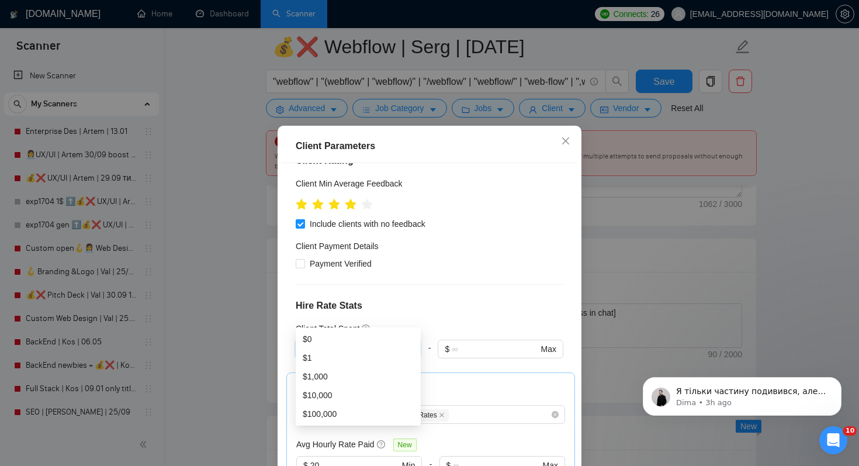
click at [336, 342] on input "text" at bounding box center [354, 348] width 88 height 13
click at [439, 299] on h4 "Hire Rate Stats" at bounding box center [430, 306] width 268 height 14
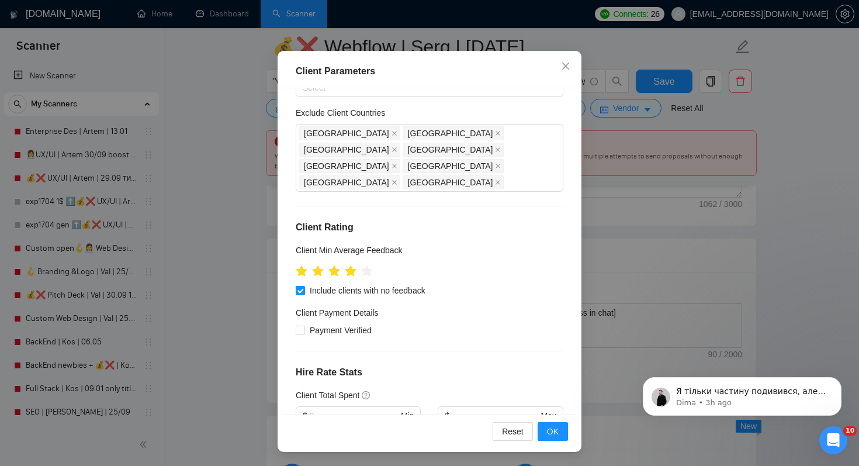
scroll to position [109, 0]
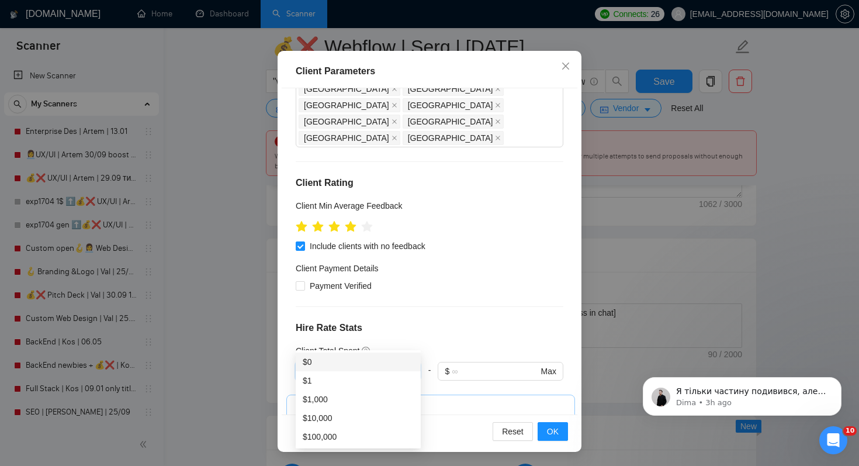
click at [320, 365] on input "text" at bounding box center [354, 371] width 88 height 13
click at [455, 262] on div "Client Payment Details" at bounding box center [430, 271] width 268 height 18
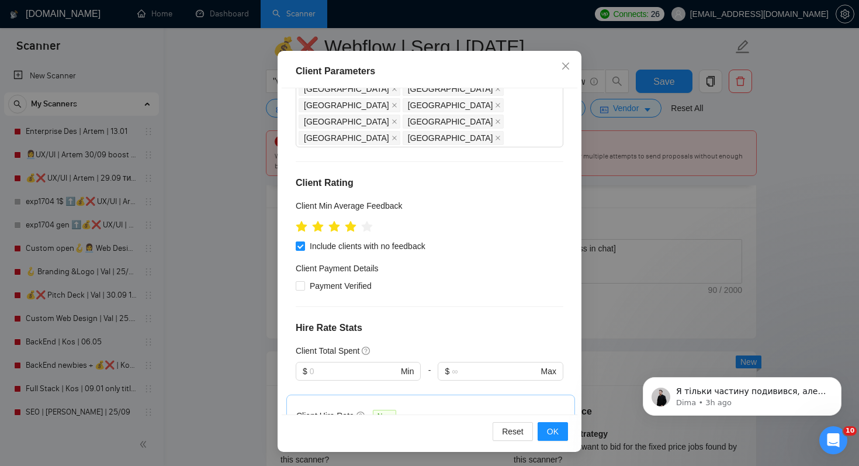
scroll to position [1637, 0]
click at [185, 320] on div "Client Parameters Client Location Include Client Countries Select Exclude Clien…" at bounding box center [429, 233] width 859 height 466
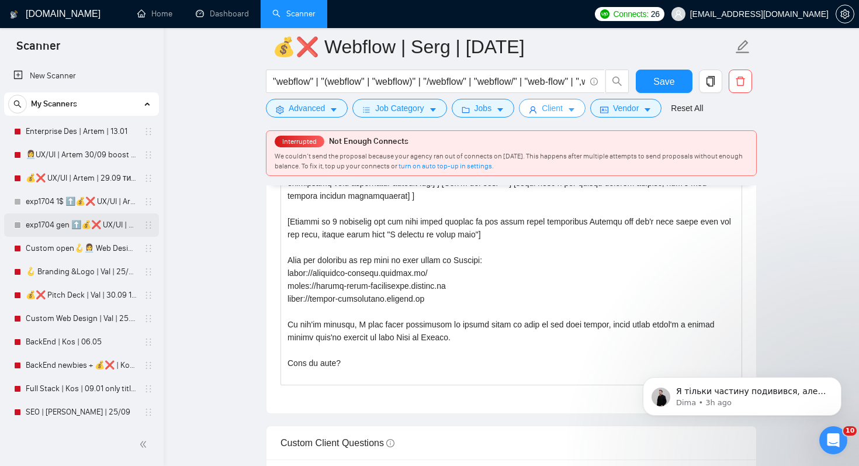
scroll to position [56, 0]
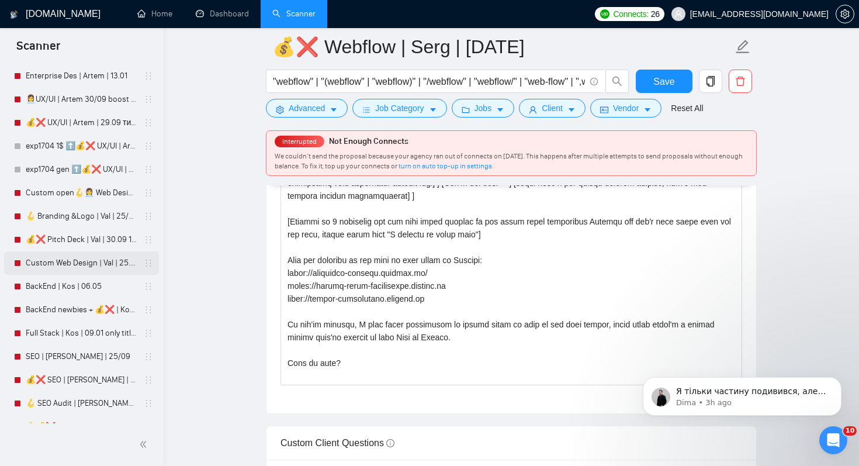
click at [99, 261] on link "Custom Web Design | Val | 25.09 filters changed" at bounding box center [81, 262] width 111 height 23
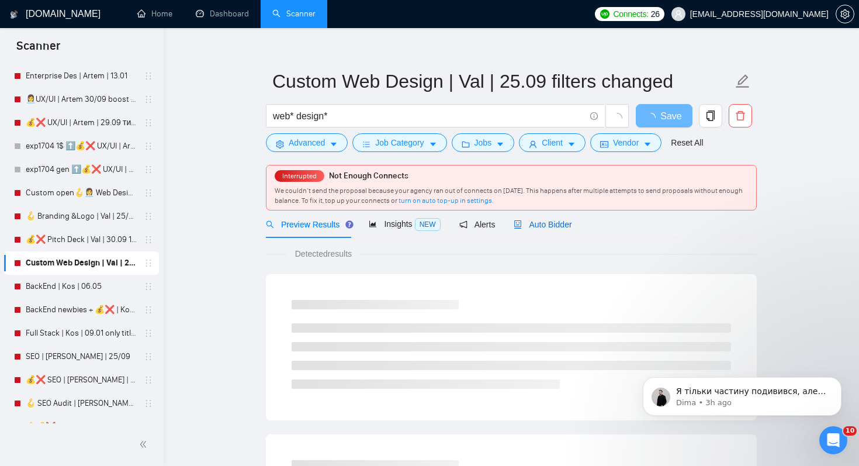
click at [532, 225] on span "Auto Bidder" at bounding box center [543, 224] width 58 height 9
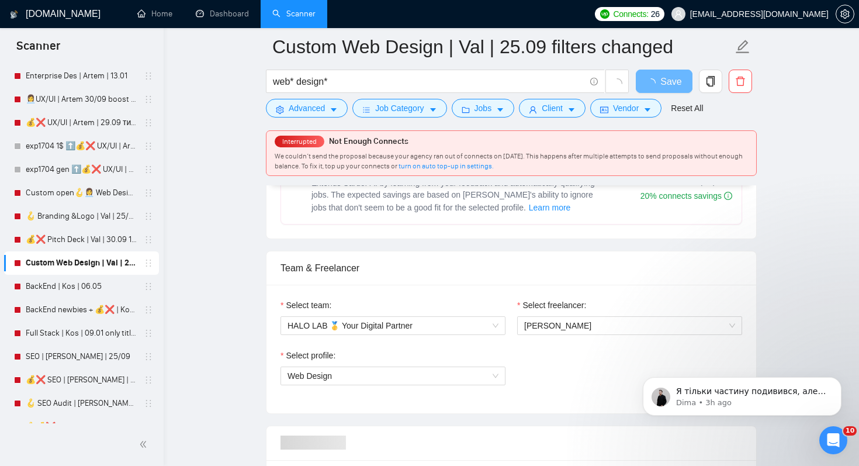
scroll to position [524, 0]
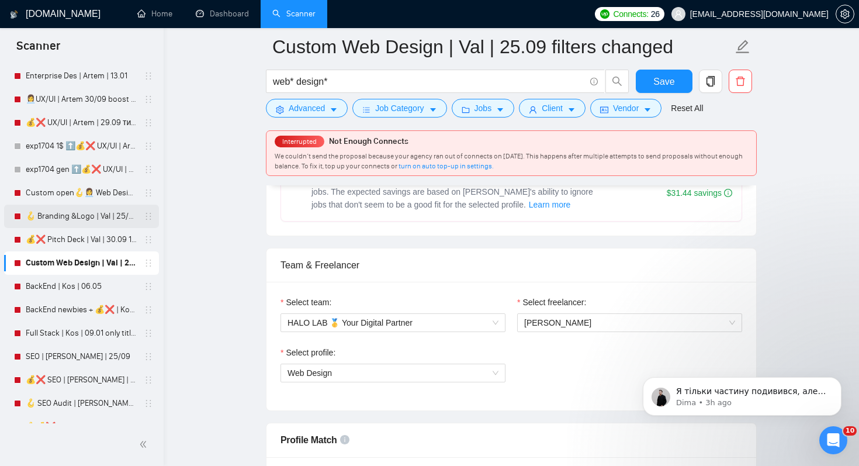
click at [95, 216] on link "🪝 Branding &Logo | Val | 25/09 added other start" at bounding box center [81, 216] width 111 height 23
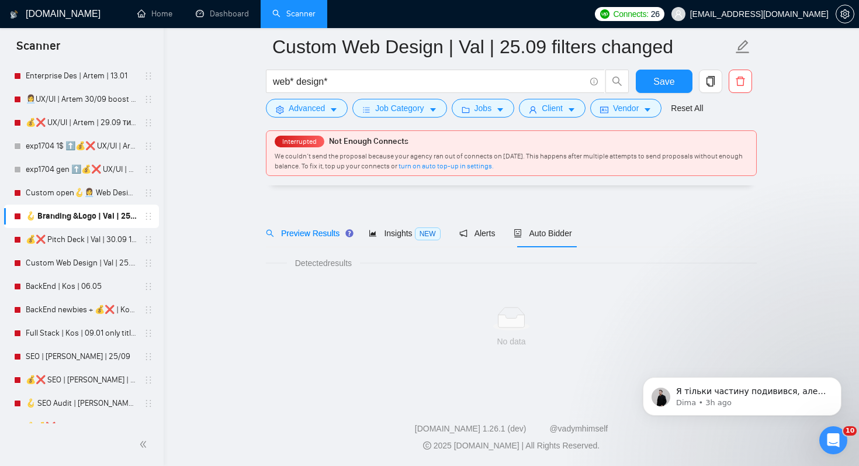
scroll to position [13, 0]
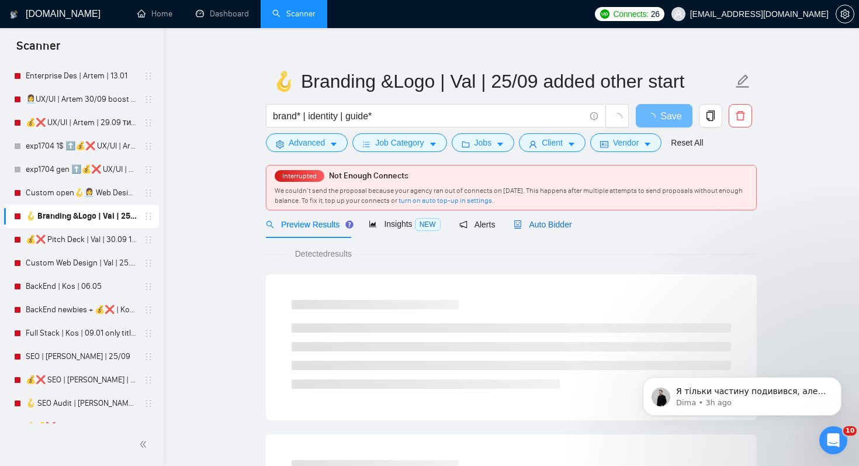
click at [543, 224] on span "Auto Bidder" at bounding box center [543, 224] width 58 height 9
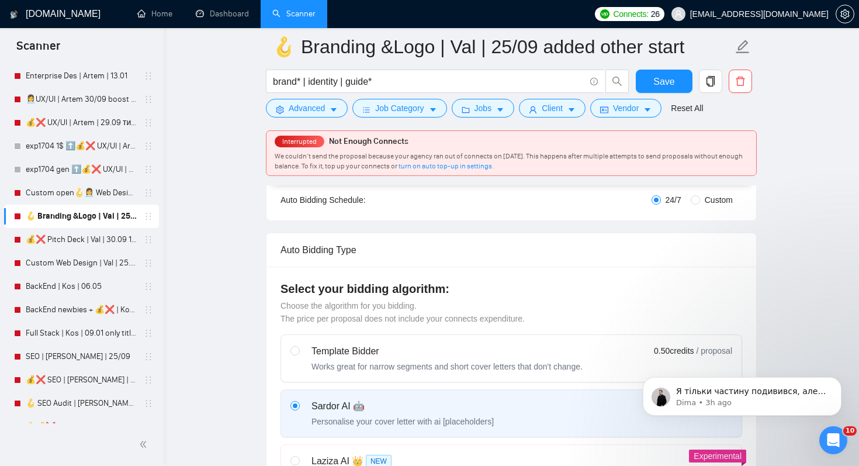
scroll to position [209, 0]
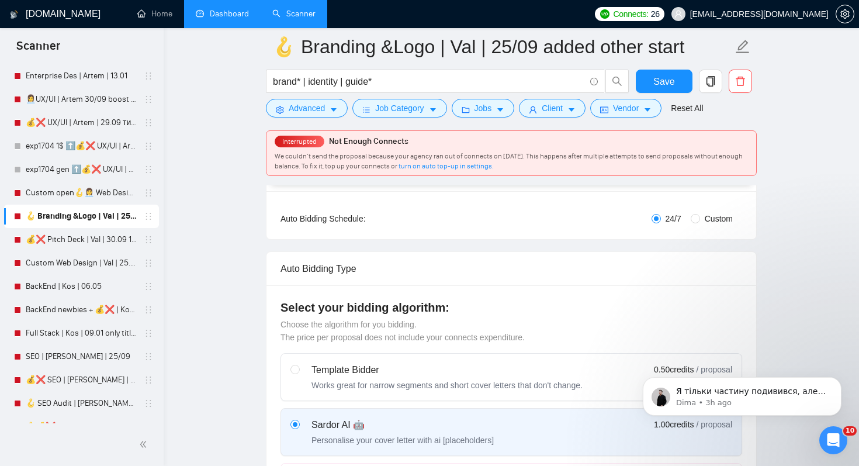
click at [229, 17] on link "Dashboard" at bounding box center [222, 14] width 53 height 10
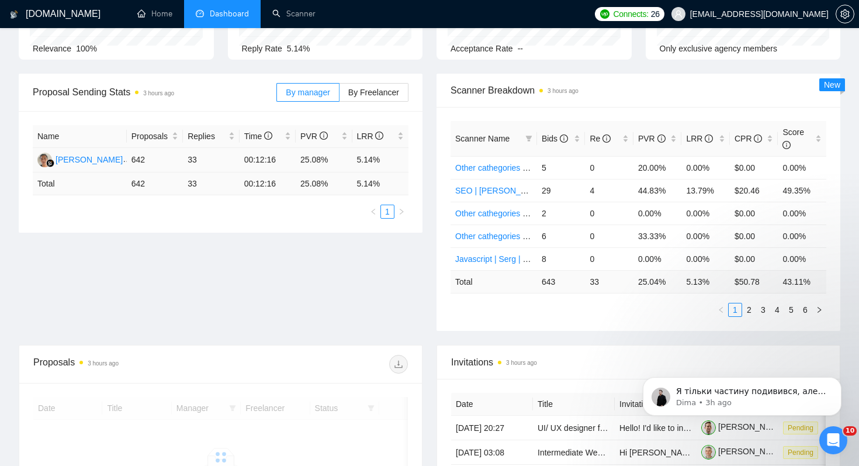
scroll to position [128, 0]
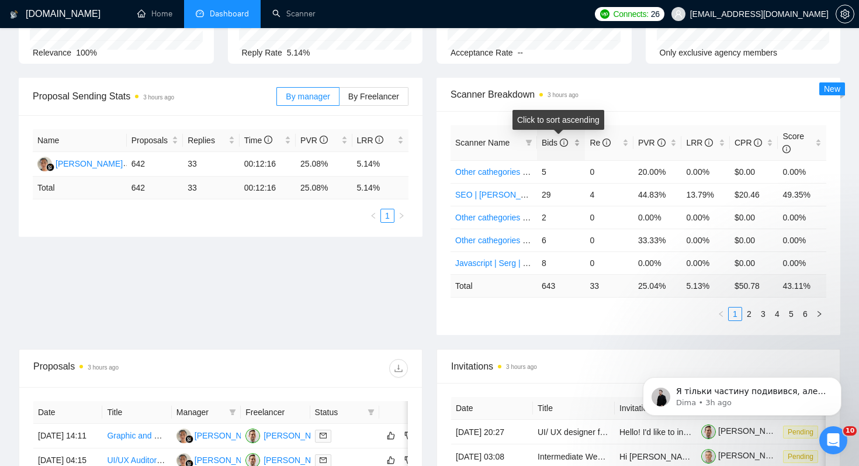
click at [546, 140] on span "Bids" at bounding box center [555, 142] width 26 height 9
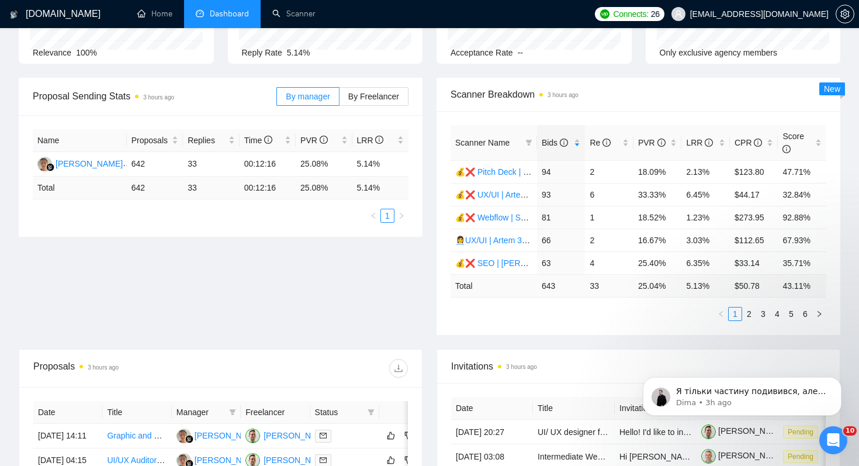
click at [285, 271] on div "Proposal Sending Stats 3 hours ago By manager By Freelancer Name Proposals Repl…" at bounding box center [430, 213] width 836 height 271
click at [295, 279] on div "Proposal Sending Stats 3 hours ago By manager By Freelancer Name Proposals Repl…" at bounding box center [430, 213] width 836 height 271
click at [548, 143] on span "Bids" at bounding box center [555, 142] width 26 height 9
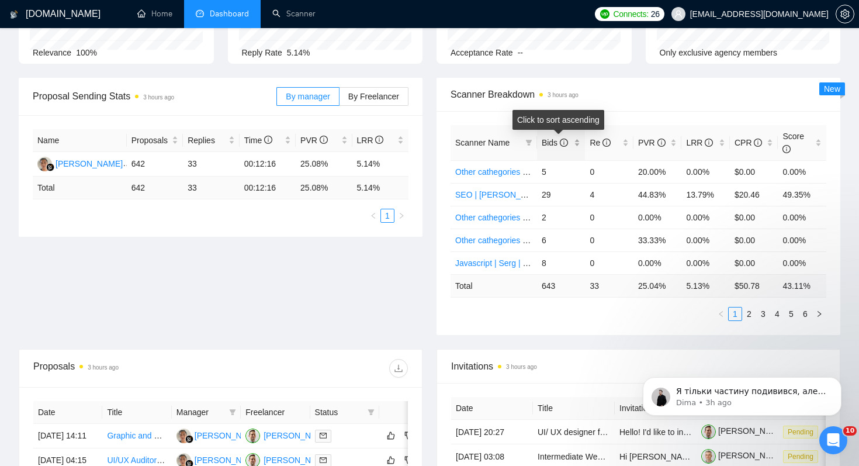
click at [548, 143] on span "Bids" at bounding box center [555, 142] width 26 height 9
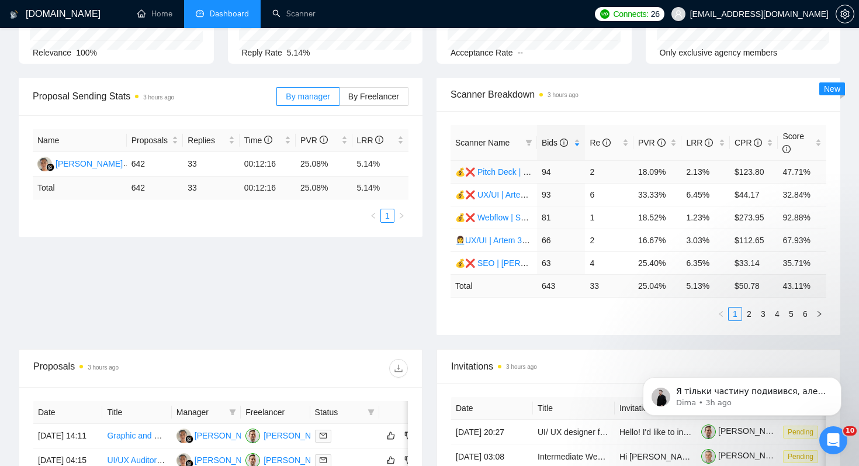
scroll to position [0, 0]
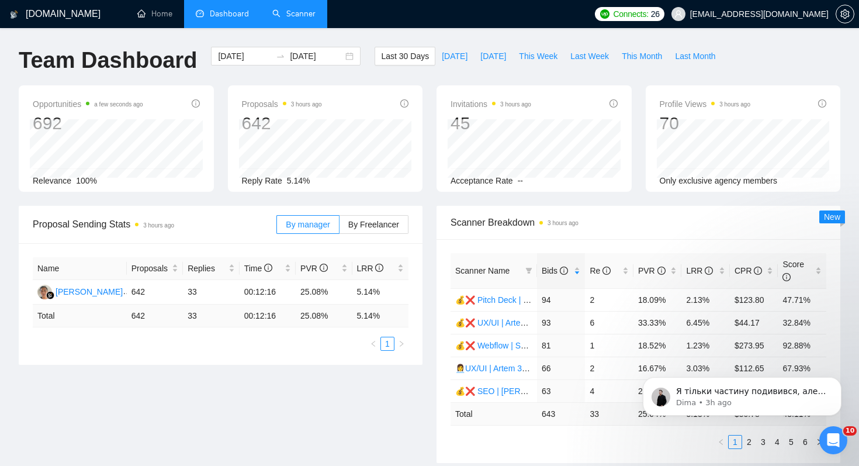
click at [291, 12] on link "Scanner" at bounding box center [293, 14] width 43 height 10
